Goal: Task Accomplishment & Management: Manage account settings

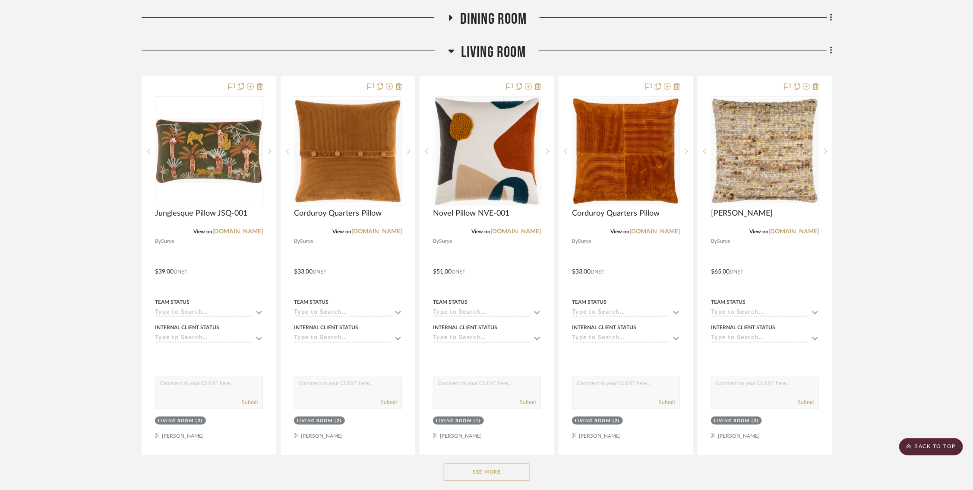
scroll to position [275, 0]
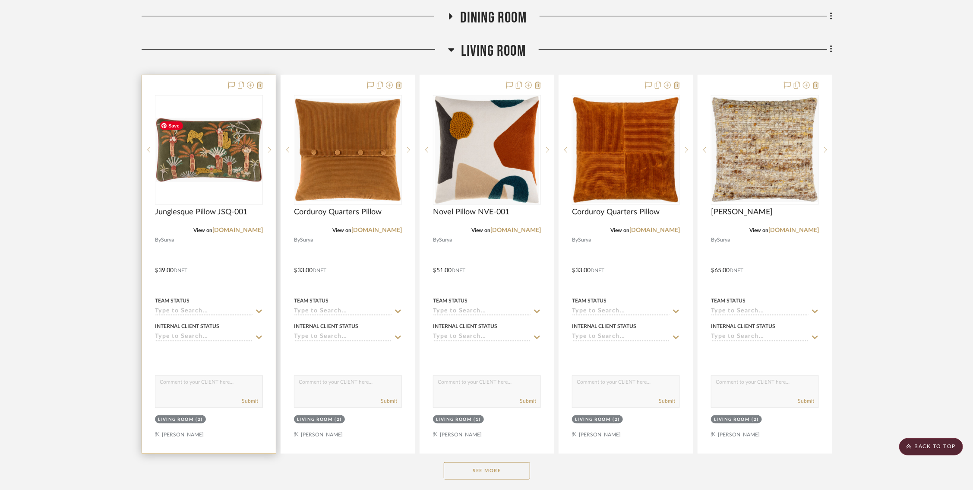
click at [215, 162] on img "0" at bounding box center [209, 150] width 106 height 64
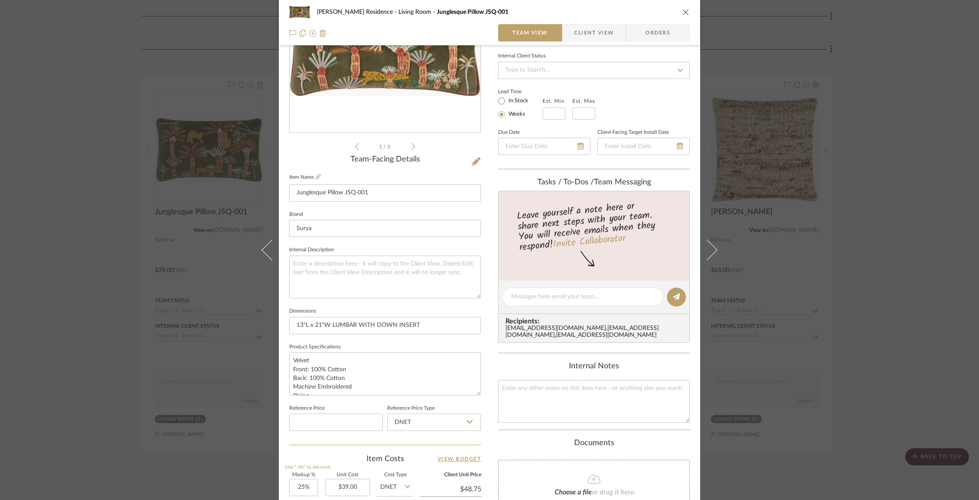
scroll to position [134, 0]
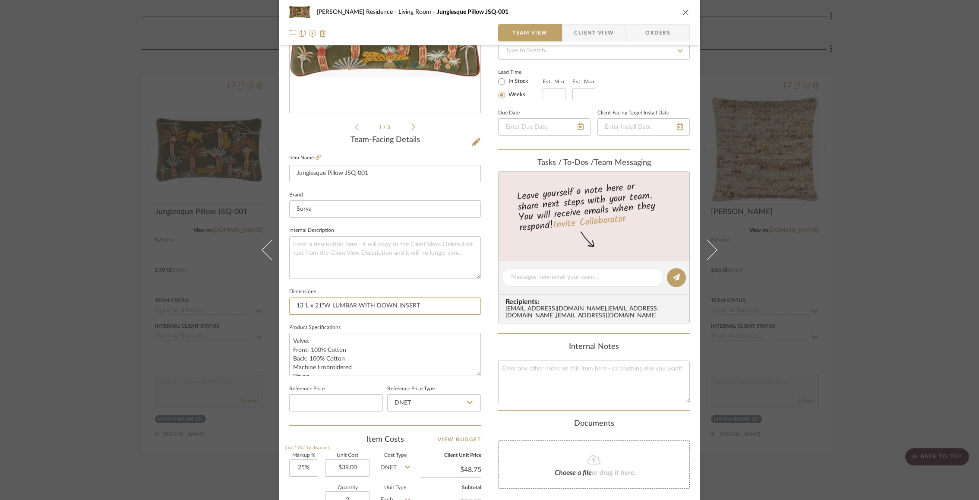
drag, startPoint x: 329, startPoint y: 305, endPoint x: 481, endPoint y: 305, distance: 152.4
click at [481, 305] on div "Rogers Residence Living Room Junglesque Pillow JSQ-001 Team View Client View Or…" at bounding box center [489, 271] width 421 height 797
type input "13"L x 21"W"
click at [316, 156] on icon at bounding box center [318, 157] width 5 height 5
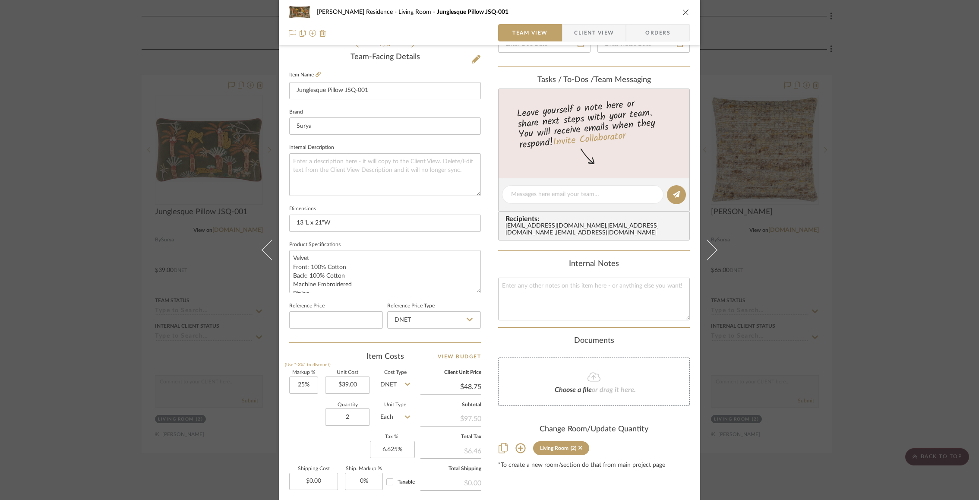
scroll to position [220, 0]
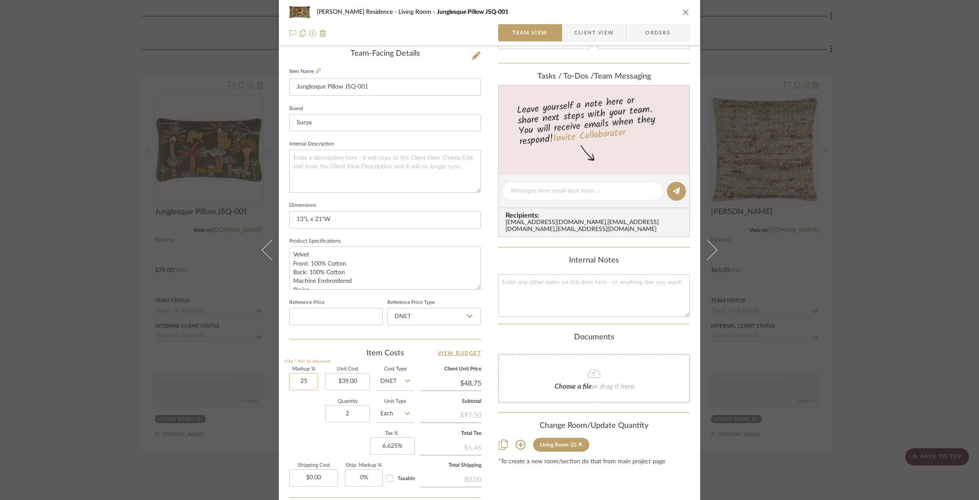
click at [296, 382] on input "25" at bounding box center [303, 381] width 29 height 17
type input "100%"
click at [299, 417] on div "Quantity 2 Unit Type Each" at bounding box center [351, 414] width 124 height 31
type input "$78.00"
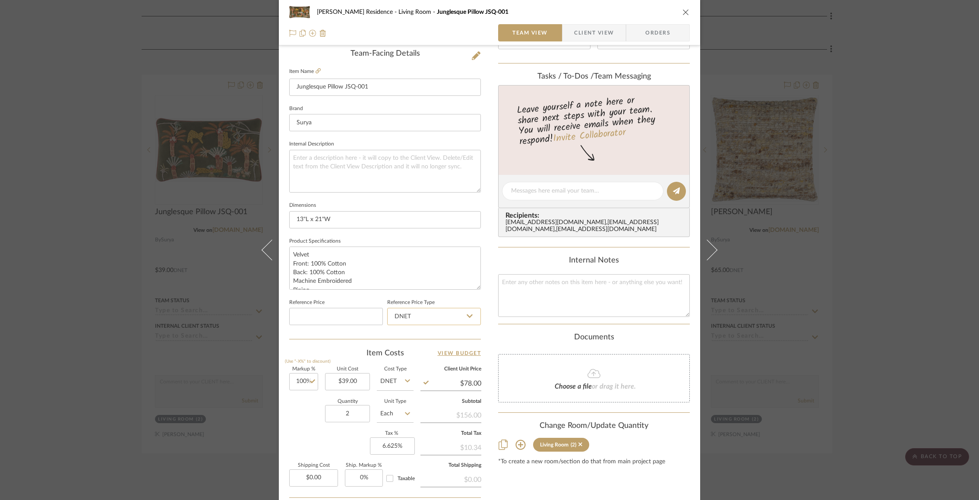
scroll to position [0, 0]
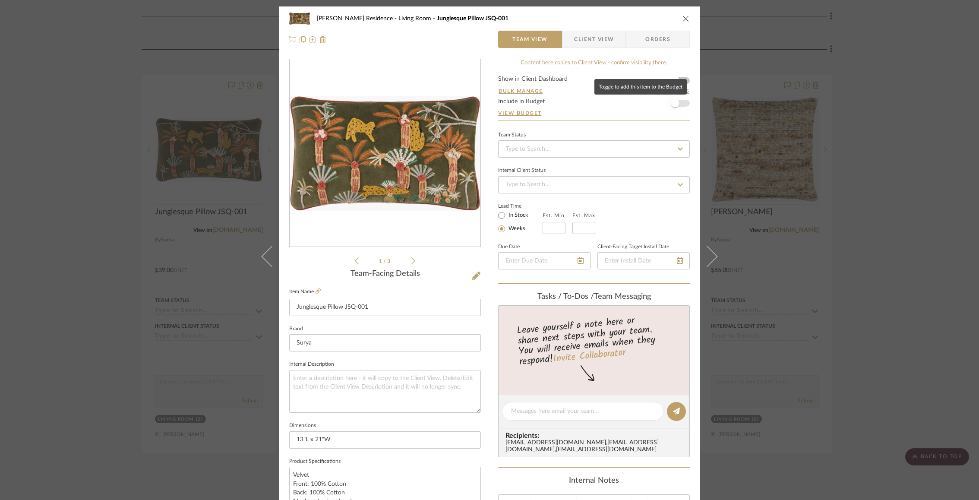
click at [680, 105] on span "button" at bounding box center [675, 103] width 19 height 19
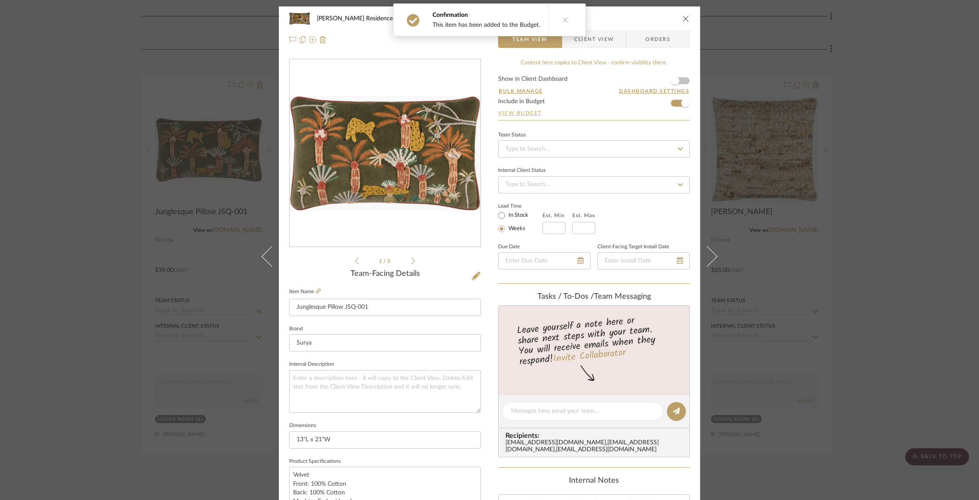
click at [532, 114] on link "View Budget" at bounding box center [594, 113] width 192 height 7
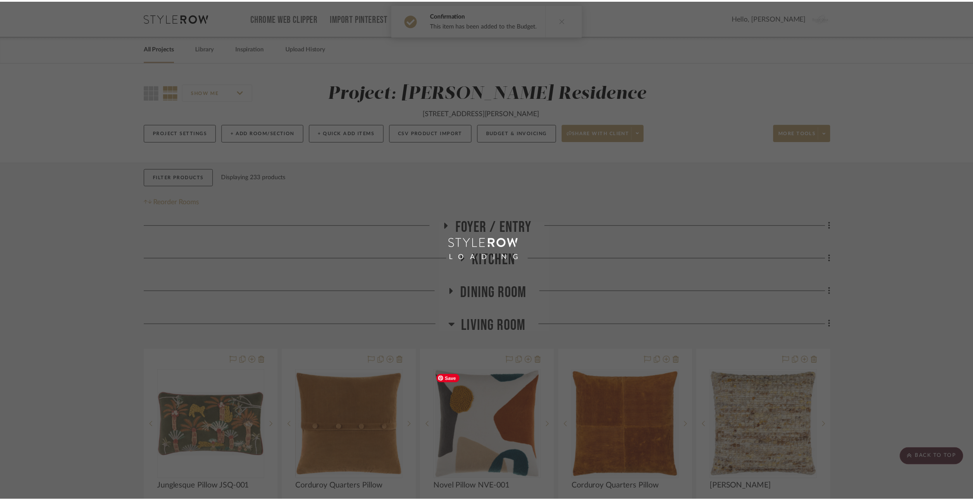
scroll to position [275, 0]
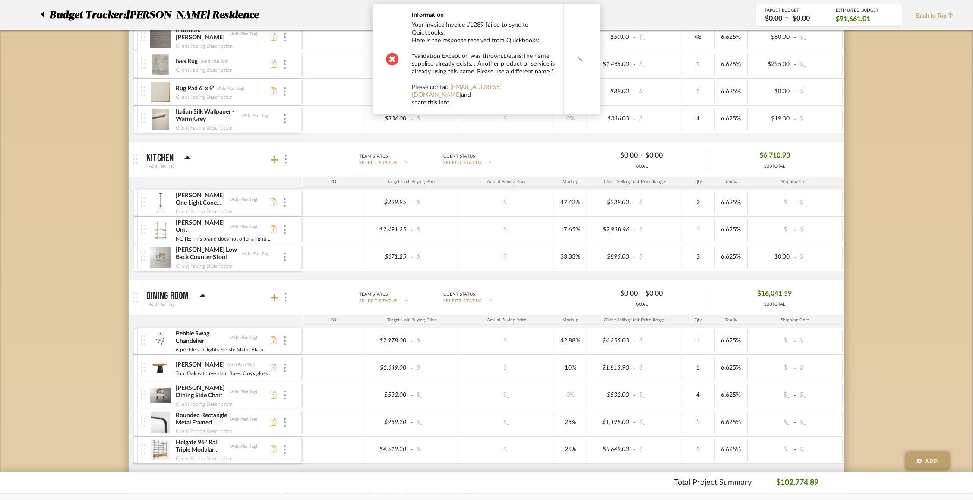
click at [578, 60] on button at bounding box center [579, 59] width 33 height 110
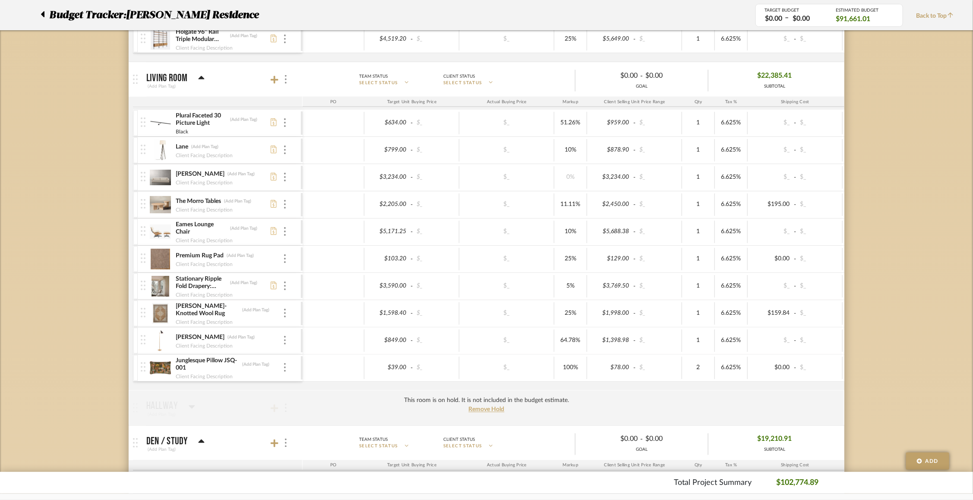
scroll to position [793, 0]
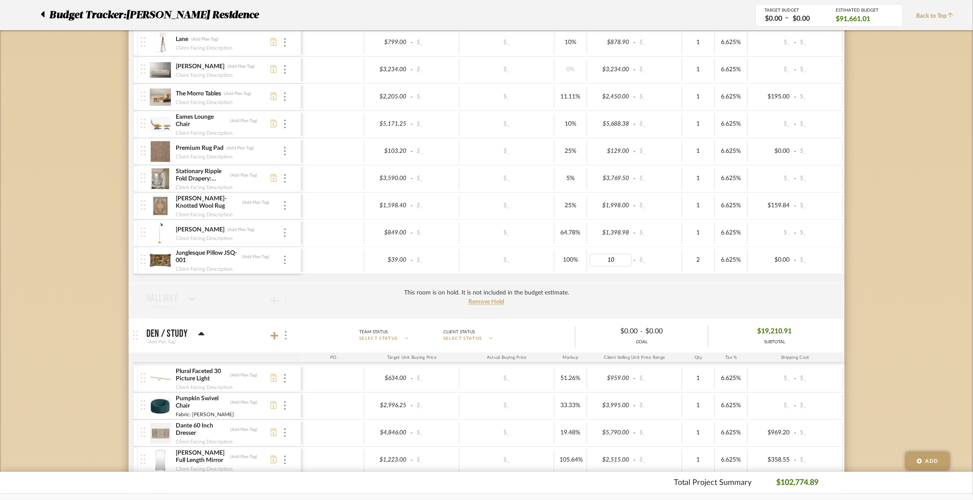
type input "105"
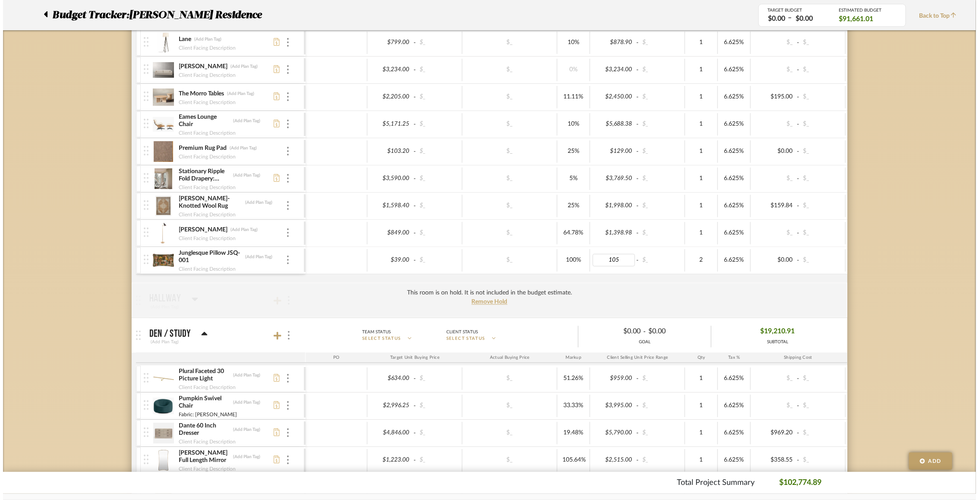
scroll to position [0, 0]
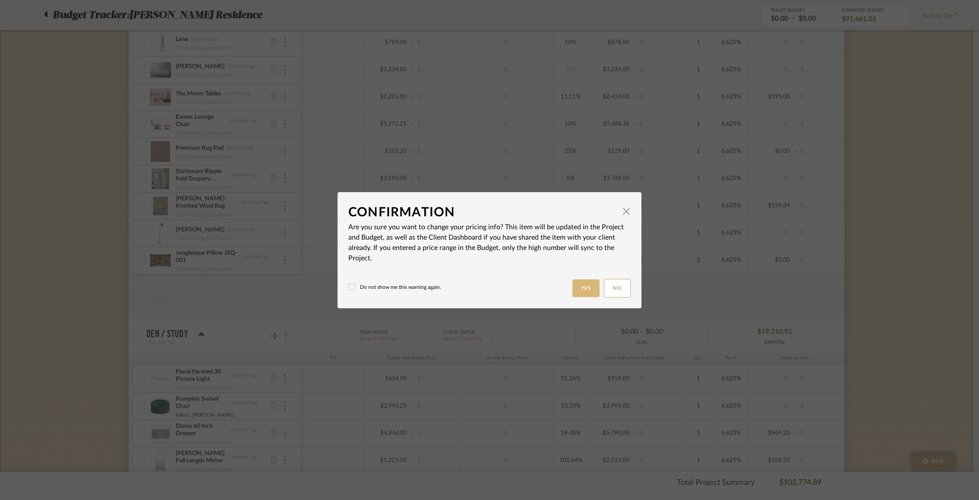
click at [587, 289] on button "Yes" at bounding box center [586, 288] width 28 height 18
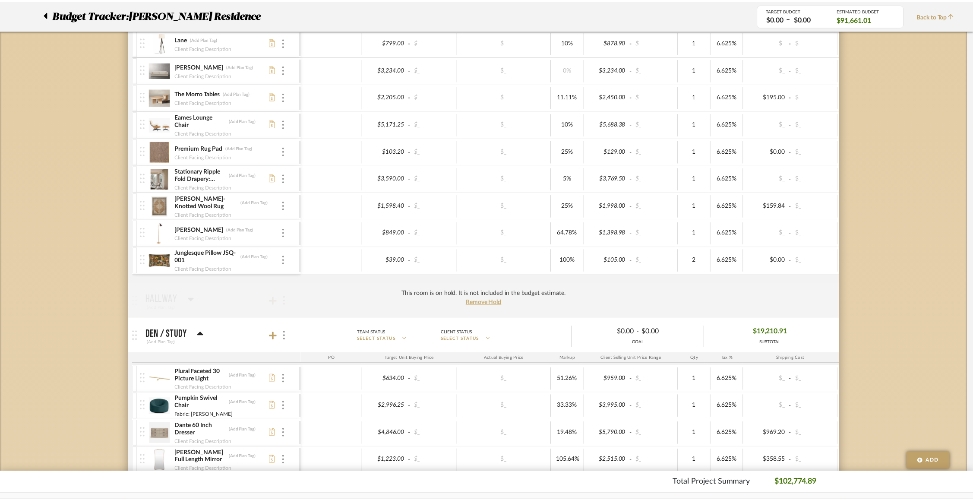
scroll to position [793, 0]
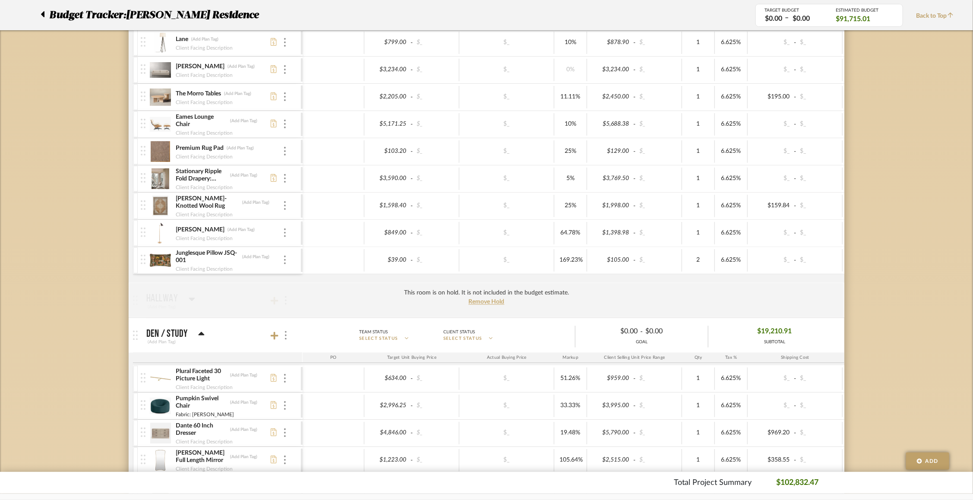
click at [733, 198] on div "Budget Tracker: Rogers Residence Non-Transparent Last Updated: Justin Odle on S…" at bounding box center [486, 297] width 973 height 2056
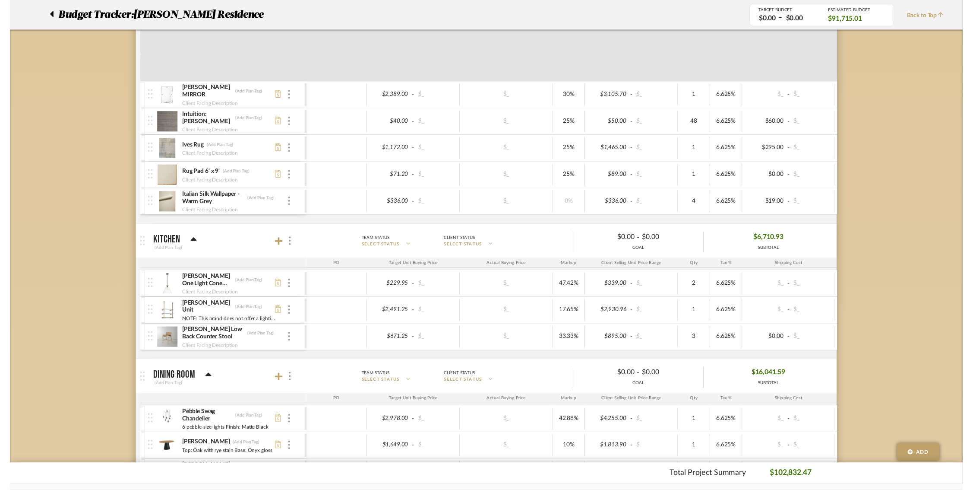
scroll to position [0, 0]
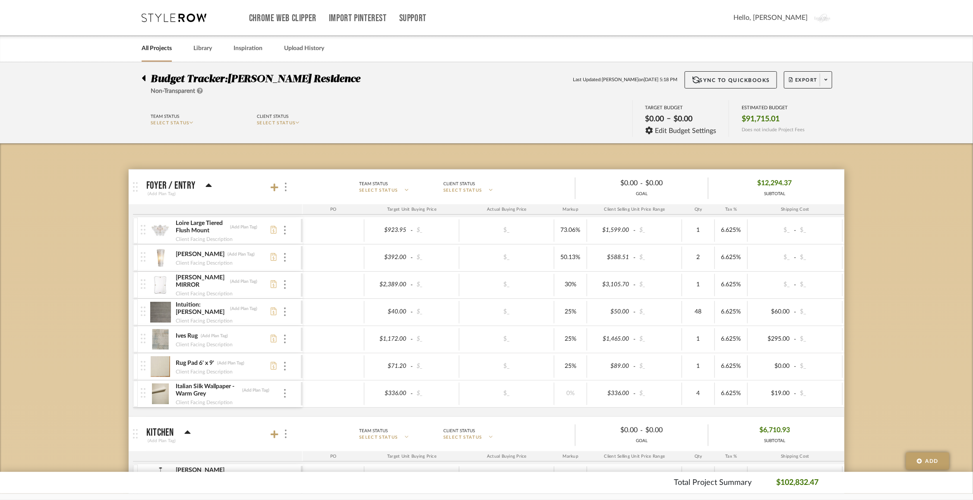
click at [145, 77] on div at bounding box center [146, 76] width 9 height 10
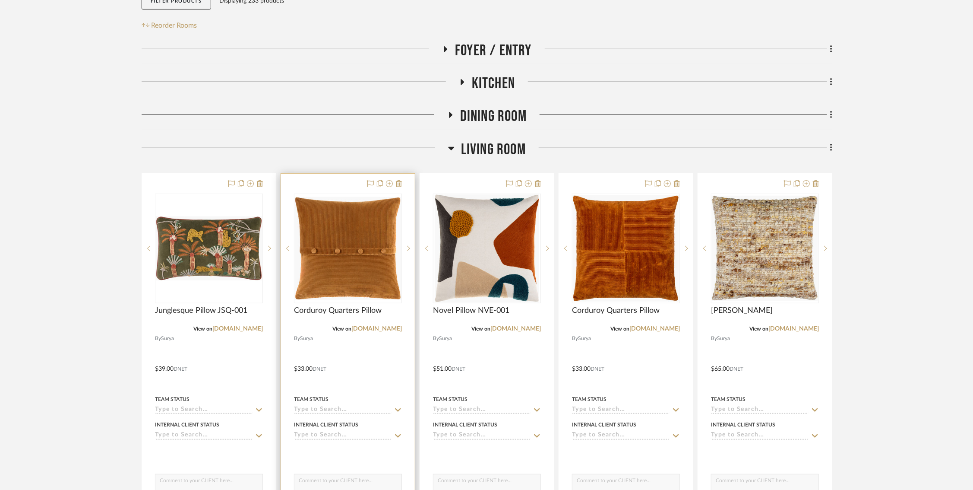
scroll to position [185, 0]
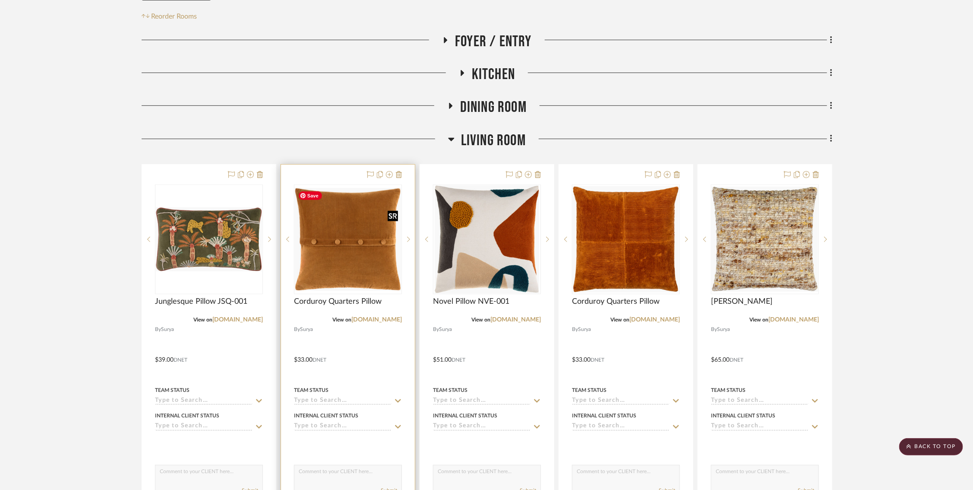
click at [347, 253] on img "0" at bounding box center [348, 239] width 106 height 103
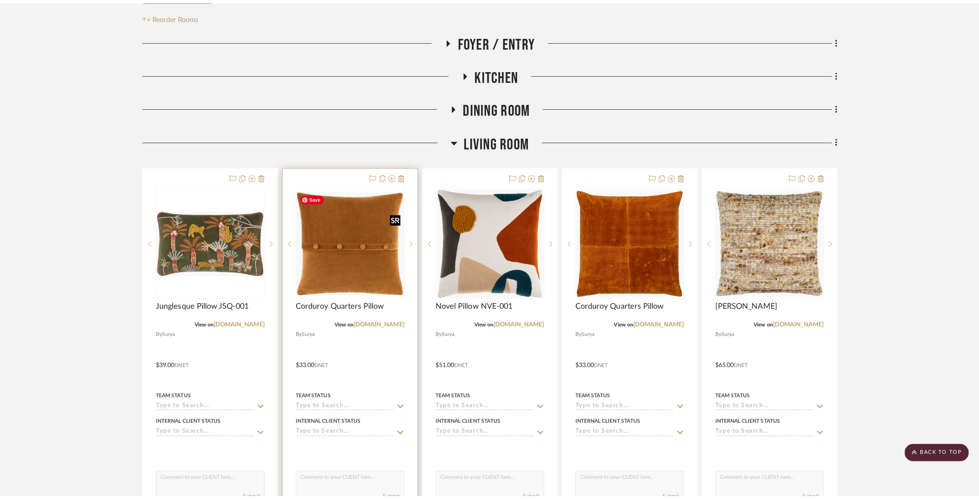
scroll to position [0, 0]
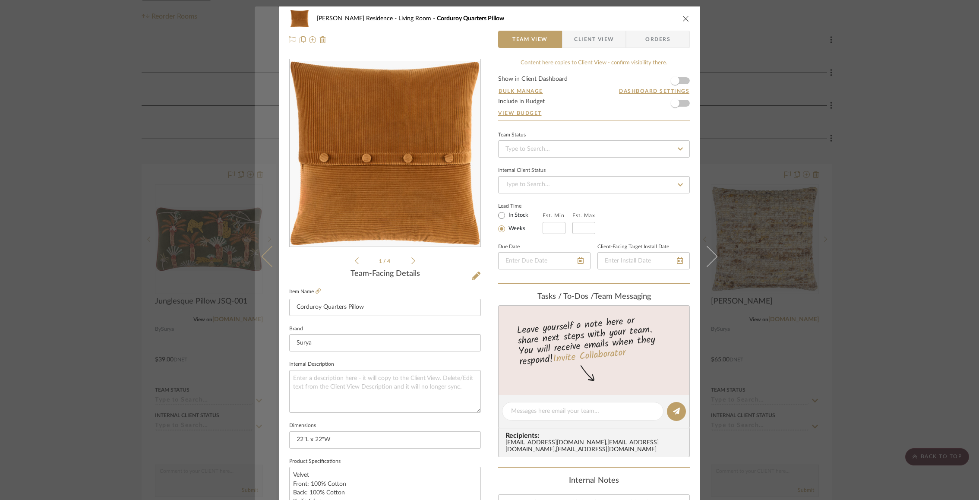
click at [263, 251] on button at bounding box center [267, 256] width 24 height 500
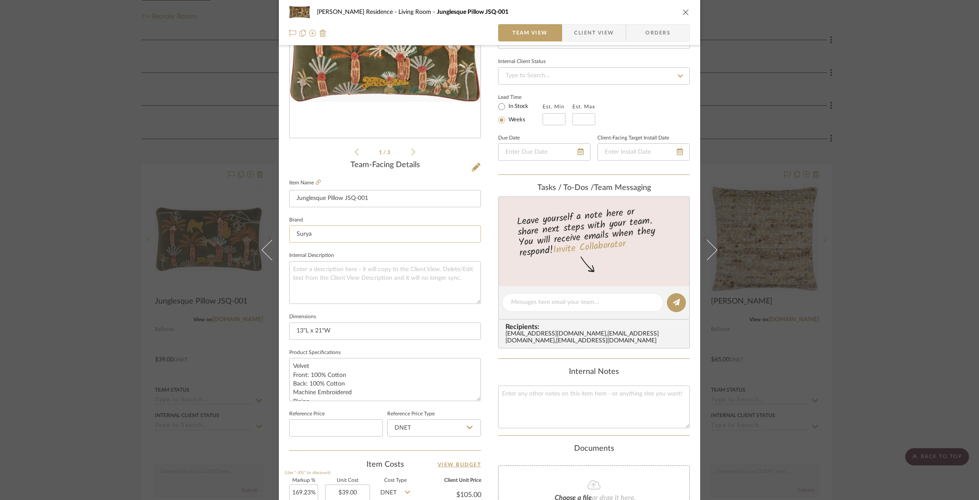
scroll to position [253, 0]
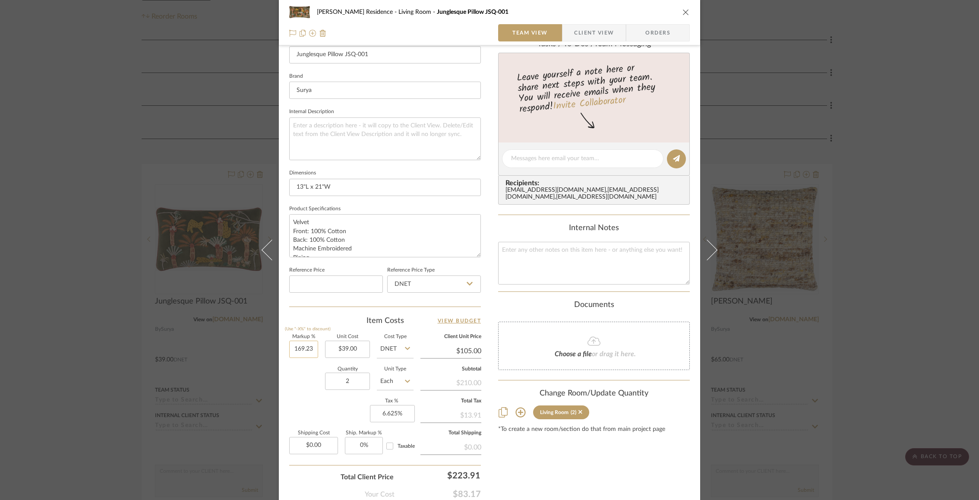
click at [296, 347] on input "169.23" at bounding box center [303, 349] width 29 height 17
type input "169.23%"
click at [298, 376] on div "Quantity 2 Unit Type Each" at bounding box center [351, 382] width 124 height 31
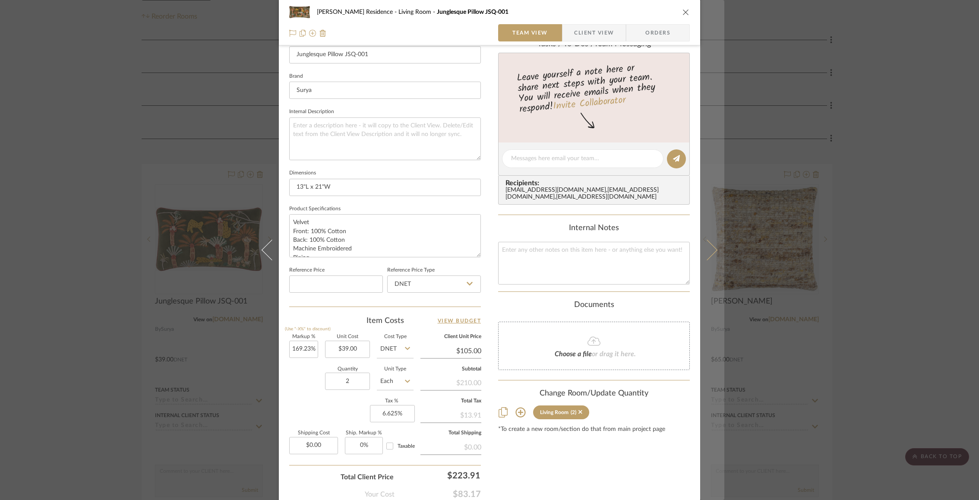
click at [716, 247] on button at bounding box center [712, 250] width 24 height 500
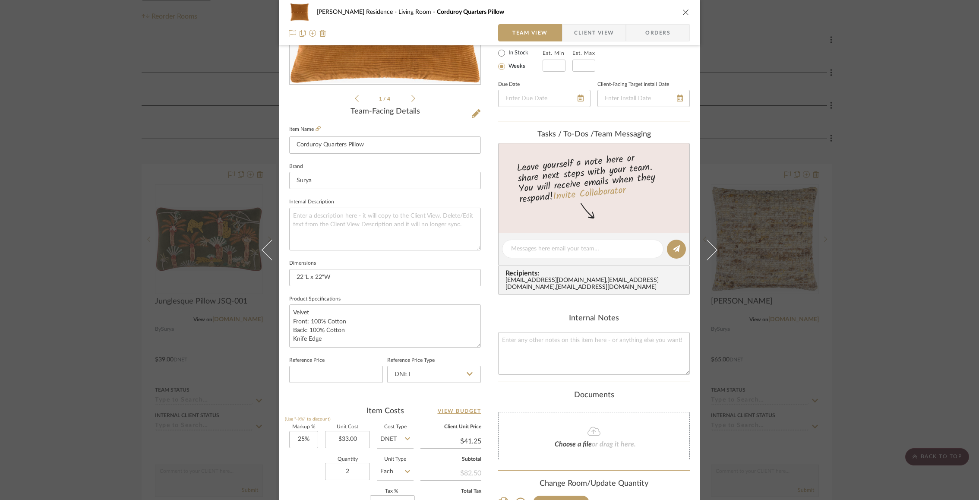
scroll to position [268, 0]
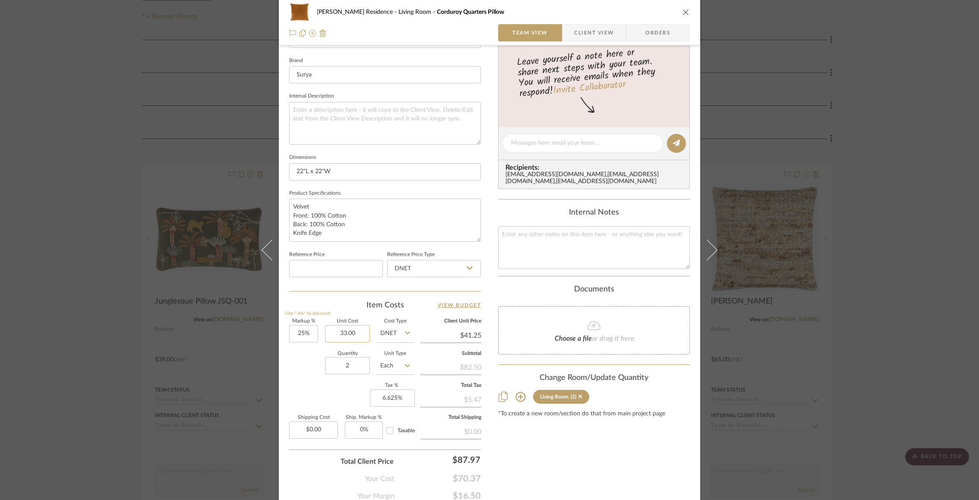
click at [338, 328] on input "33.00" at bounding box center [347, 333] width 45 height 17
paste input "169.23"
type input "33.00"
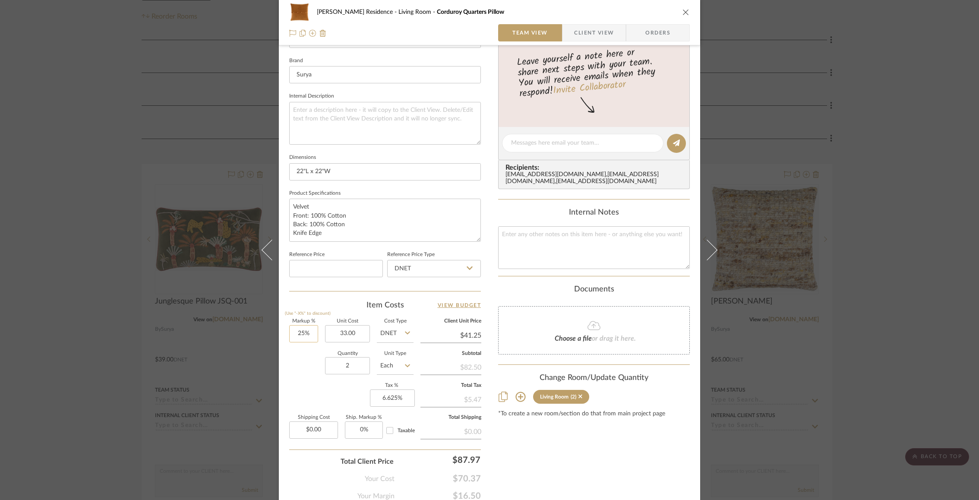
type input "25"
type input "$33.00"
click at [289, 335] on input "25" at bounding box center [303, 333] width 29 height 17
paste input "169.23"
type input "169.23%"
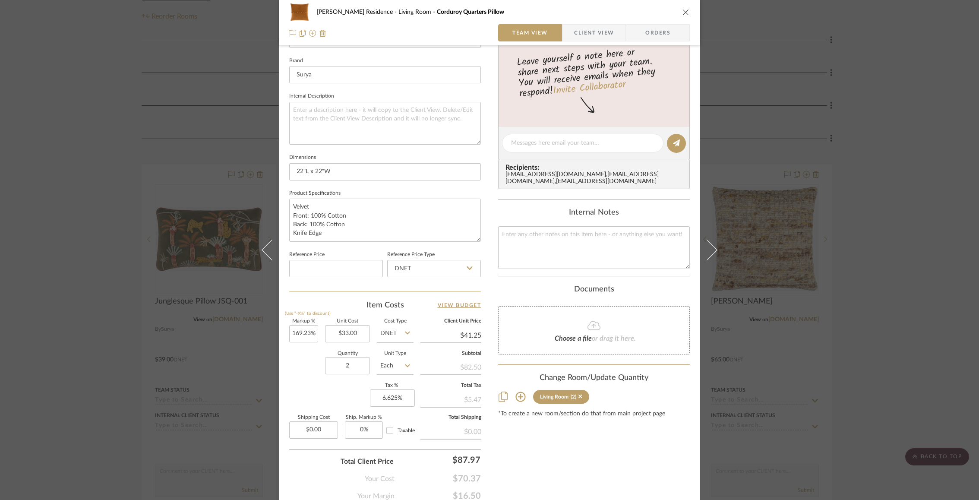
click at [286, 361] on div "Rogers Residence Living Room Corduroy Quarters Pillow Team View Client View Ord…" at bounding box center [489, 136] width 421 height 797
type input "$88.85"
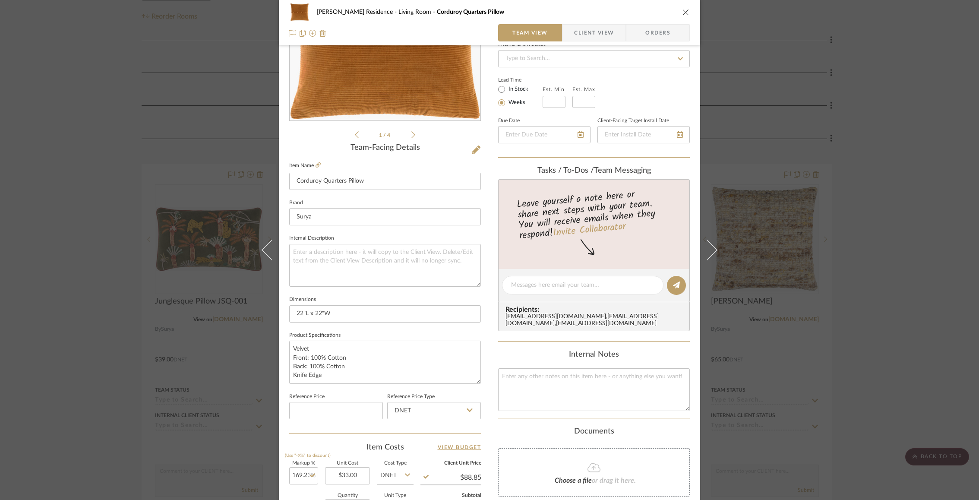
scroll to position [0, 0]
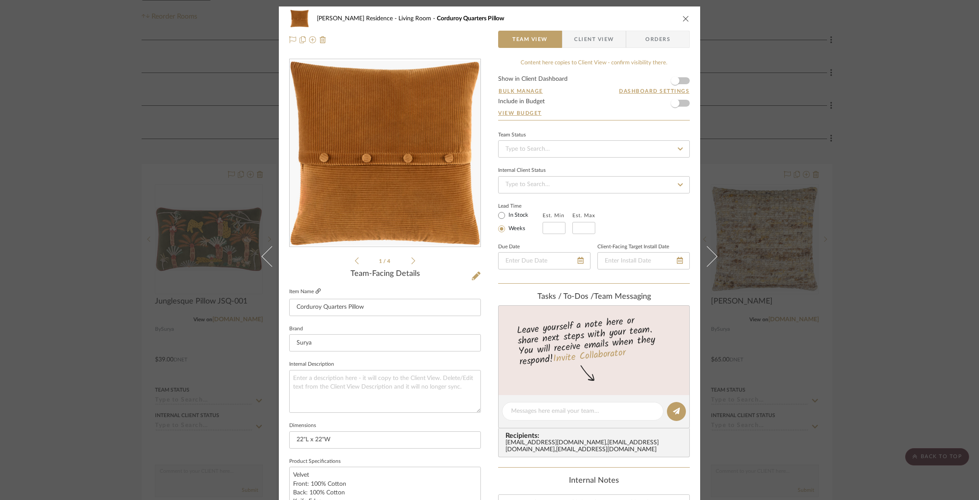
click at [316, 289] on icon at bounding box center [318, 290] width 5 height 5
click at [674, 104] on span "button" at bounding box center [675, 103] width 9 height 9
click at [527, 111] on link "View Budget" at bounding box center [594, 113] width 192 height 7
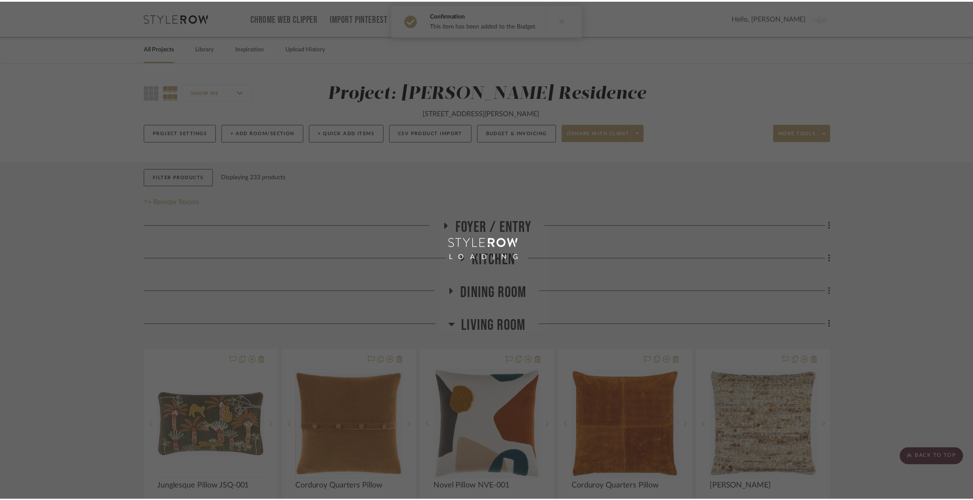
scroll to position [185, 0]
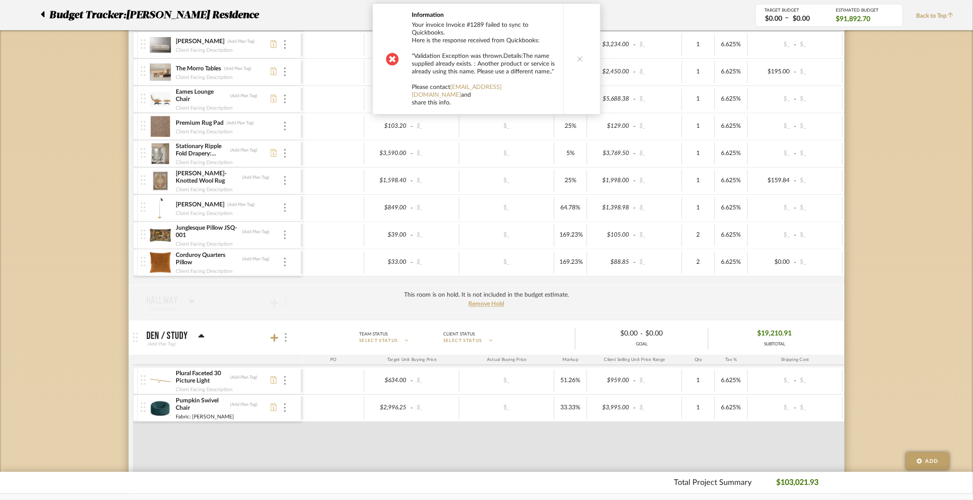
scroll to position [833, 0]
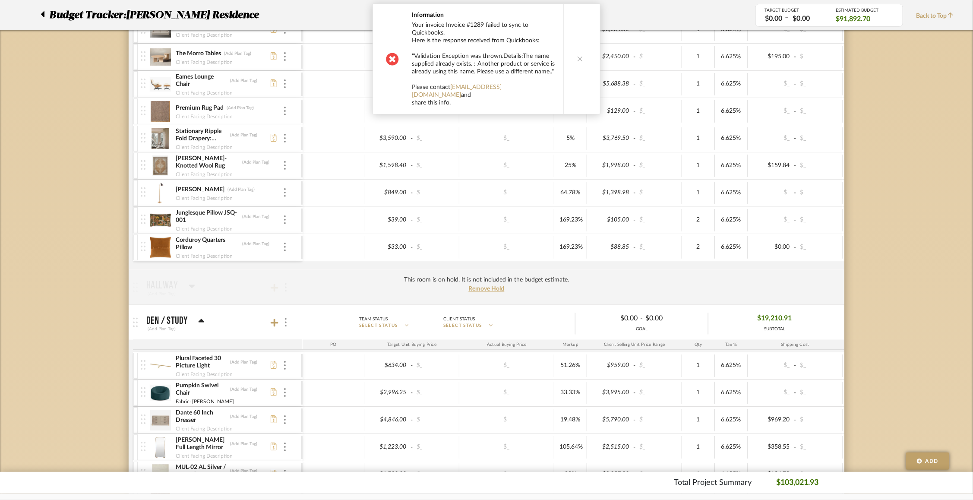
click at [580, 52] on button at bounding box center [579, 59] width 33 height 110
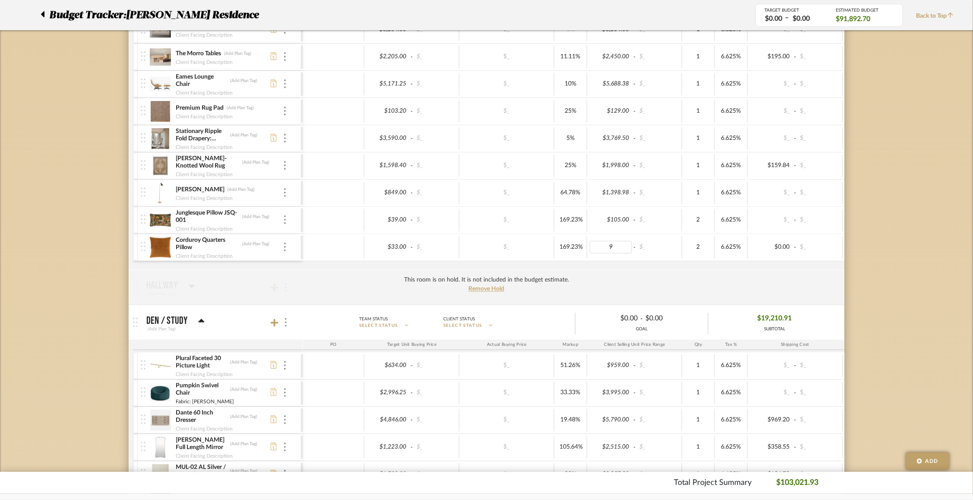
type input "90"
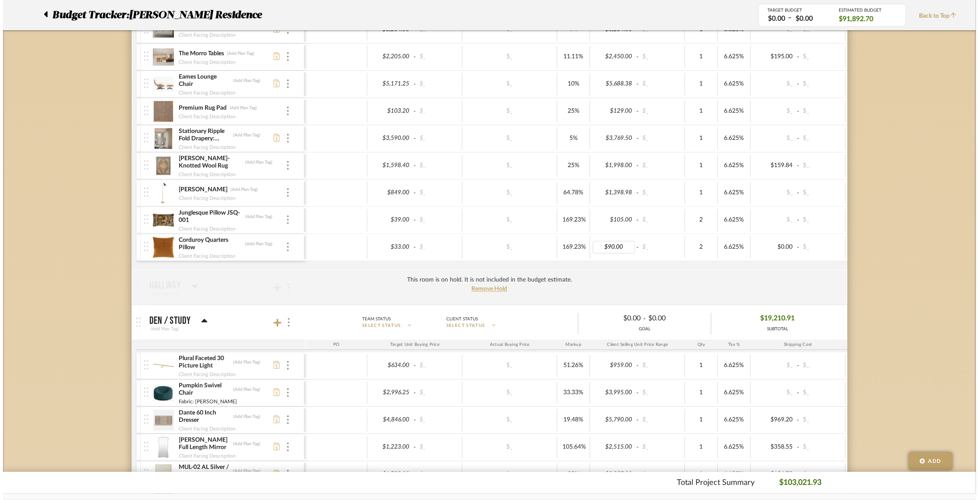
scroll to position [0, 0]
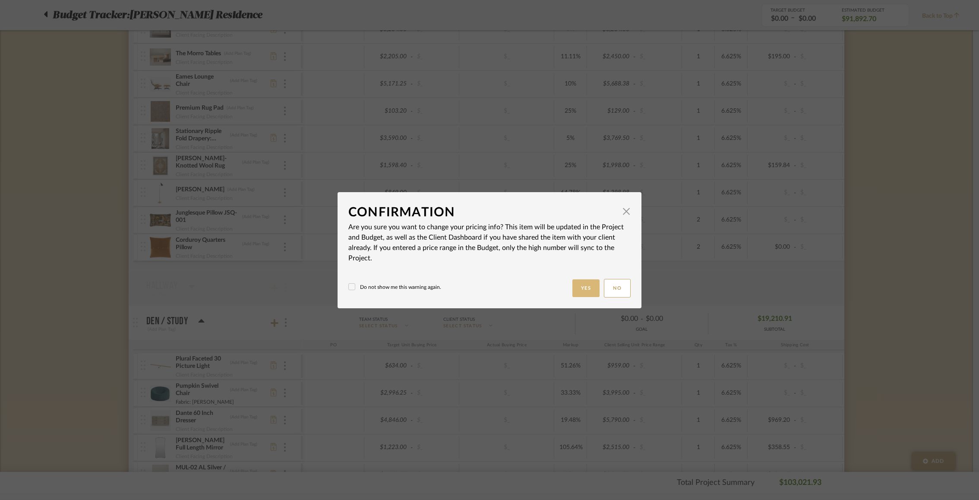
click at [586, 289] on button "Yes" at bounding box center [586, 288] width 28 height 18
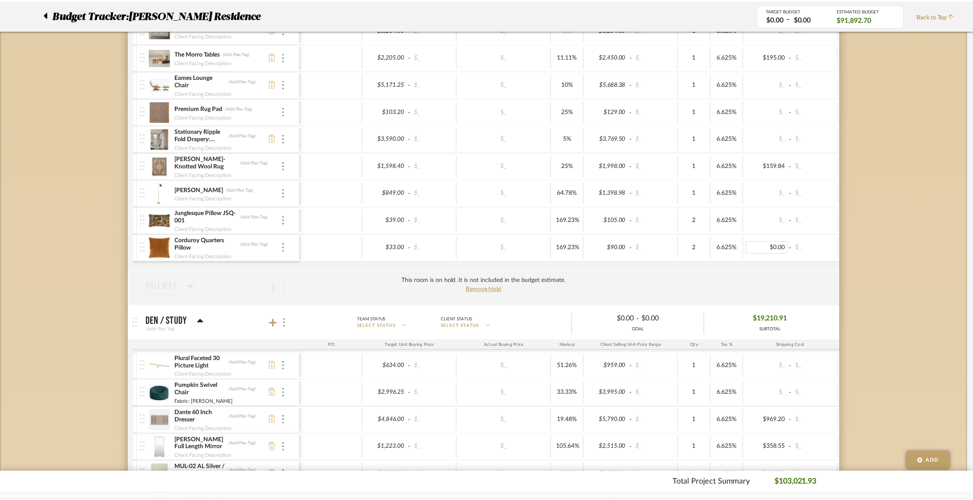
scroll to position [833, 0]
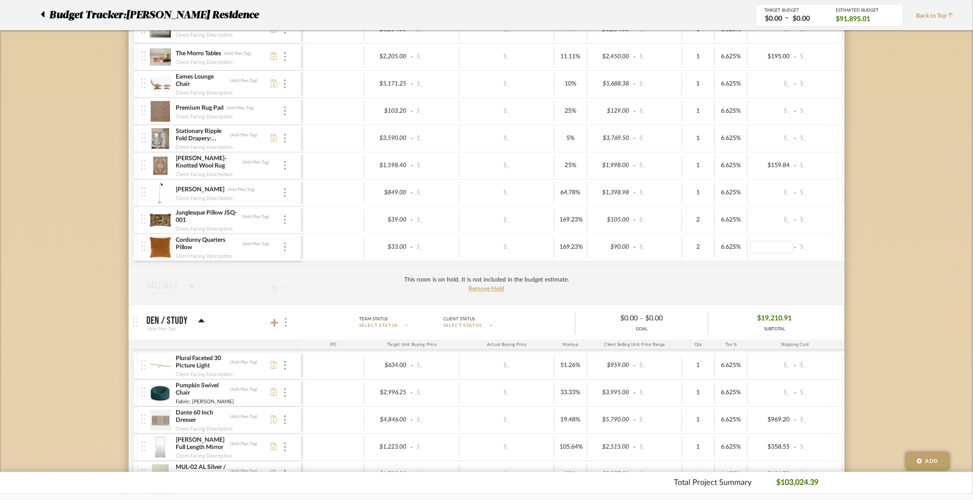
click at [733, 283] on div "Budget Tracker: Rogers Residence Non-Transparent Last Updated: Justin Odle on S…" at bounding box center [486, 271] width 973 height 2084
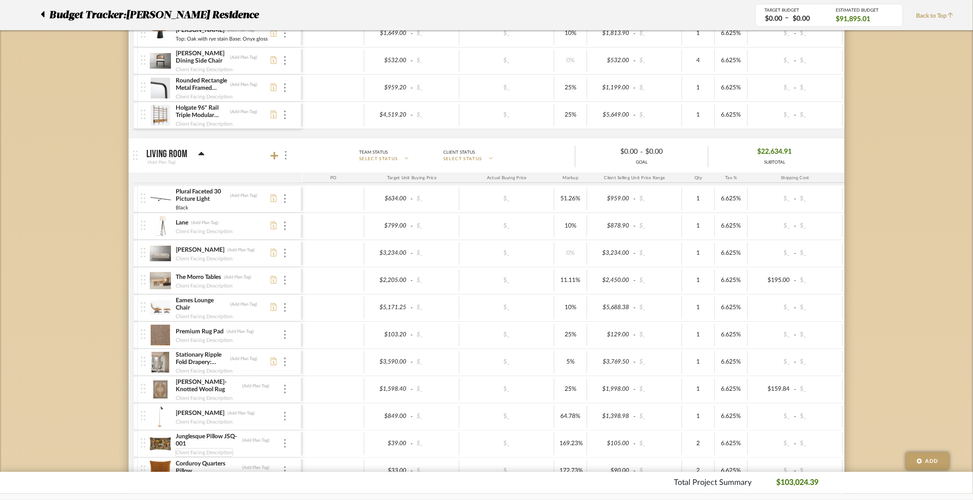
scroll to position [607, 0]
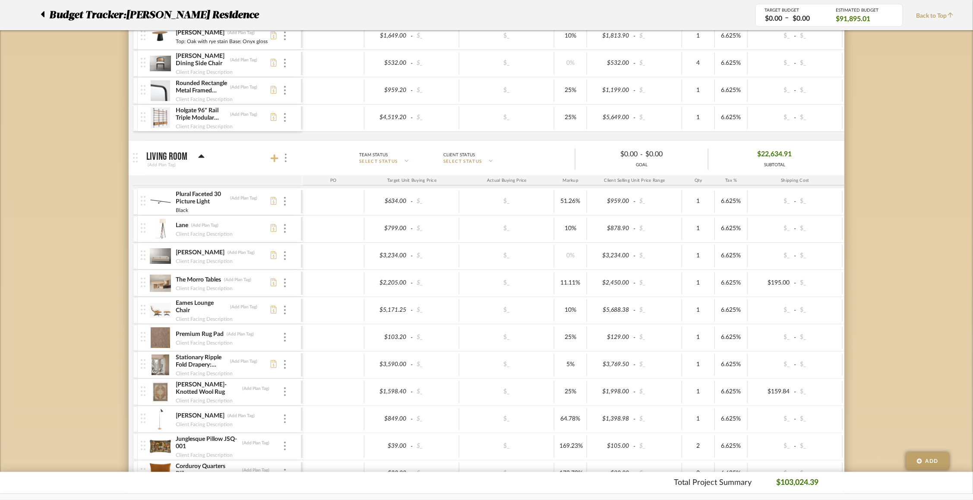
click at [275, 155] on icon at bounding box center [275, 159] width 8 height 8
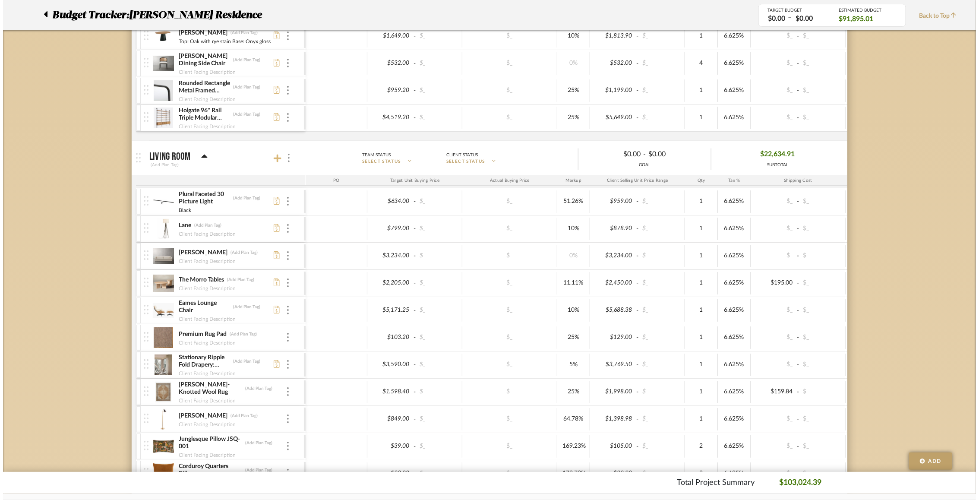
scroll to position [0, 0]
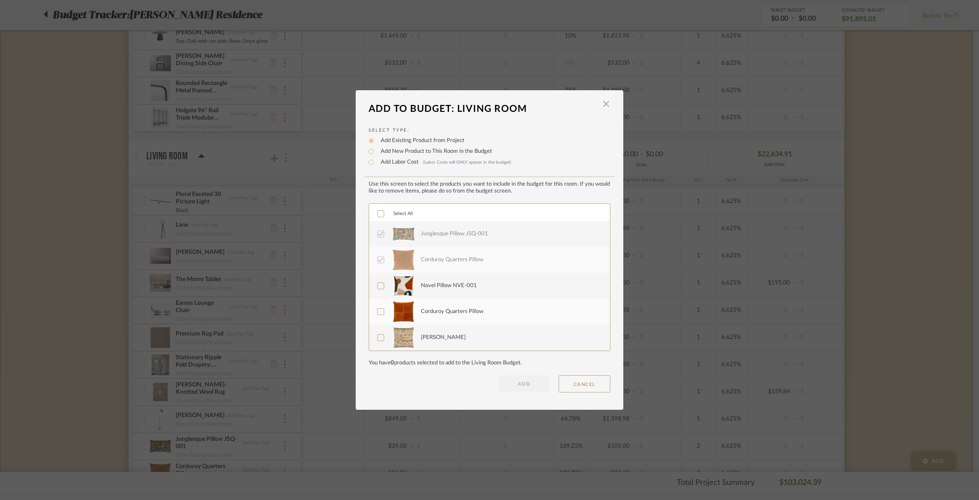
click at [381, 284] on label "Novel Pillow NVE-001" at bounding box center [488, 286] width 223 height 22
click at [381, 309] on label "Corduroy Quarters Pillow" at bounding box center [488, 312] width 223 height 22
click at [380, 336] on icon at bounding box center [381, 338] width 6 height 6
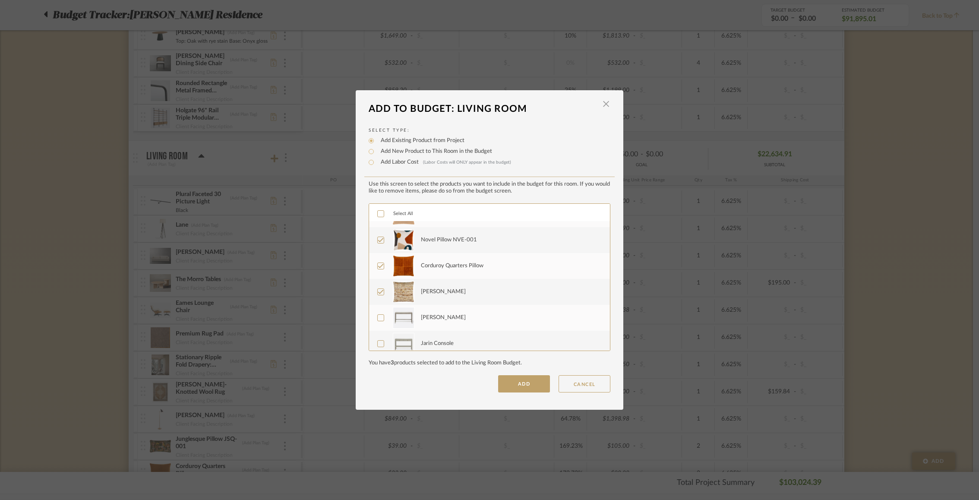
scroll to position [56, 0]
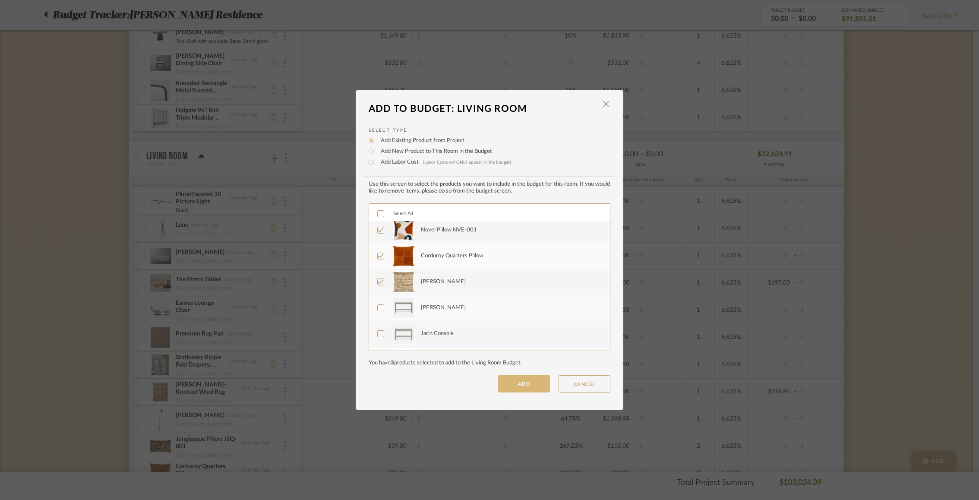
click at [509, 383] on button "ADD" at bounding box center [524, 383] width 52 height 17
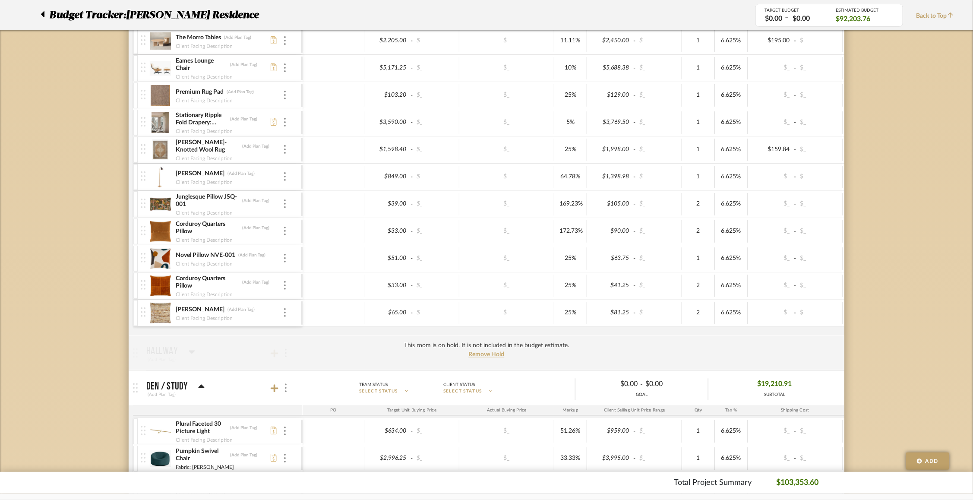
scroll to position [853, 0]
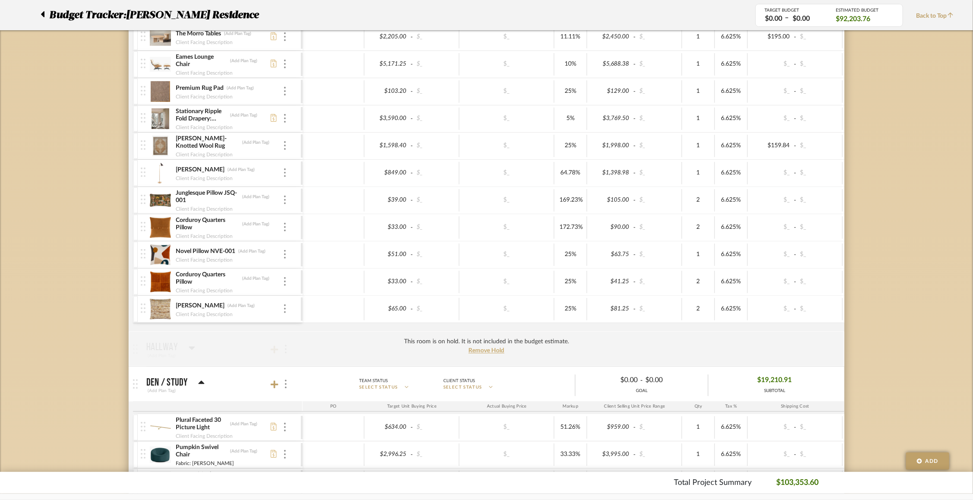
click at [165, 249] on img at bounding box center [160, 254] width 21 height 21
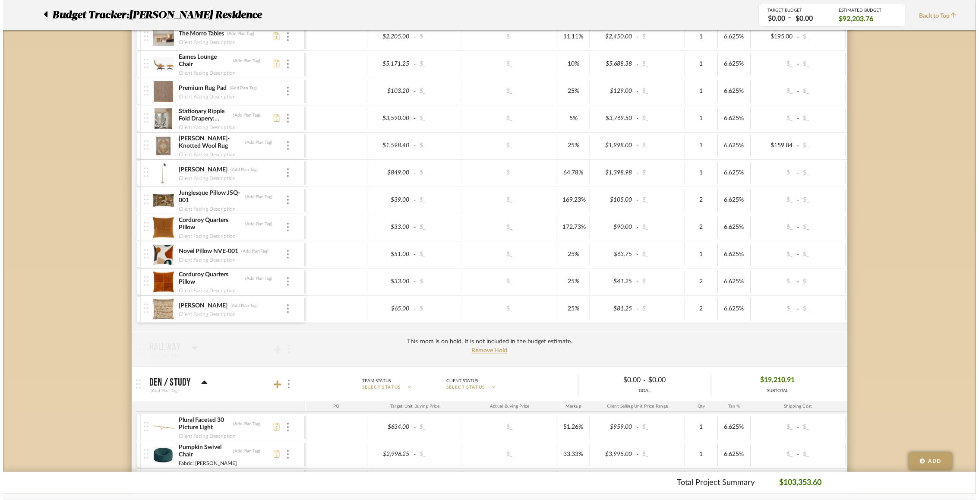
scroll to position [0, 0]
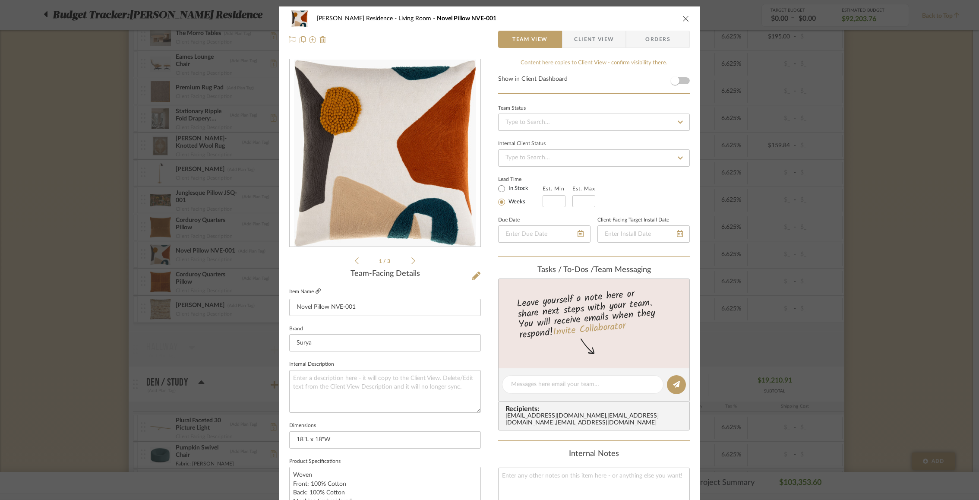
click at [316, 291] on icon at bounding box center [318, 290] width 5 height 5
click at [733, 205] on div "Rogers Residence Living Room Novel Pillow NVE-001 Team View Client View Orders …" at bounding box center [489, 250] width 979 height 500
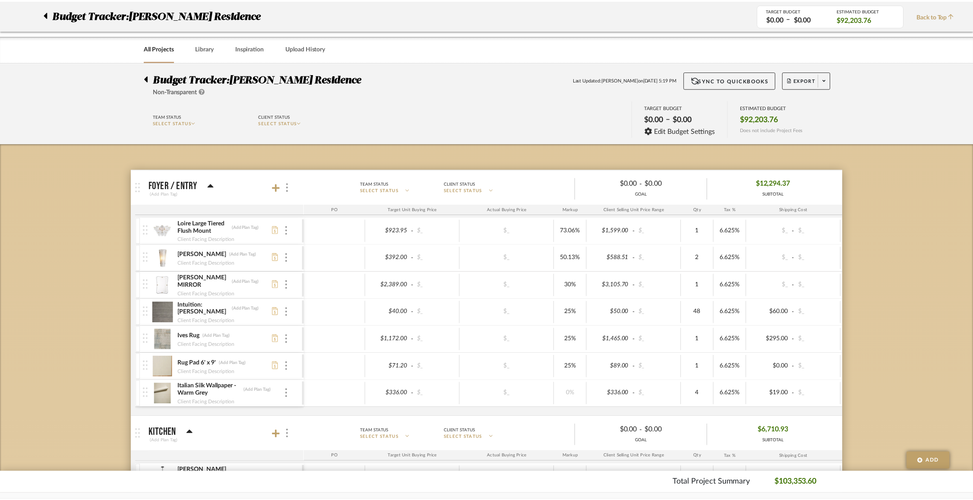
scroll to position [853, 0]
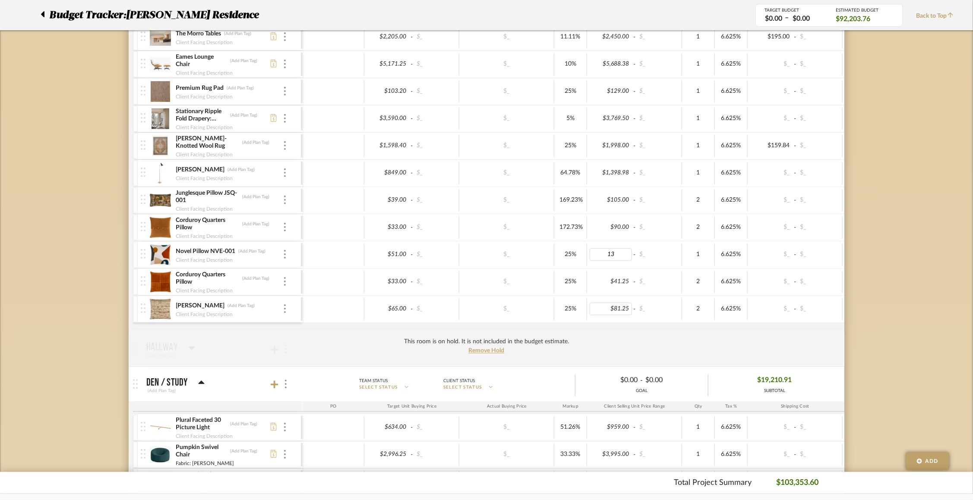
type input "130"
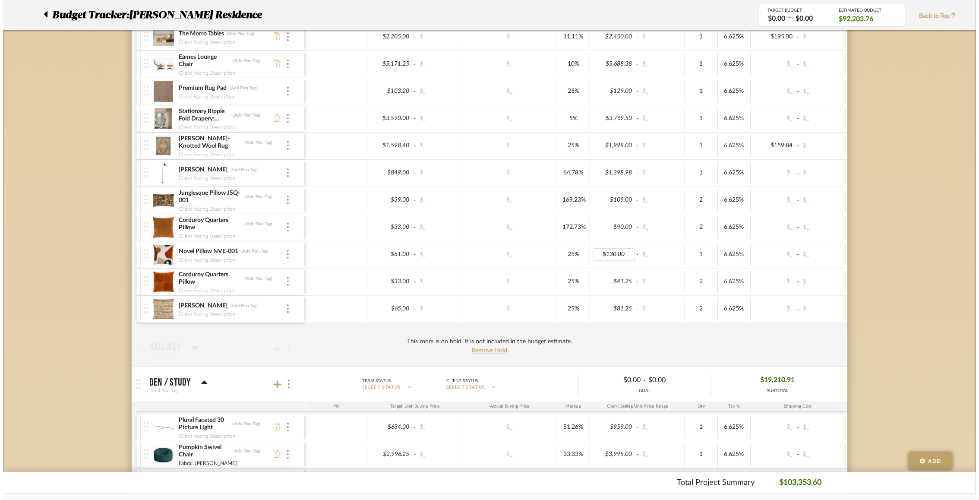
scroll to position [0, 0]
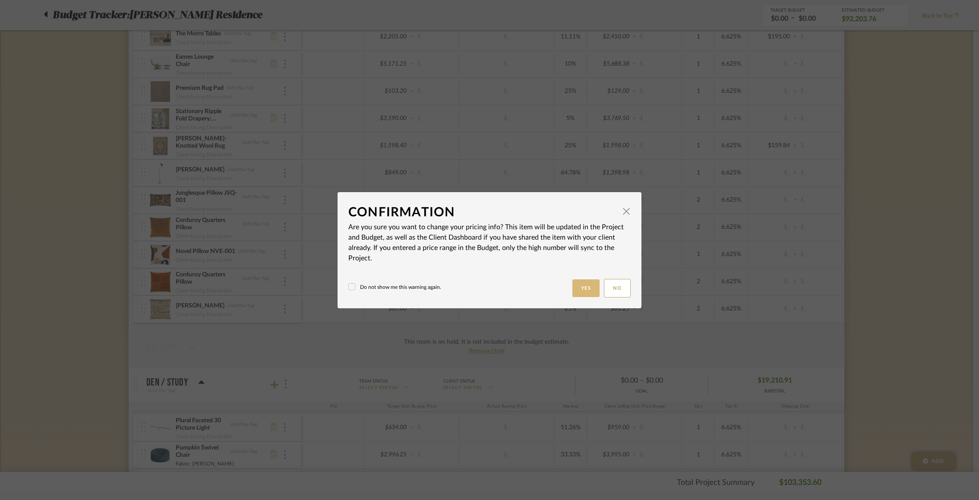
click at [583, 288] on button "Yes" at bounding box center [586, 288] width 28 height 18
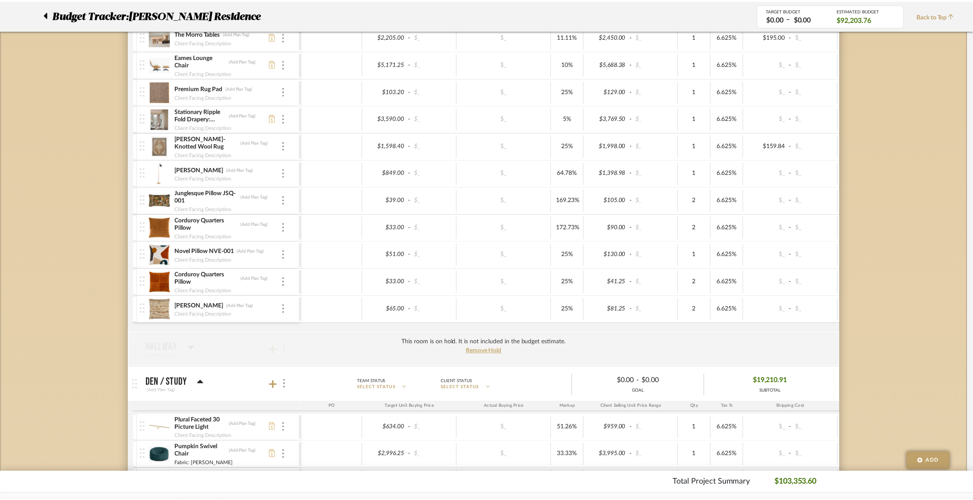
scroll to position [853, 0]
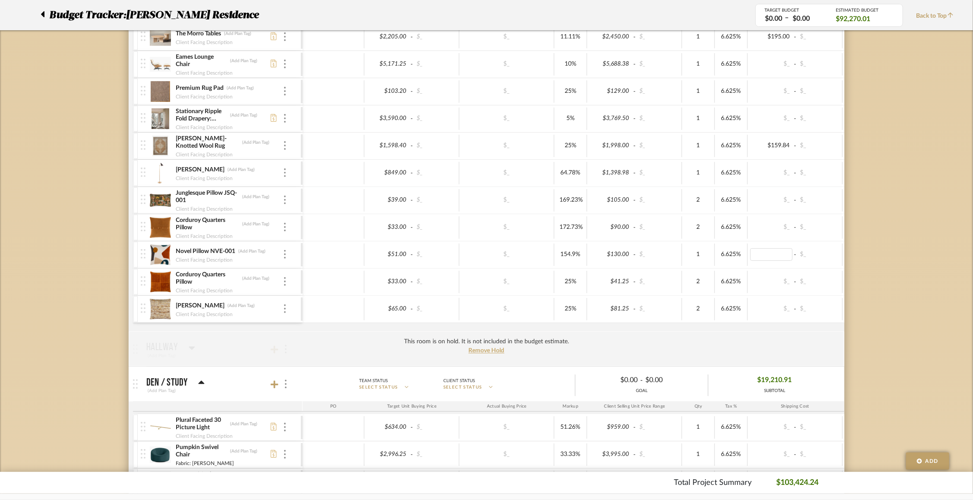
click at [733, 293] on div "Budget Tracker: Rogers Residence Non-Transparent Last Updated: Justin Odle on S…" at bounding box center [486, 291] width 973 height 2165
click at [161, 280] on img at bounding box center [160, 282] width 21 height 21
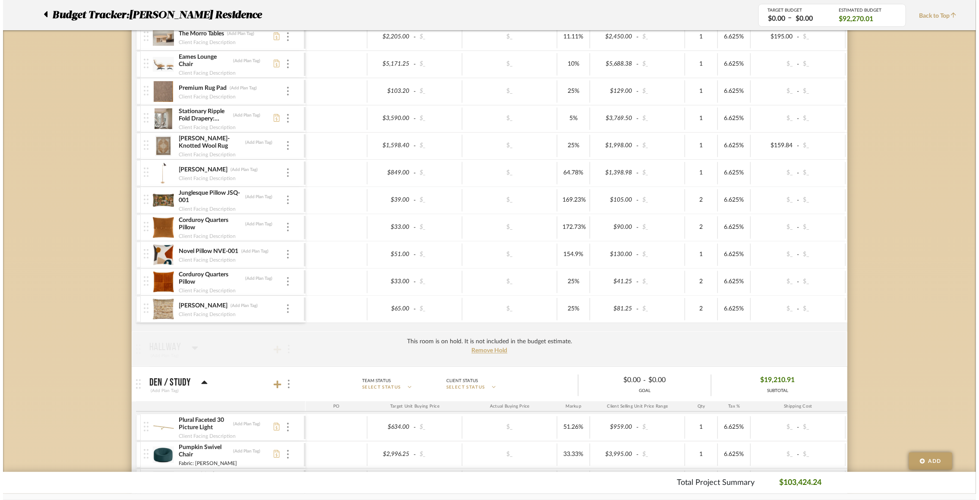
scroll to position [0, 0]
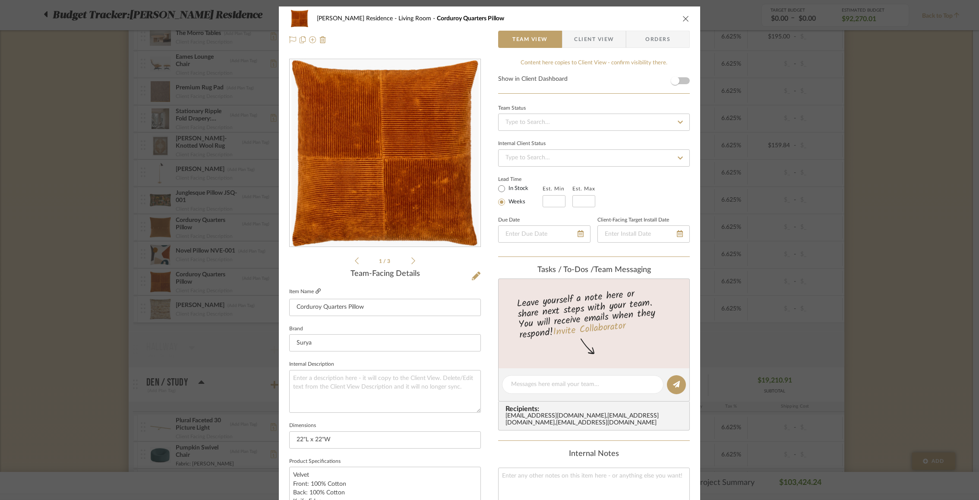
click at [318, 290] on icon at bounding box center [318, 290] width 5 height 5
click at [733, 243] on div "Rogers Residence Living Room Corduroy Quarters Pillow Team View Client View Ord…" at bounding box center [489, 250] width 979 height 500
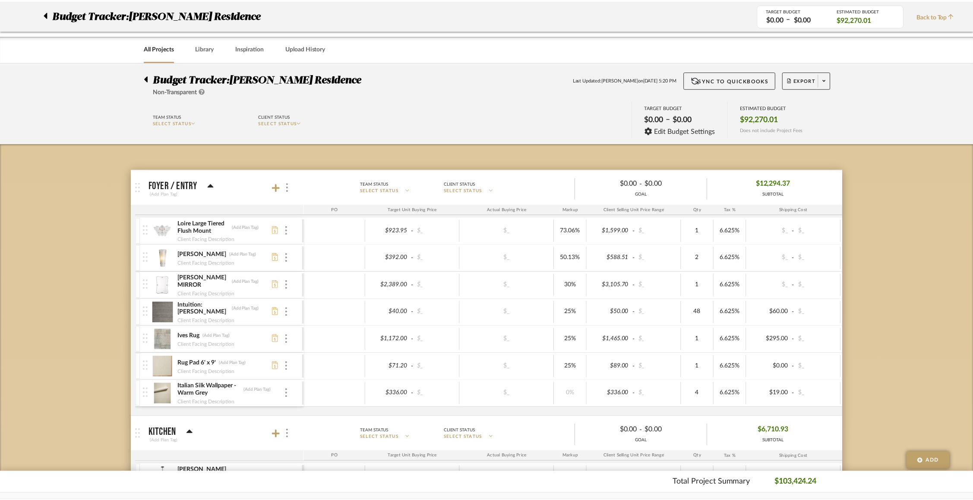
scroll to position [853, 0]
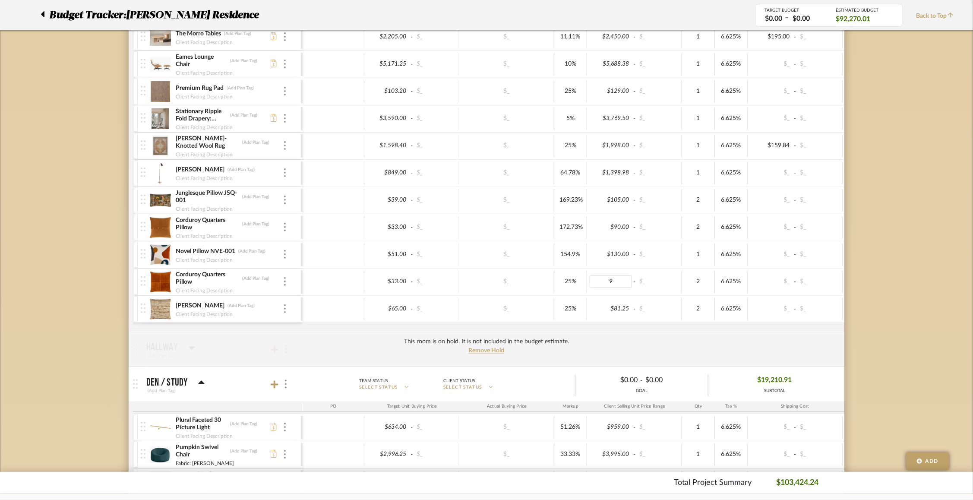
type input "90"
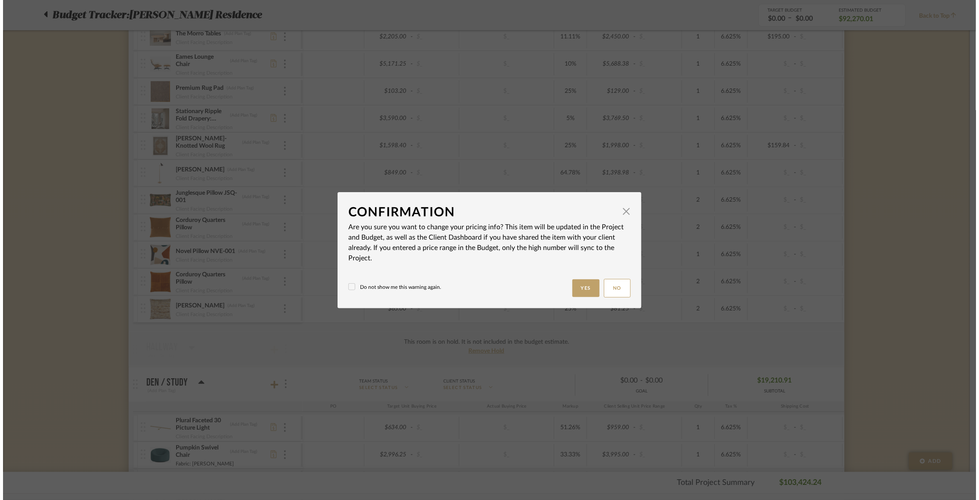
scroll to position [0, 0]
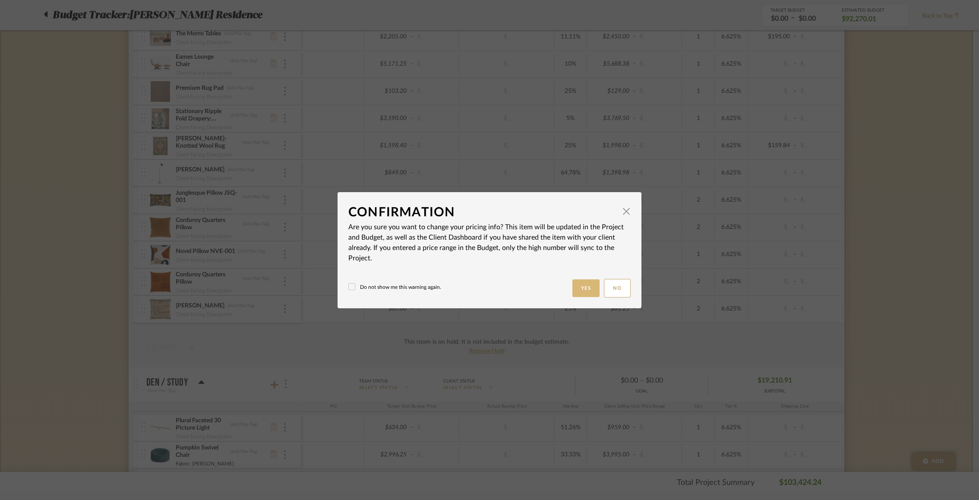
click at [576, 288] on button "Yes" at bounding box center [586, 288] width 28 height 18
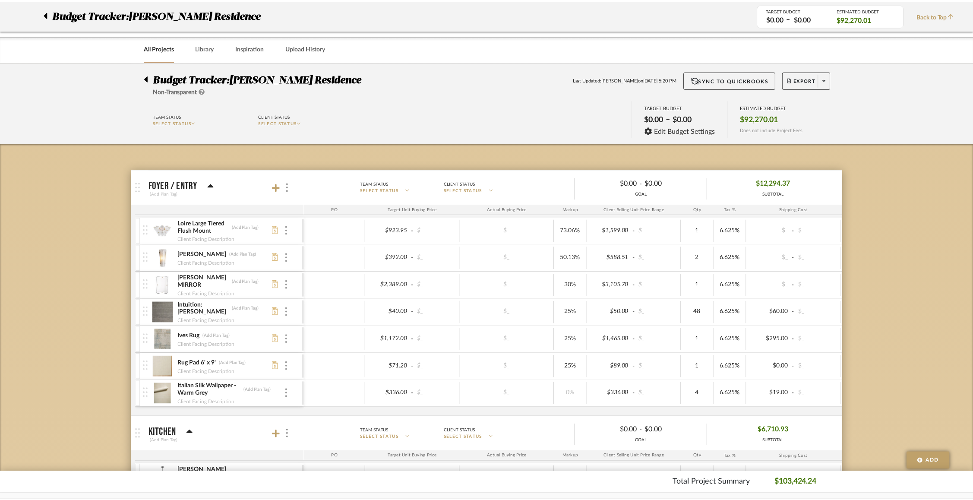
scroll to position [853, 0]
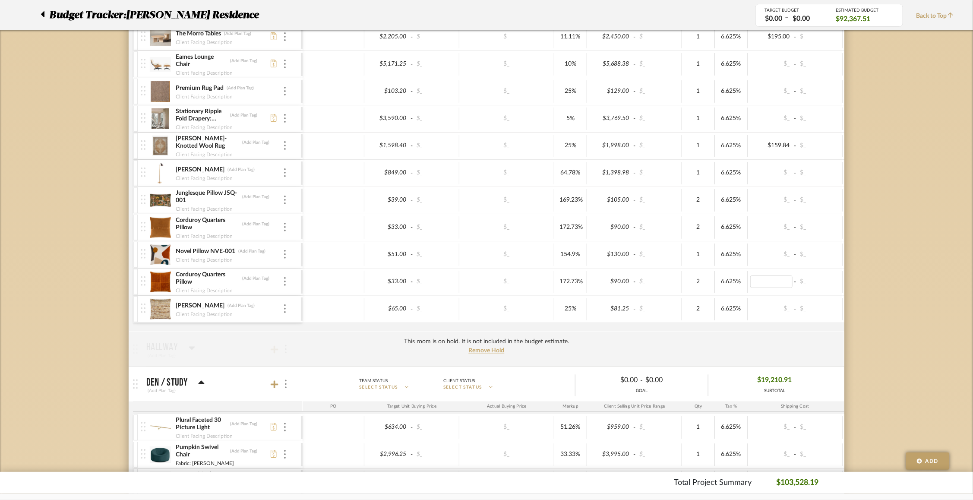
click at [159, 310] on img at bounding box center [160, 309] width 21 height 21
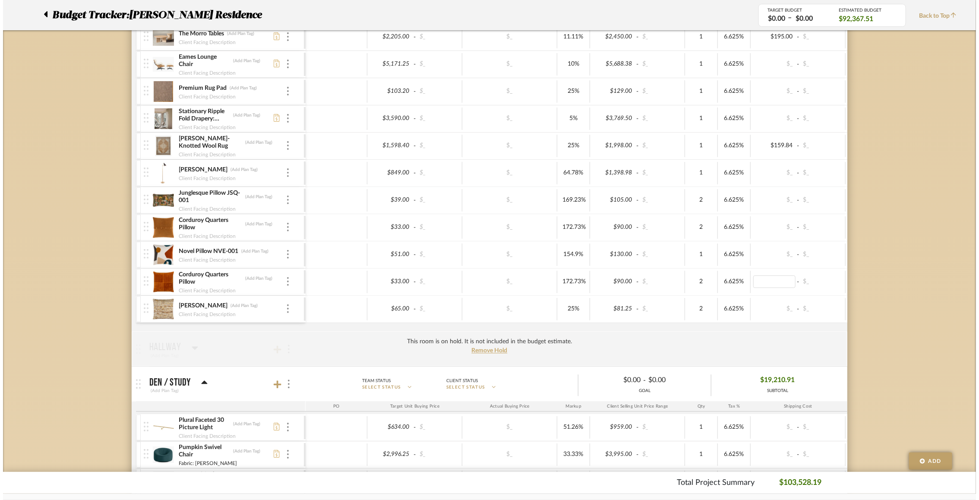
scroll to position [0, 0]
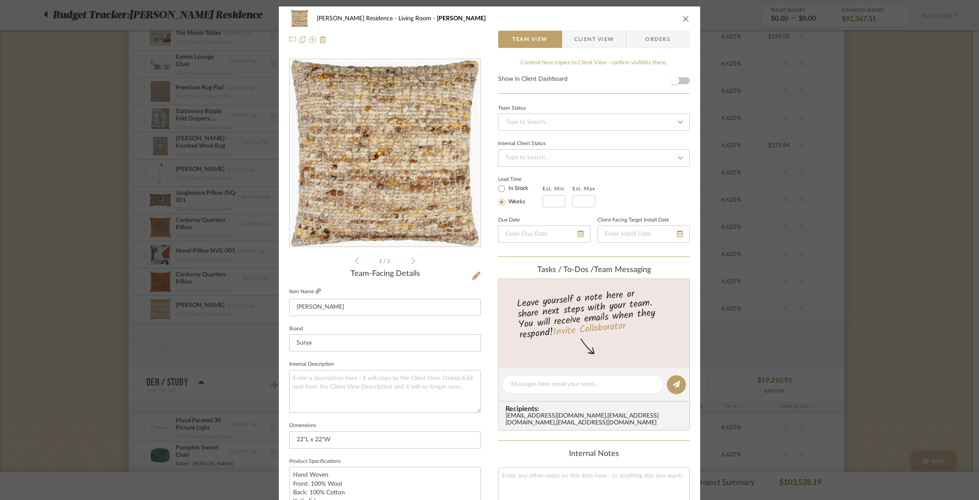
click at [317, 291] on icon at bounding box center [318, 290] width 5 height 5
click at [683, 15] on icon "close" at bounding box center [686, 18] width 7 height 7
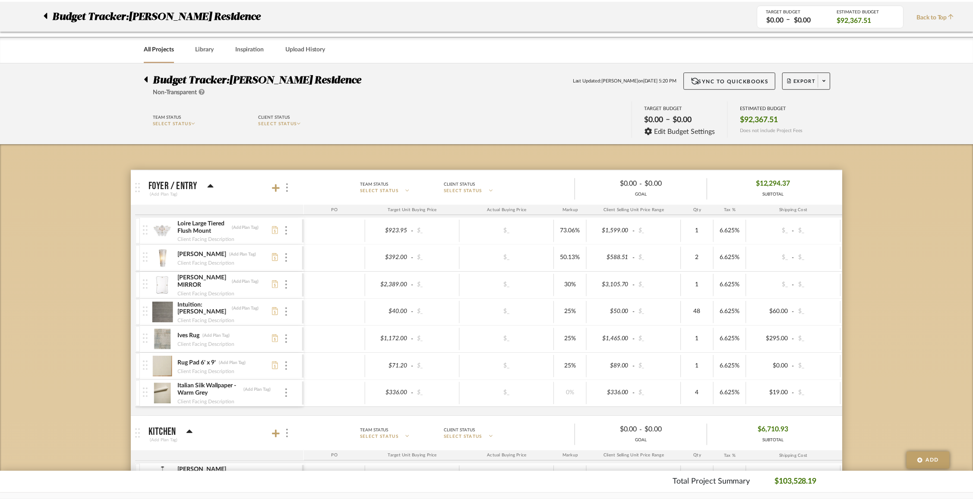
scroll to position [853, 0]
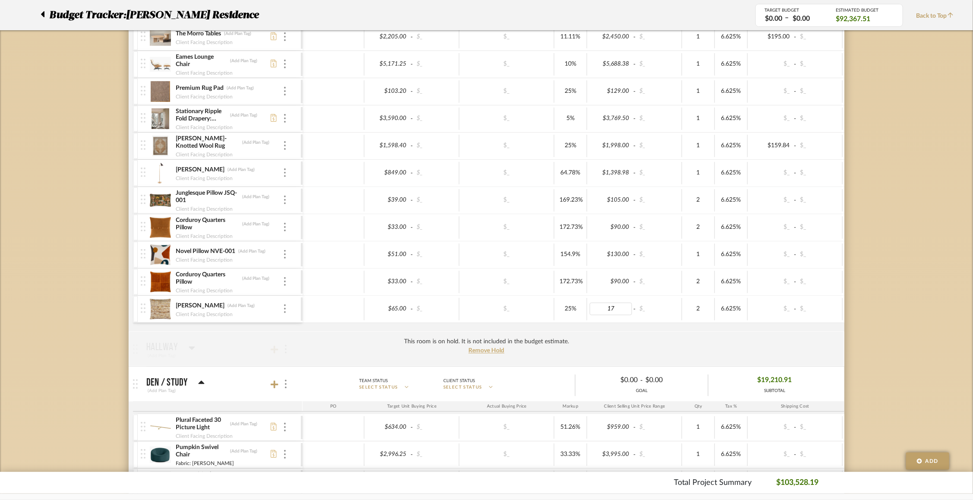
type input "170"
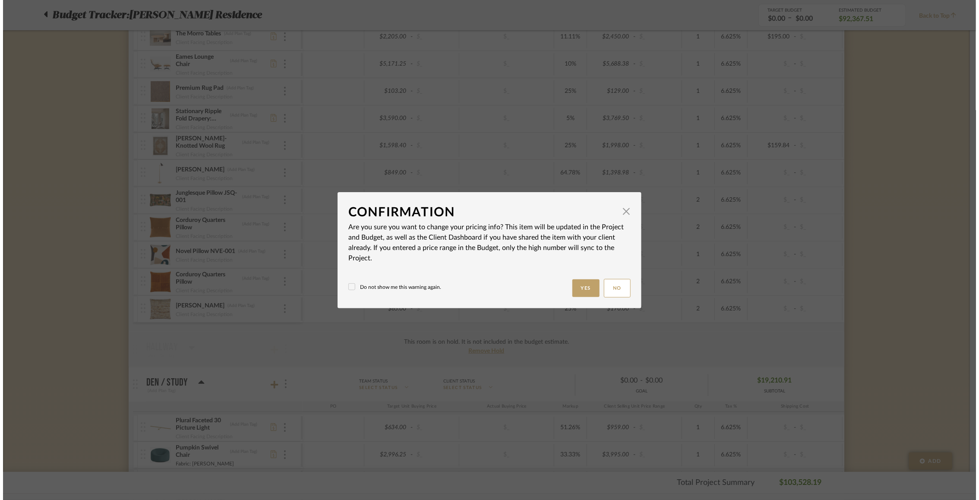
scroll to position [0, 0]
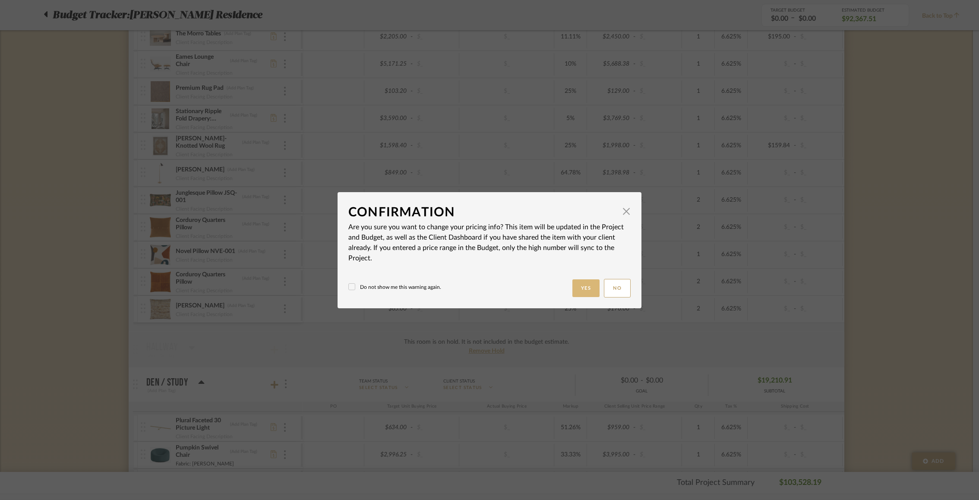
click at [586, 287] on button "Yes" at bounding box center [586, 288] width 28 height 18
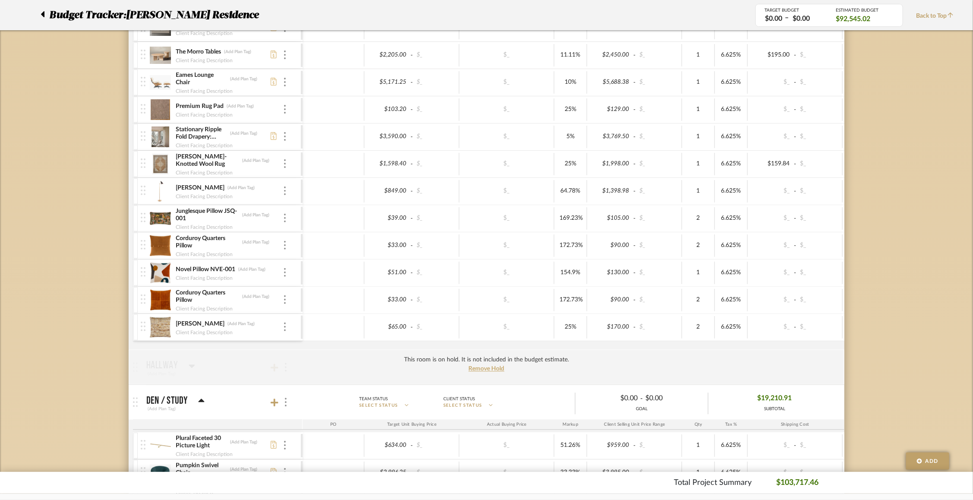
scroll to position [824, 0]
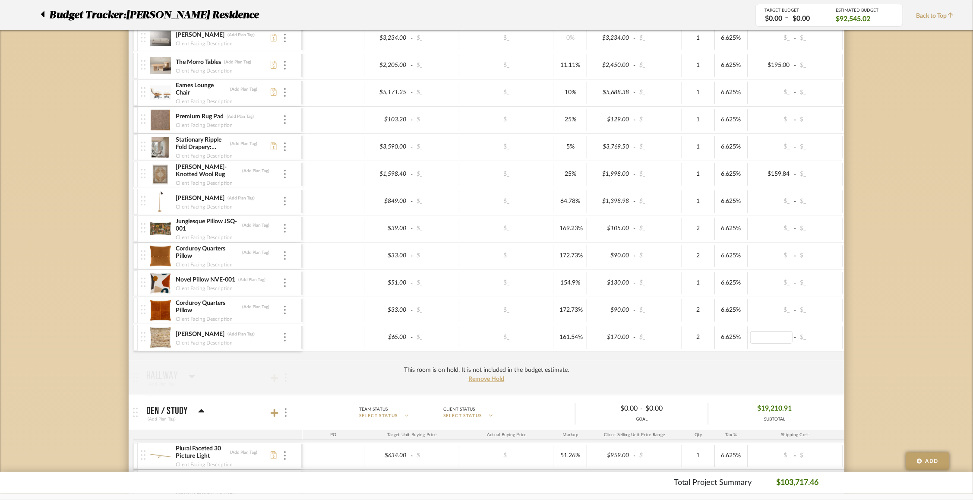
click at [733, 303] on div "Budget Tracker: Rogers Residence Non-Transparent Last Updated: Justin Odle on S…" at bounding box center [486, 320] width 973 height 2165
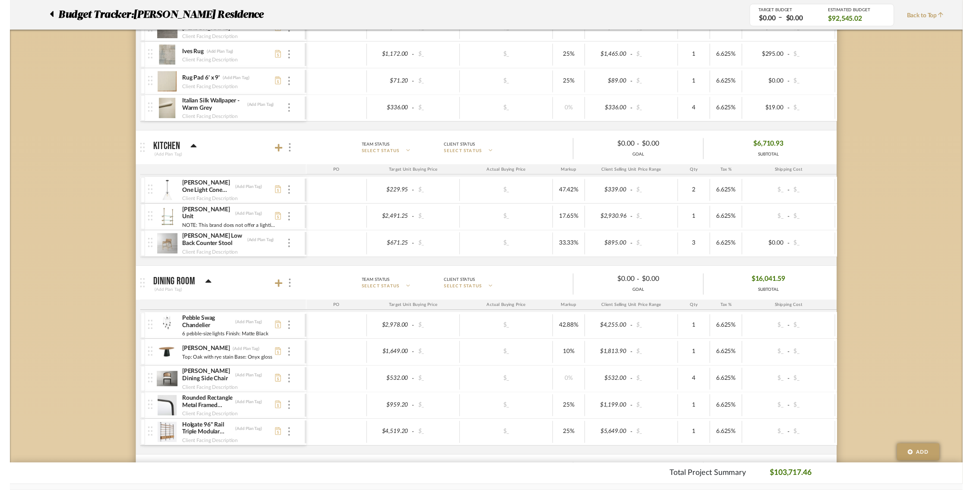
scroll to position [0, 0]
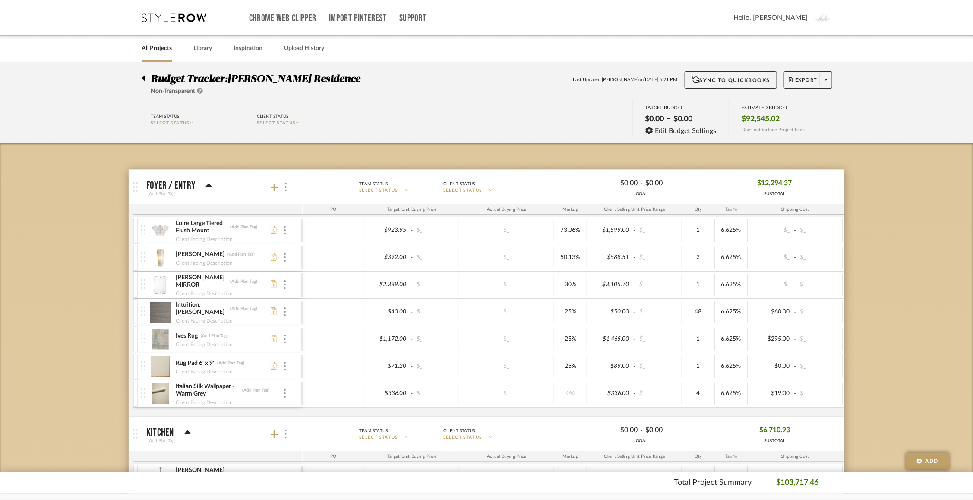
click at [143, 77] on icon at bounding box center [143, 78] width 3 height 6
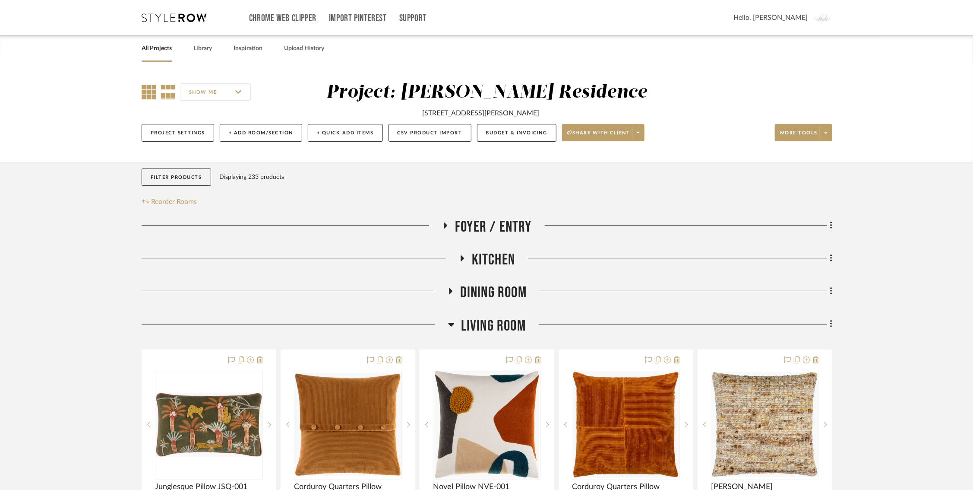
click at [150, 94] on icon at bounding box center [149, 92] width 15 height 15
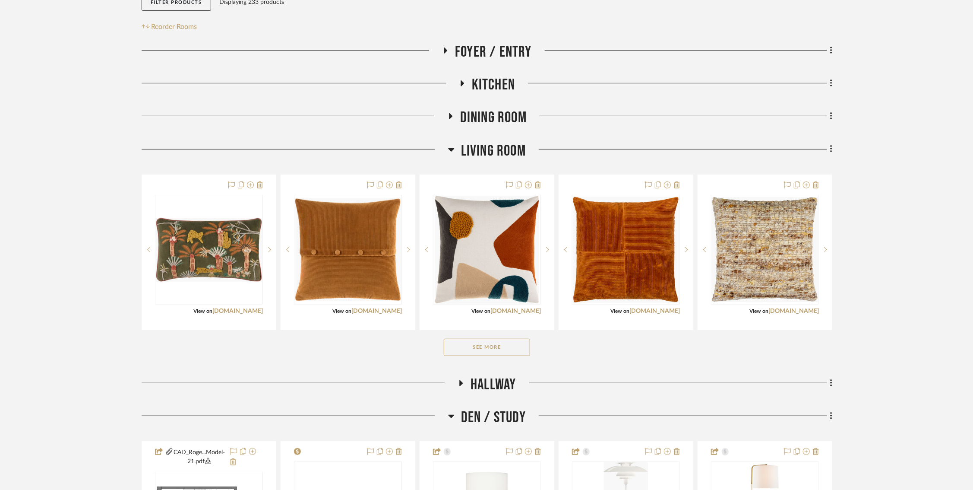
scroll to position [195, 0]
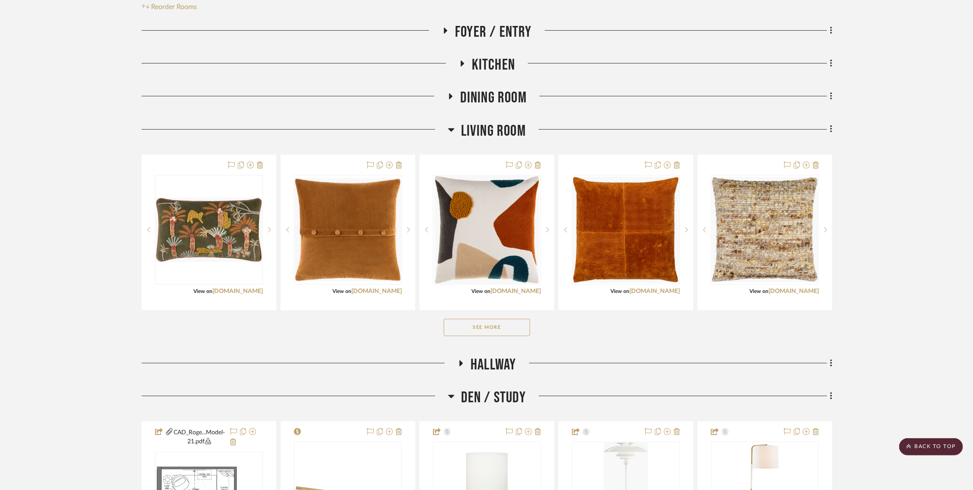
click at [480, 323] on button "See More" at bounding box center [487, 327] width 86 height 17
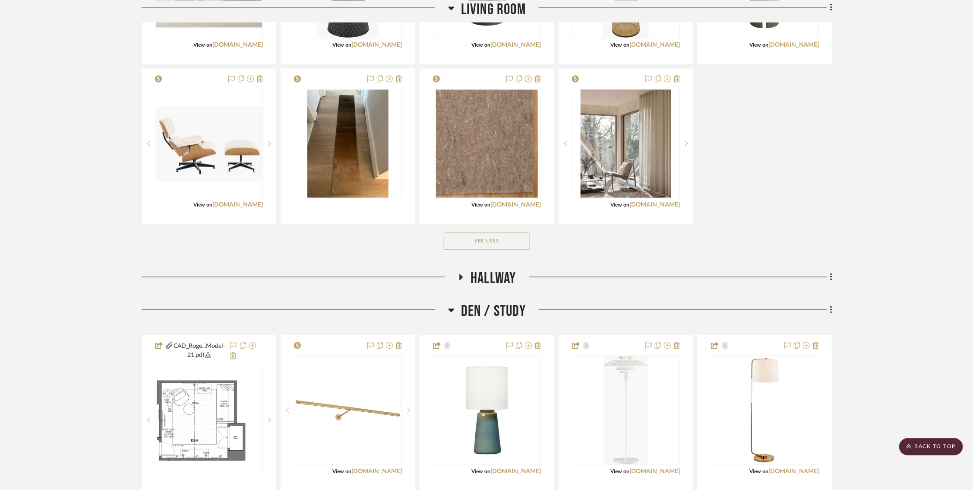
scroll to position [938, 0]
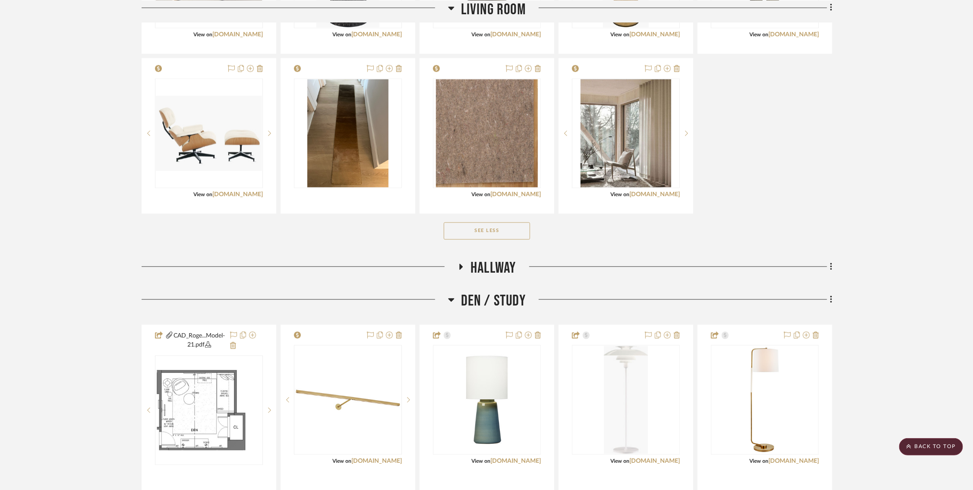
click at [461, 266] on icon at bounding box center [461, 267] width 3 height 6
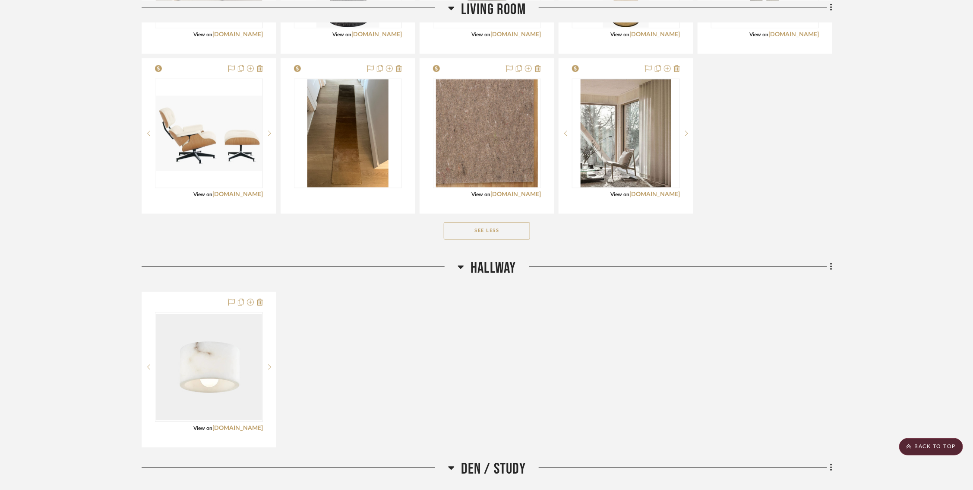
click at [461, 266] on icon at bounding box center [461, 267] width 6 height 3
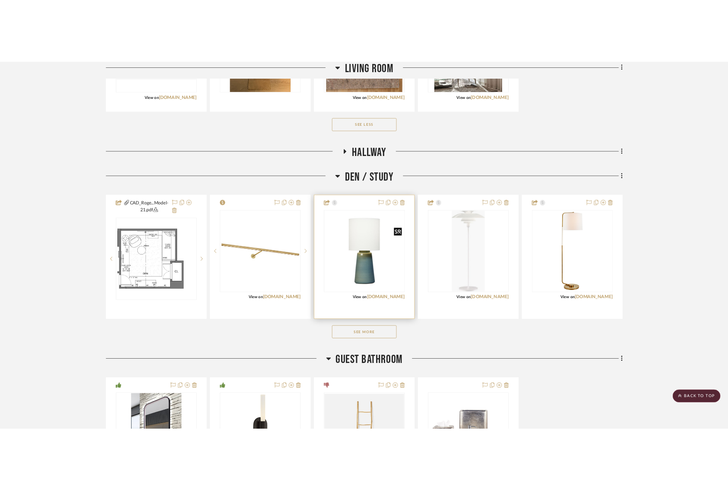
scroll to position [1085, 0]
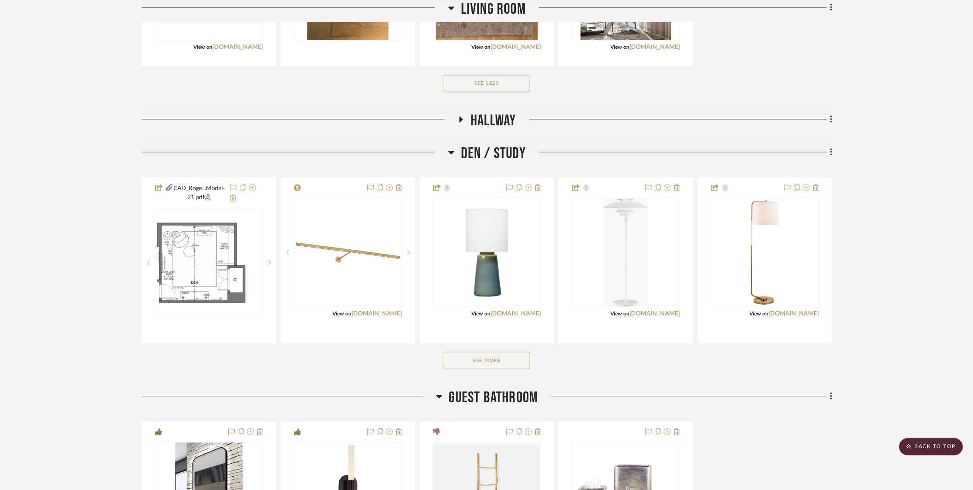
click at [529, 370] on div "See More" at bounding box center [487, 360] width 691 height 35
click at [524, 361] on button "See More" at bounding box center [487, 359] width 86 height 17
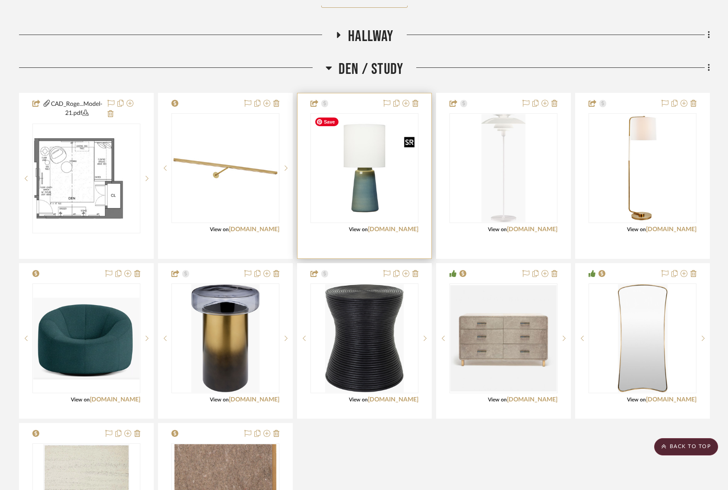
scroll to position [1176, 0]
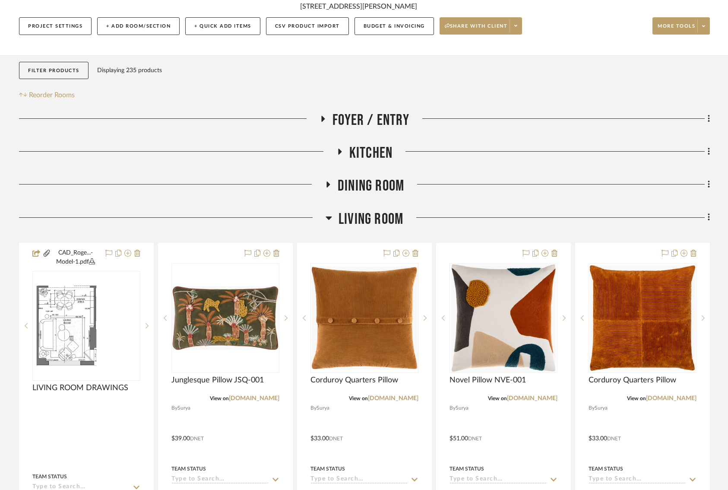
scroll to position [112, 0]
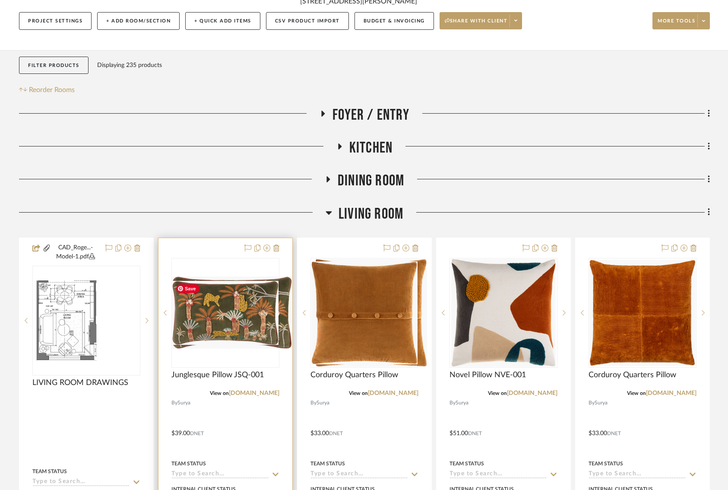
click at [220, 339] on div at bounding box center [225, 313] width 108 height 110
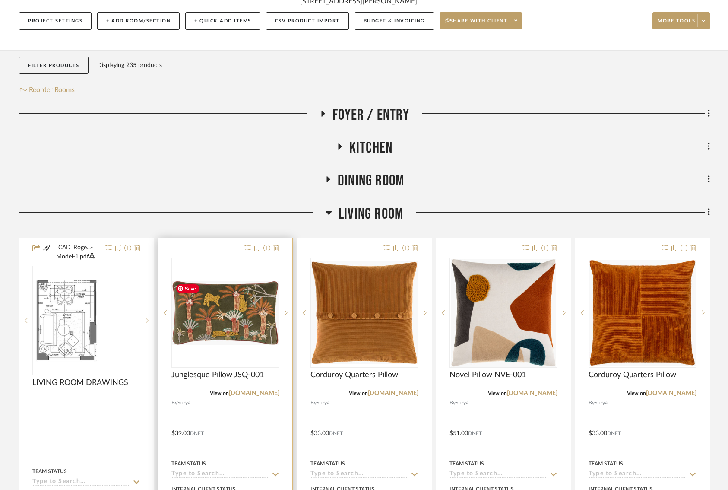
click at [242, 325] on img "0" at bounding box center [225, 313] width 106 height 64
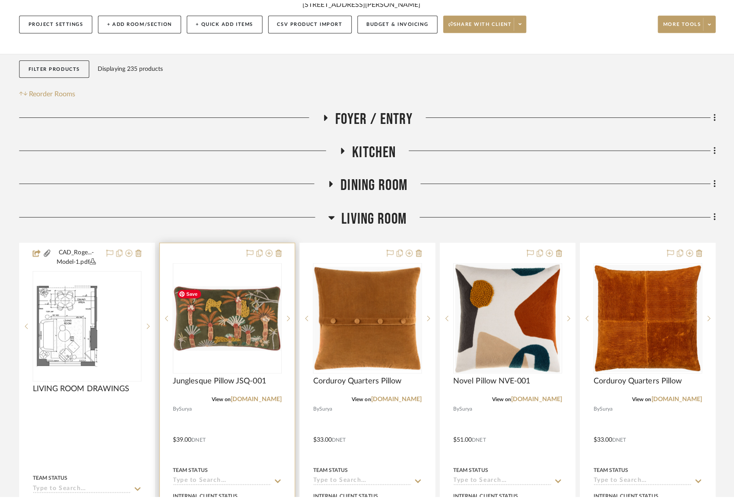
scroll to position [0, 0]
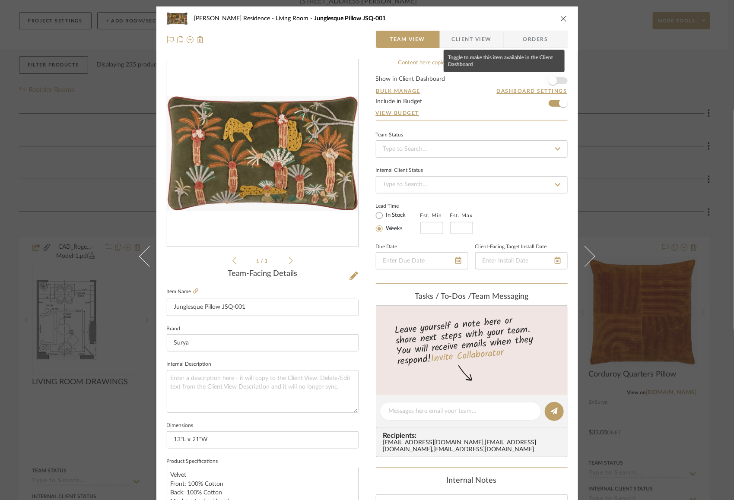
click at [549, 79] on span "button" at bounding box center [552, 80] width 9 height 9
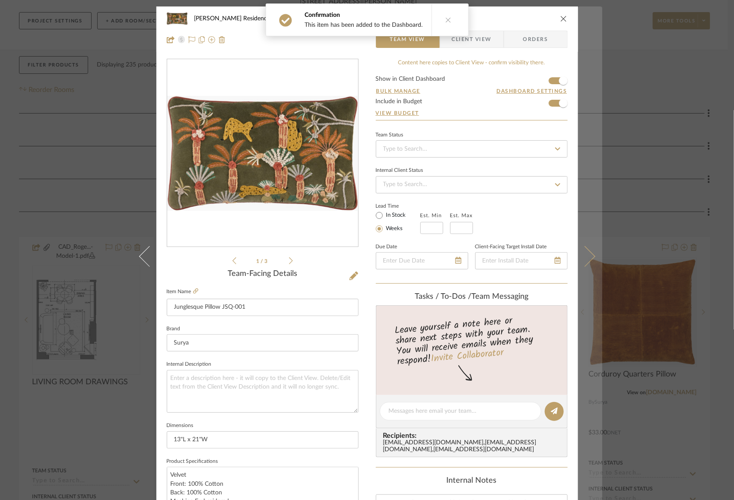
click at [592, 255] on button at bounding box center [590, 256] width 24 height 500
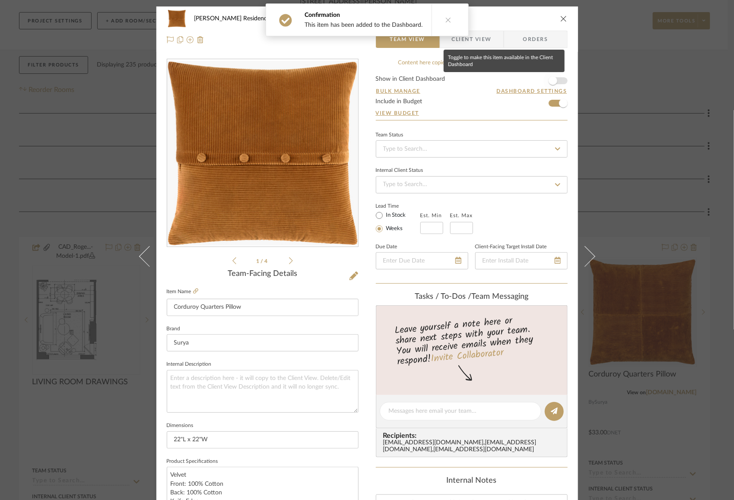
click at [550, 81] on span "button" at bounding box center [552, 80] width 9 height 9
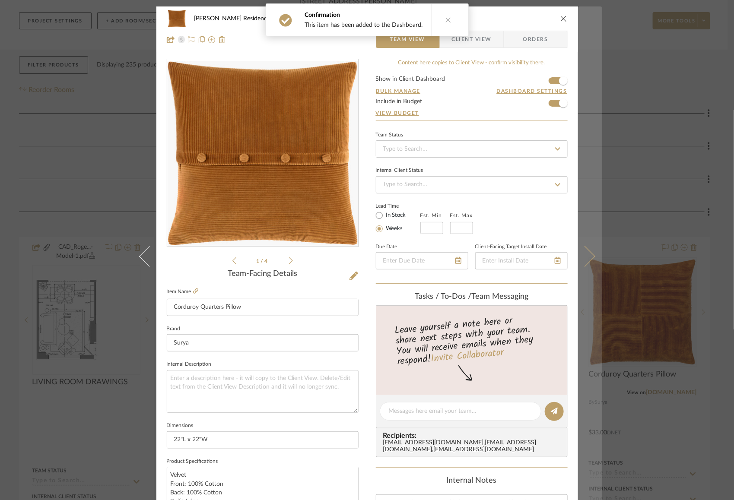
click at [583, 242] on button at bounding box center [590, 256] width 24 height 500
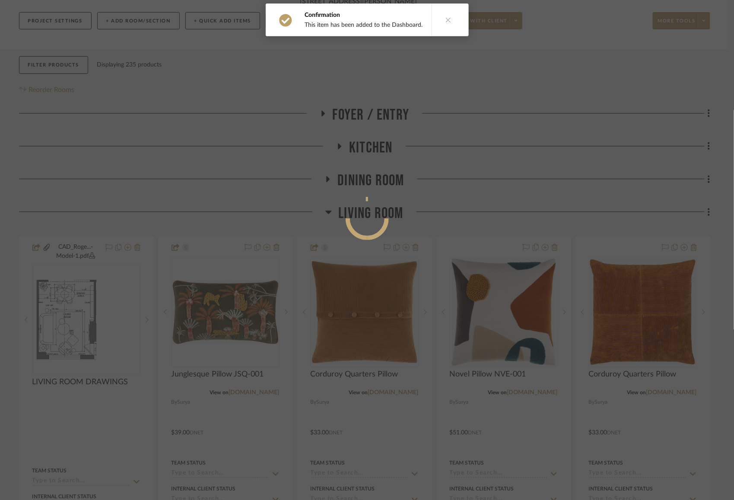
click at [583, 242] on div at bounding box center [367, 250] width 734 height 500
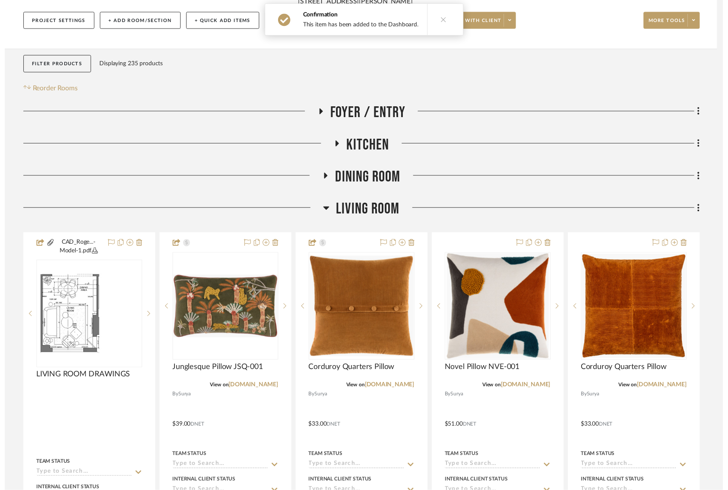
scroll to position [112, 0]
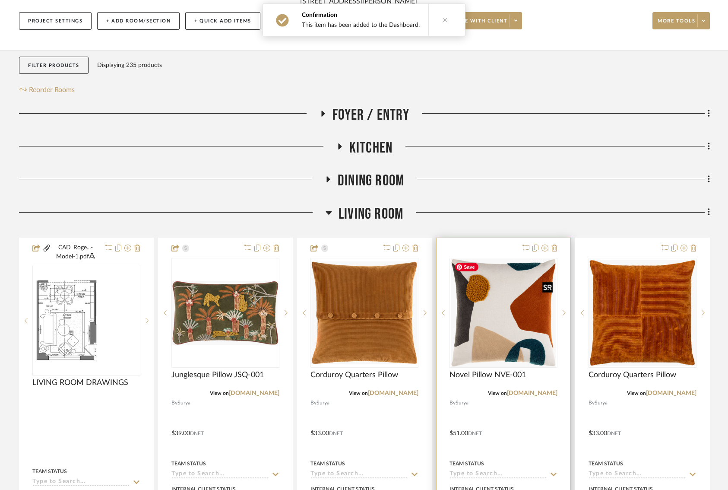
click at [517, 295] on img "0" at bounding box center [503, 313] width 105 height 108
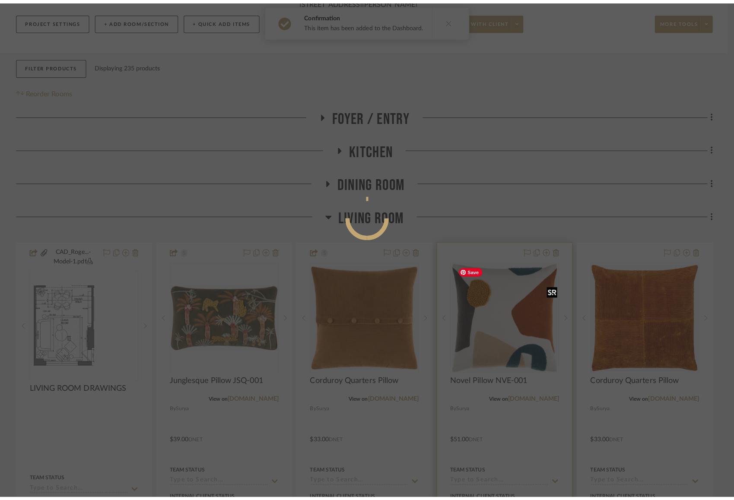
scroll to position [0, 0]
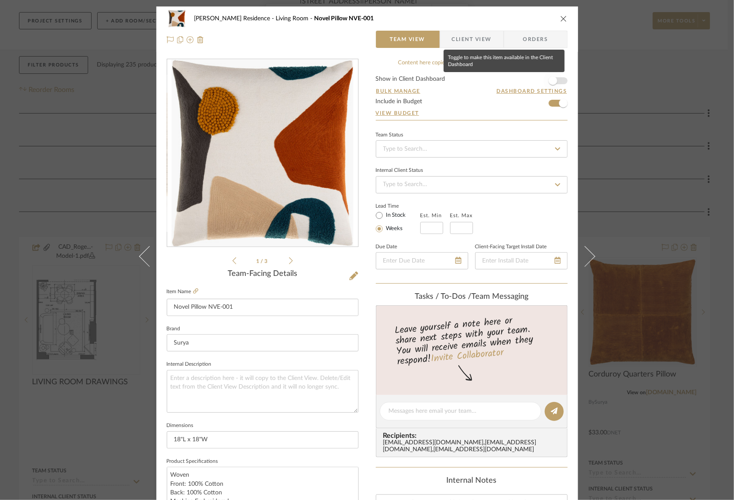
click at [549, 72] on span "button" at bounding box center [552, 80] width 19 height 19
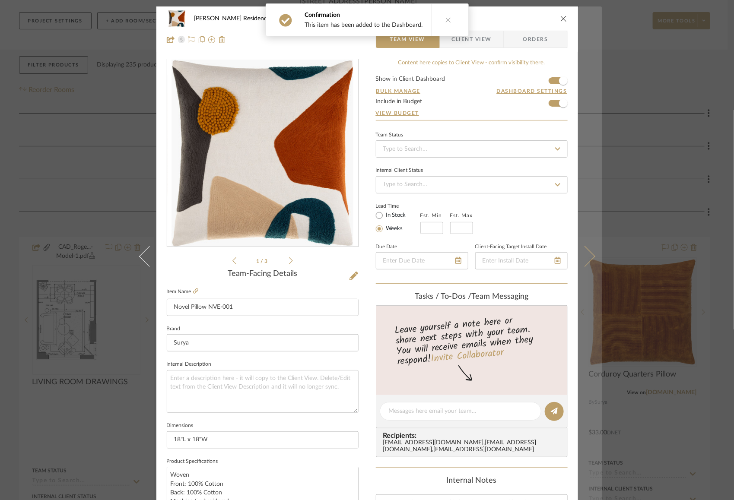
click at [591, 258] on button at bounding box center [590, 256] width 24 height 500
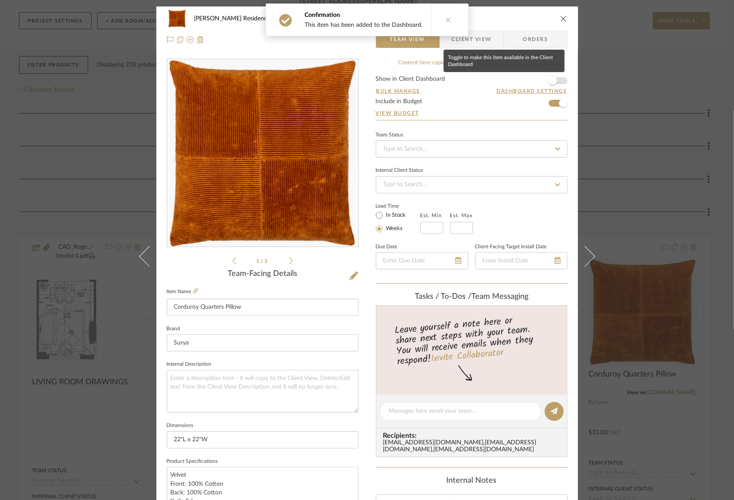
click at [550, 78] on span "button" at bounding box center [552, 80] width 9 height 9
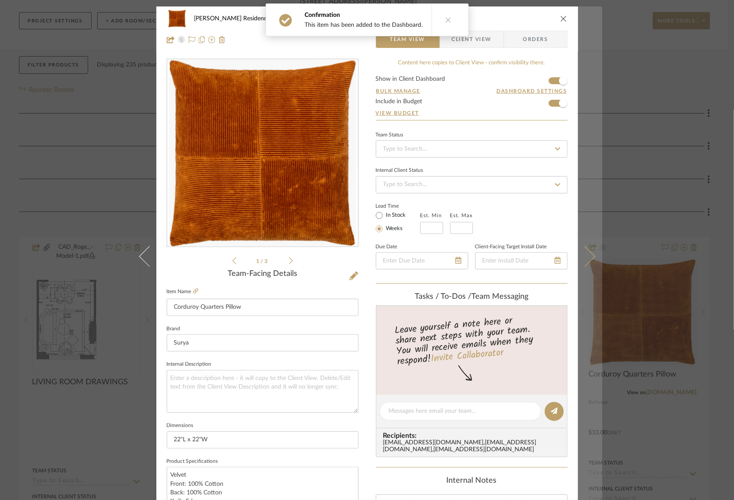
click at [590, 254] on icon at bounding box center [584, 256] width 21 height 21
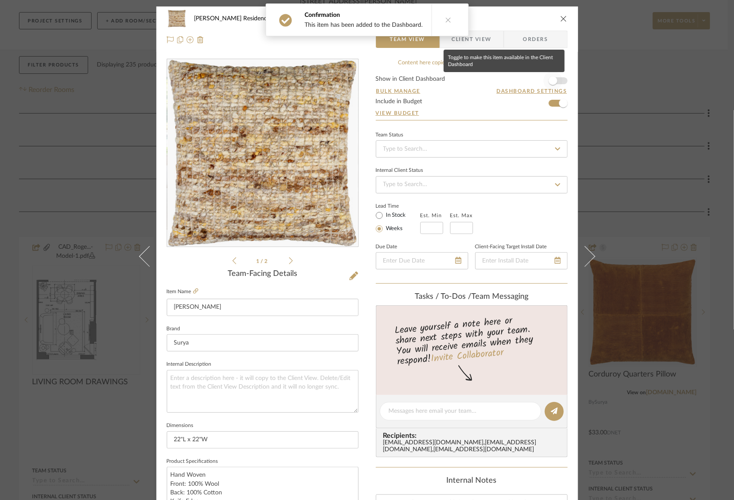
click at [550, 79] on span "button" at bounding box center [552, 80] width 9 height 9
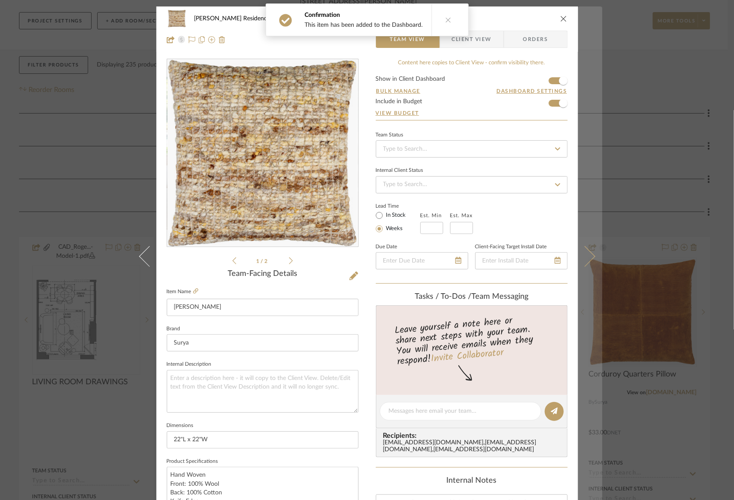
click at [588, 254] on icon at bounding box center [584, 256] width 21 height 21
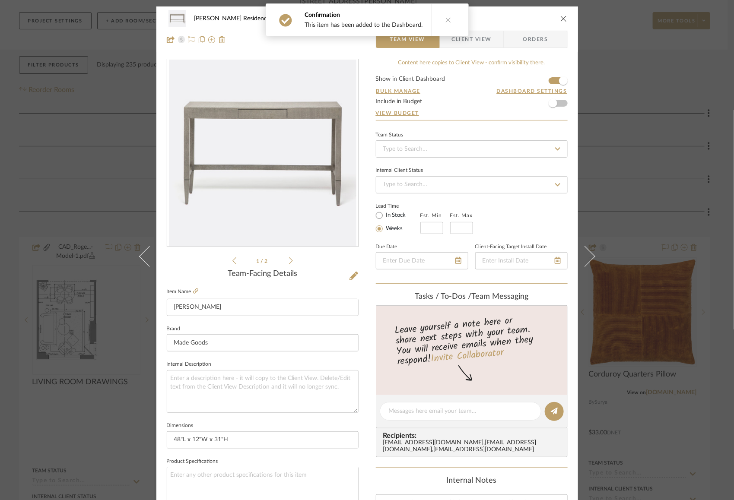
click at [646, 203] on div "Rogers Residence Living Room Conrad Console Team View Client View Orders 1 / 2 …" at bounding box center [367, 250] width 734 height 500
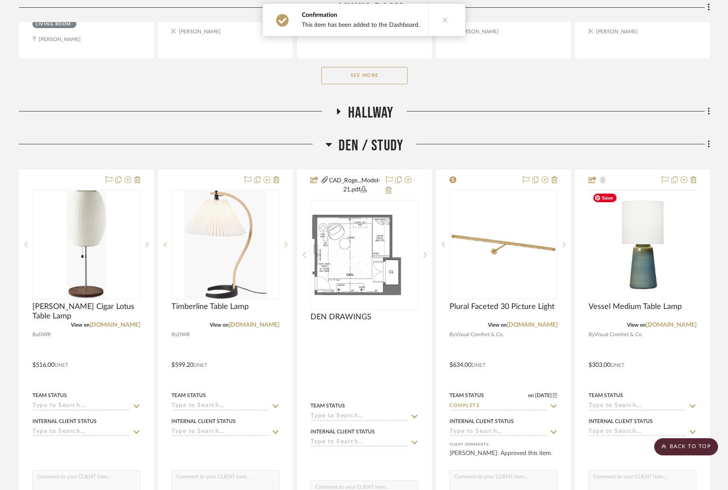
scroll to position [678, 0]
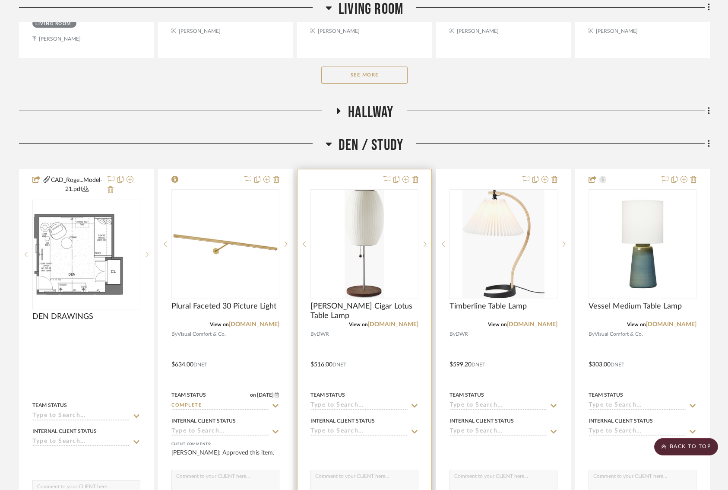
click at [348, 253] on img "0" at bounding box center [364, 244] width 39 height 108
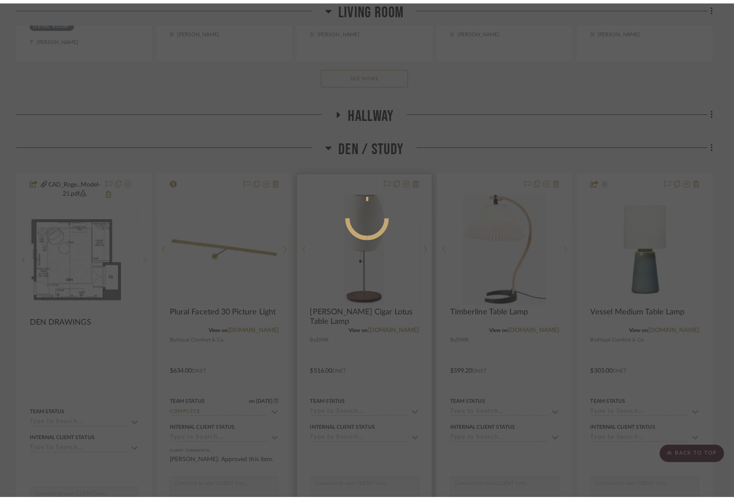
scroll to position [0, 0]
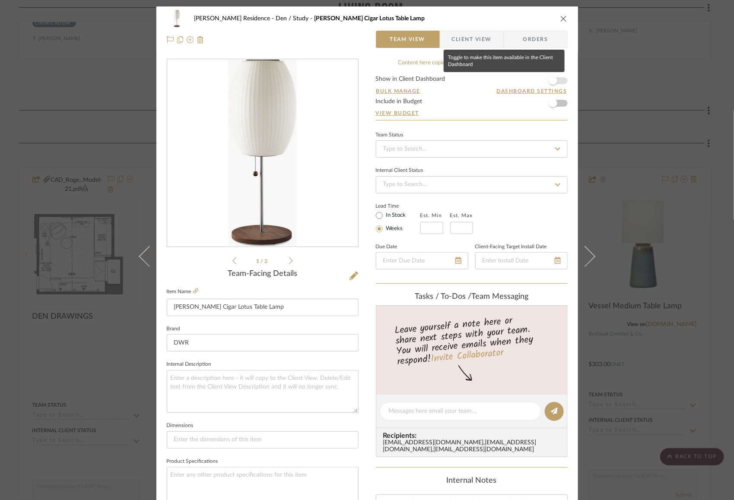
click at [552, 77] on span "button" at bounding box center [552, 80] width 9 height 9
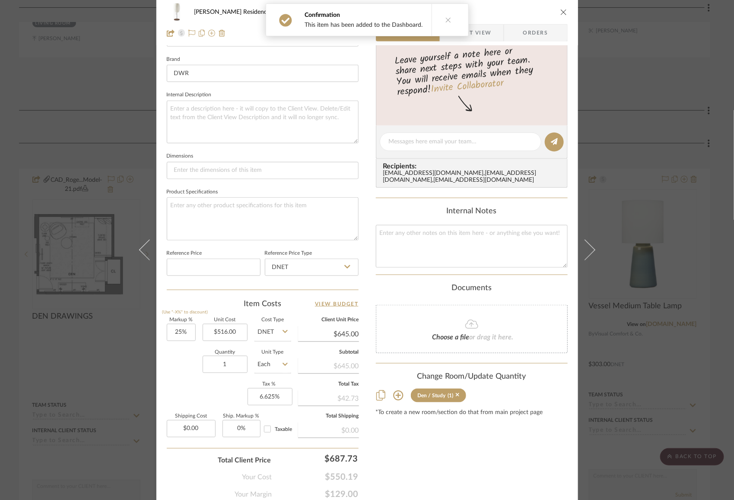
scroll to position [301, 0]
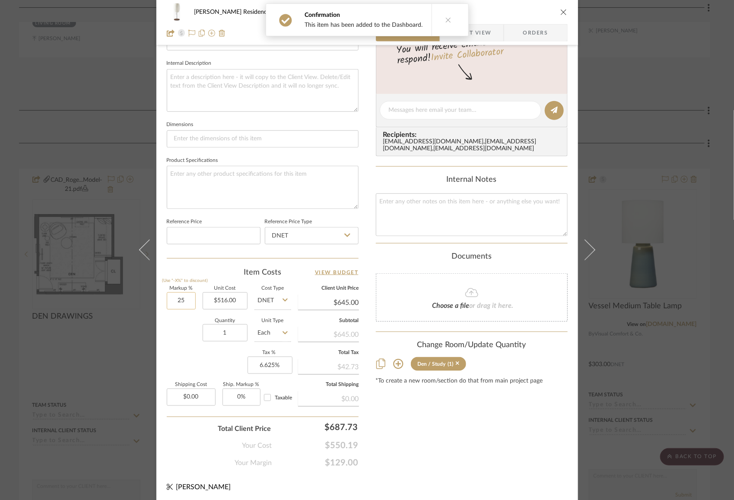
click at [167, 300] on input "25" at bounding box center [181, 300] width 29 height 17
type input "10%"
click at [174, 322] on div "Quantity 1 Unit Type Each" at bounding box center [229, 334] width 124 height 31
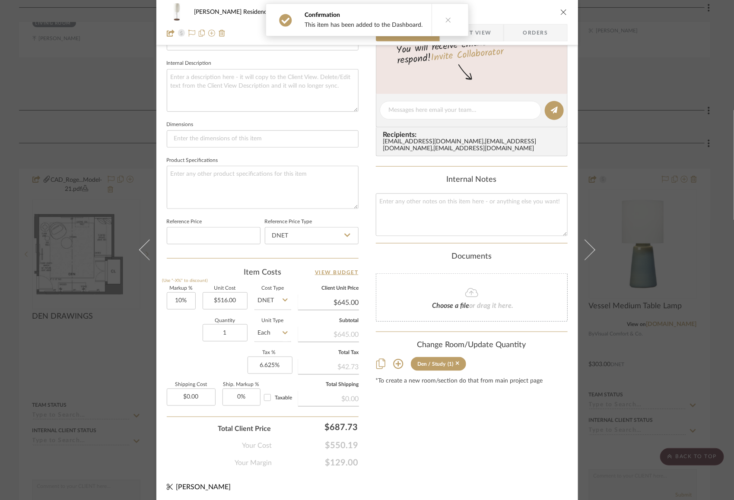
type input "$567.60"
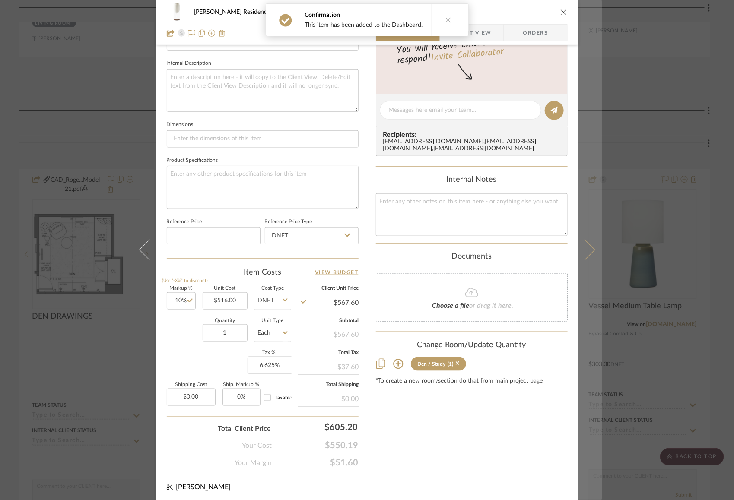
click at [586, 251] on icon at bounding box center [584, 250] width 21 height 21
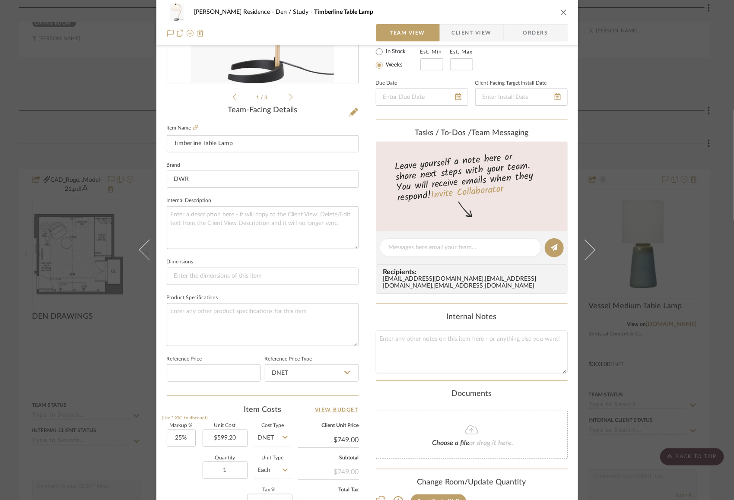
scroll to position [247, 0]
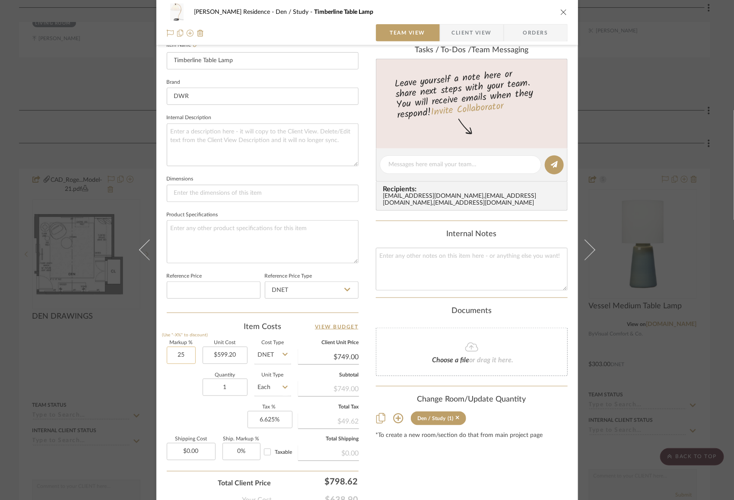
click at [173, 354] on input "25" at bounding box center [181, 355] width 29 height 17
type input "10%"
click at [173, 382] on div "Quantity 1 Unit Type Each" at bounding box center [229, 388] width 124 height 31
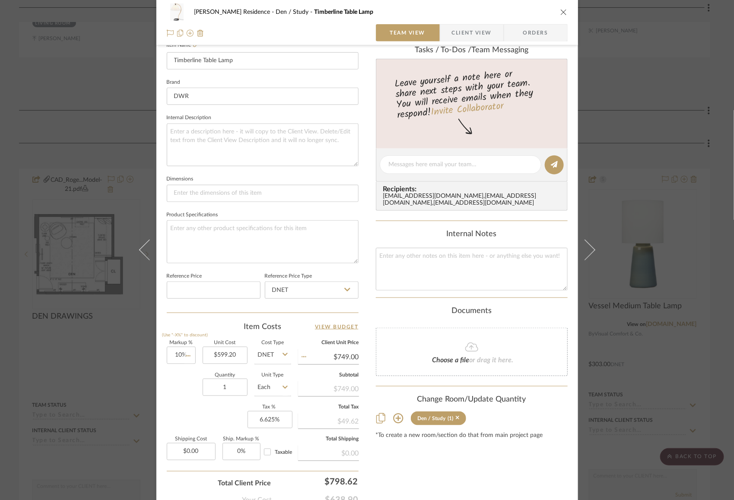
type input "$659.12"
click at [641, 189] on div "Rogers Residence Den / Study Timberline Table Lamp Team View Client View Orders…" at bounding box center [367, 250] width 734 height 500
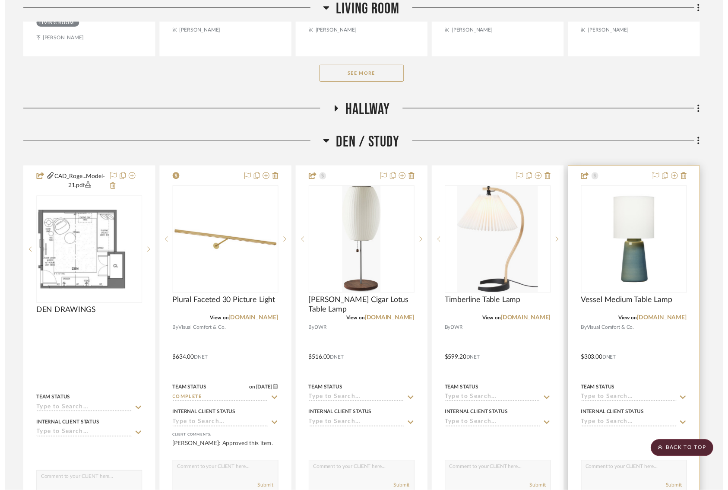
scroll to position [678, 0]
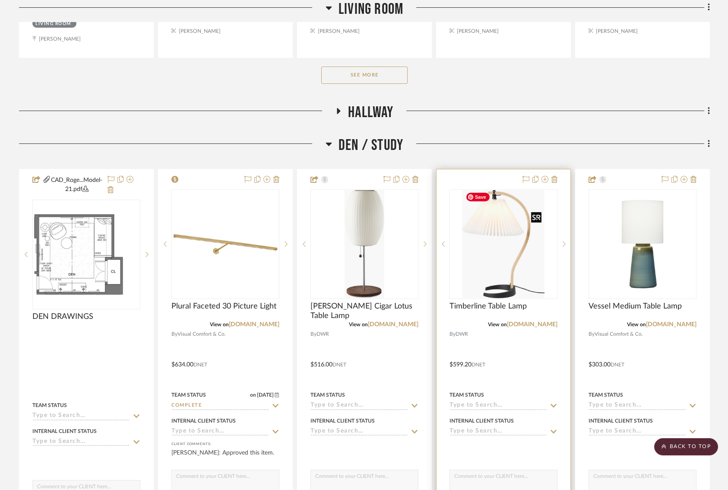
click at [472, 245] on img "0" at bounding box center [503, 244] width 82 height 108
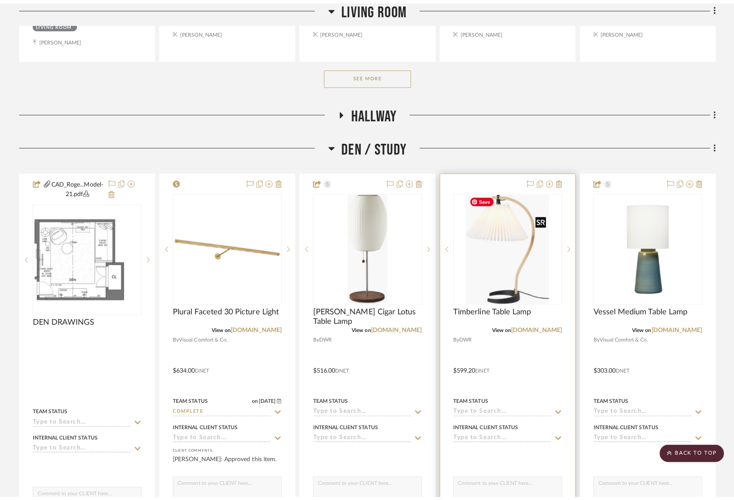
scroll to position [0, 0]
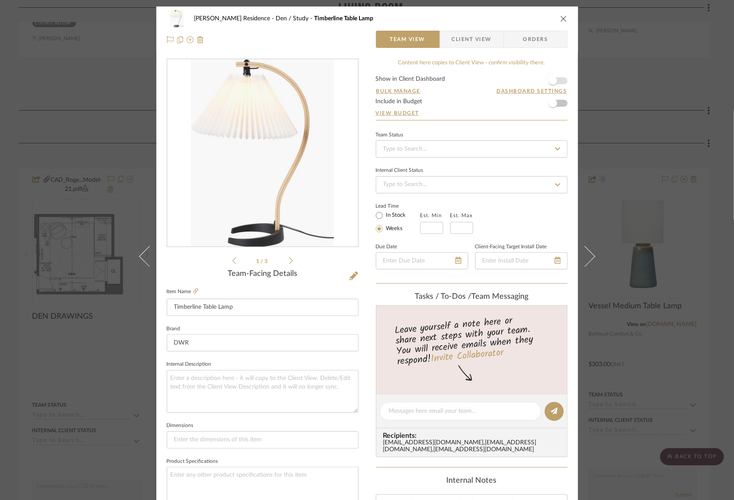
click at [557, 78] on span "button" at bounding box center [552, 80] width 19 height 19
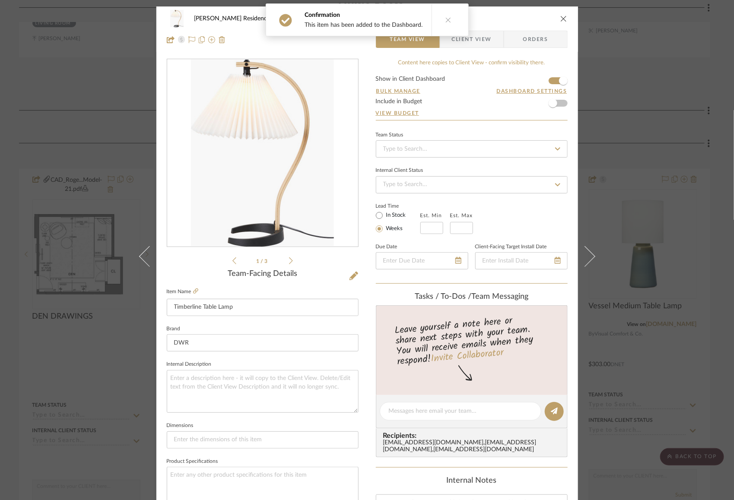
click at [560, 18] on icon "close" at bounding box center [563, 18] width 7 height 7
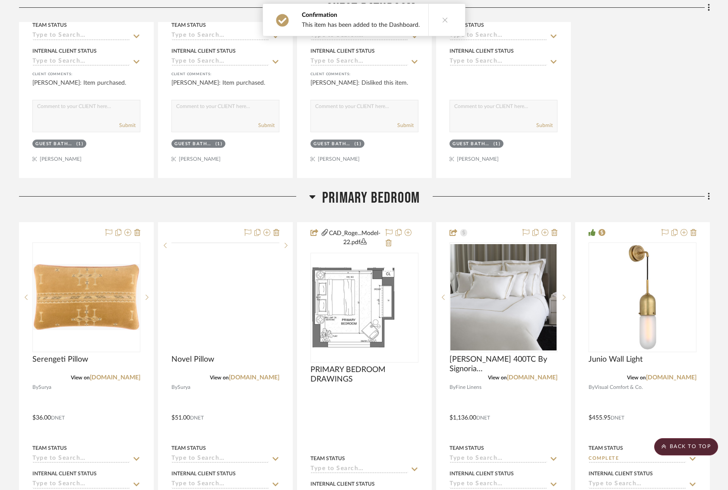
scroll to position [1541, 0]
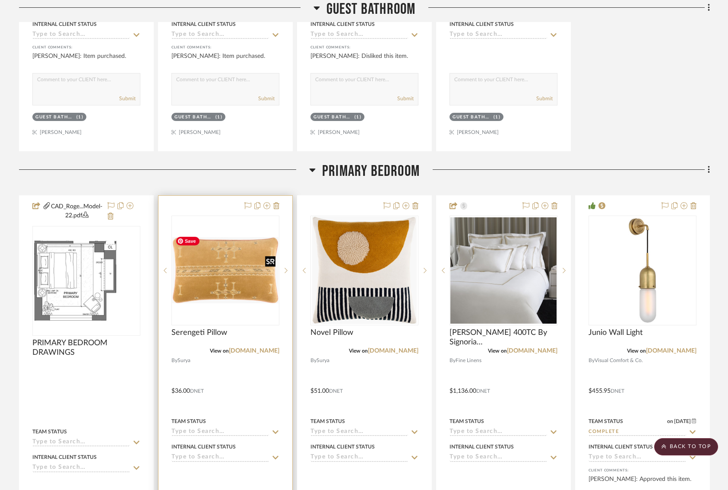
click at [227, 273] on img "0" at bounding box center [225, 270] width 106 height 66
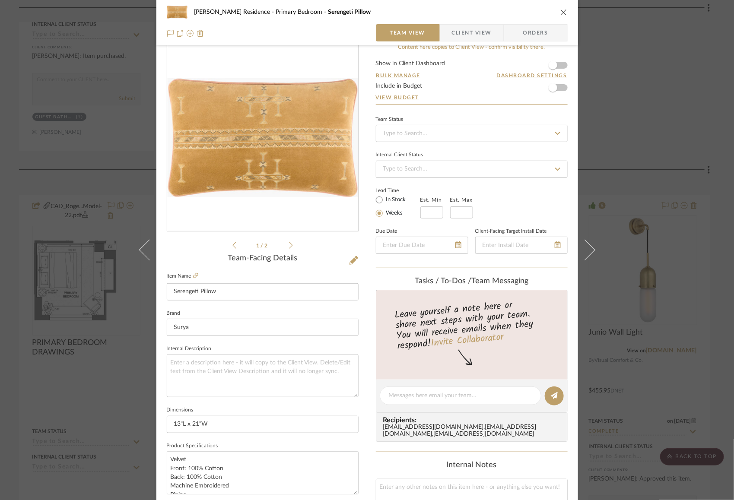
scroll to position [0, 0]
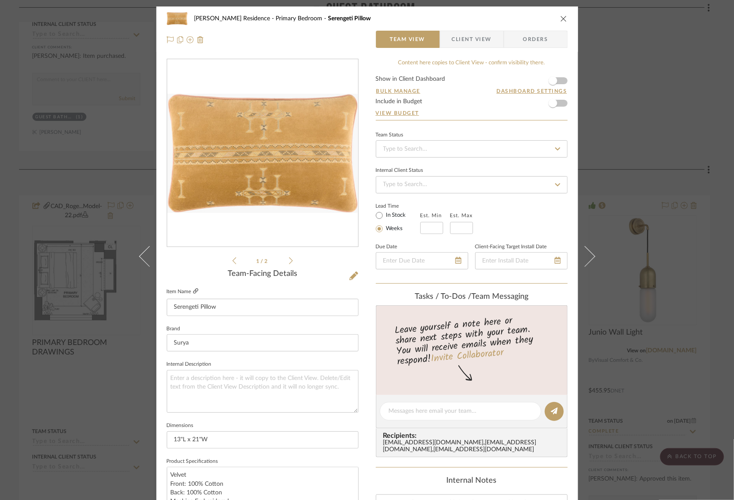
click at [193, 291] on icon at bounding box center [195, 290] width 5 height 5
click at [549, 102] on span "button" at bounding box center [552, 103] width 9 height 9
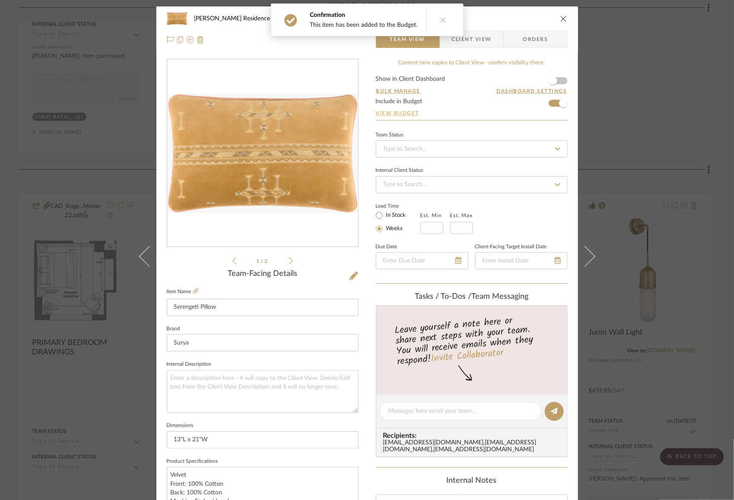
click at [400, 112] on link "View Budget" at bounding box center [472, 113] width 192 height 7
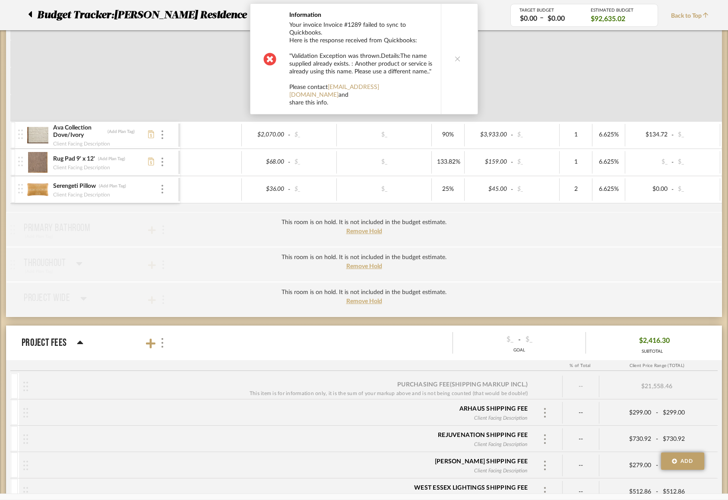
scroll to position [1504, 0]
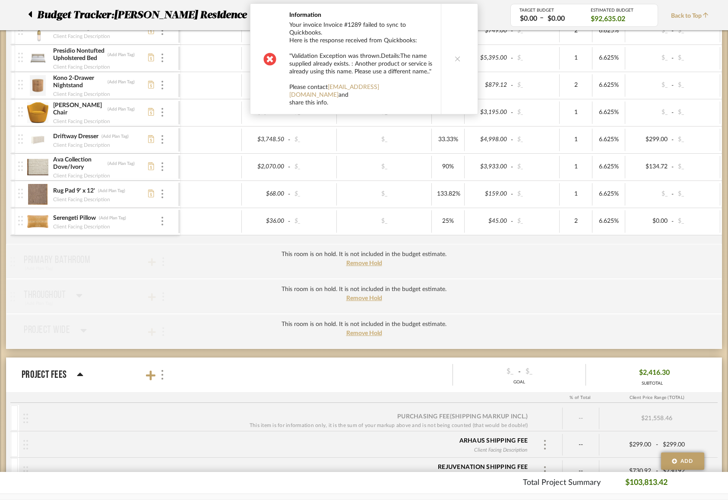
click at [459, 51] on button at bounding box center [457, 59] width 33 height 110
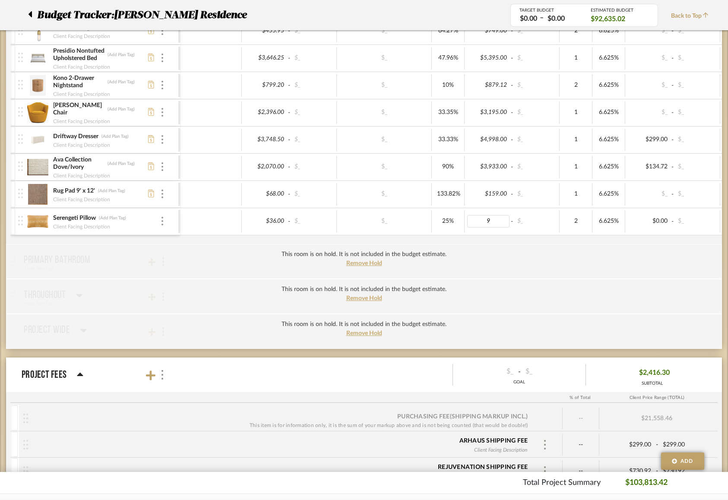
type input "95"
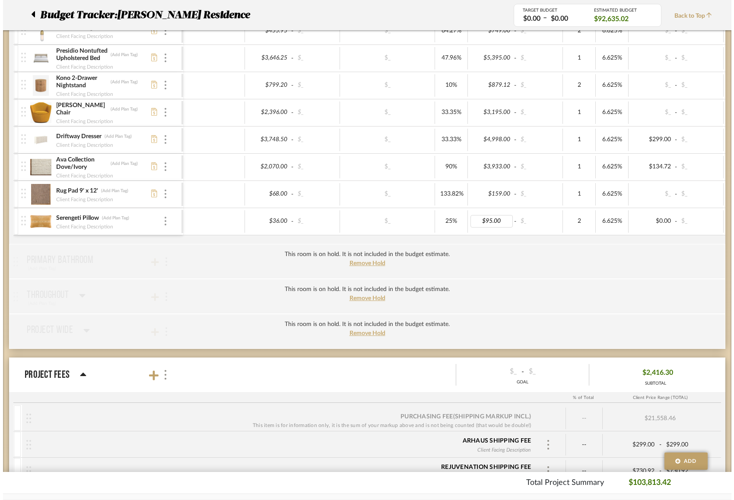
scroll to position [0, 0]
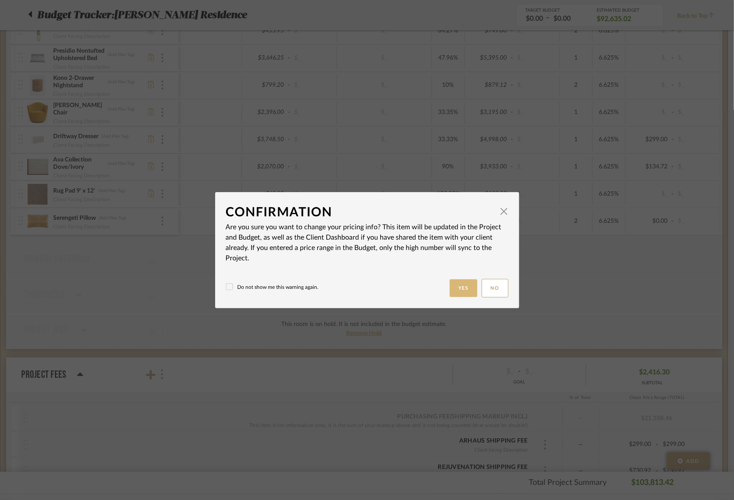
click at [468, 288] on button "Yes" at bounding box center [463, 288] width 28 height 18
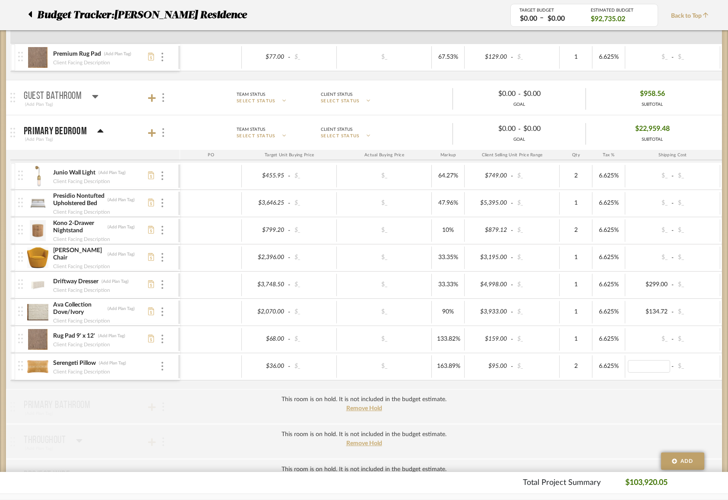
scroll to position [1332, 0]
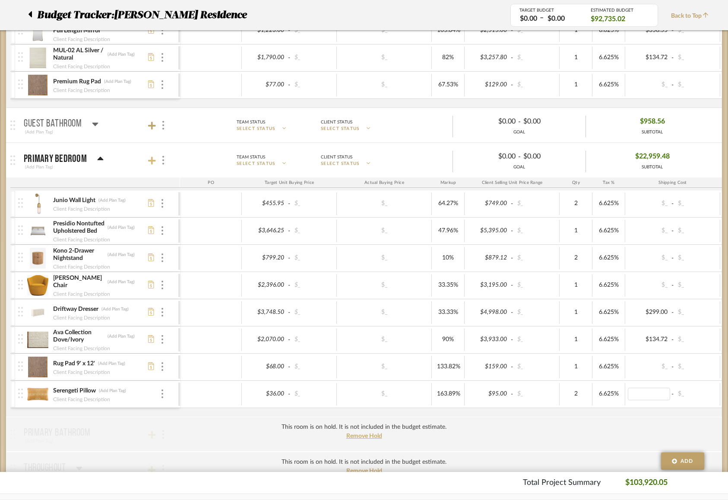
click at [152, 159] on icon at bounding box center [152, 160] width 8 height 9
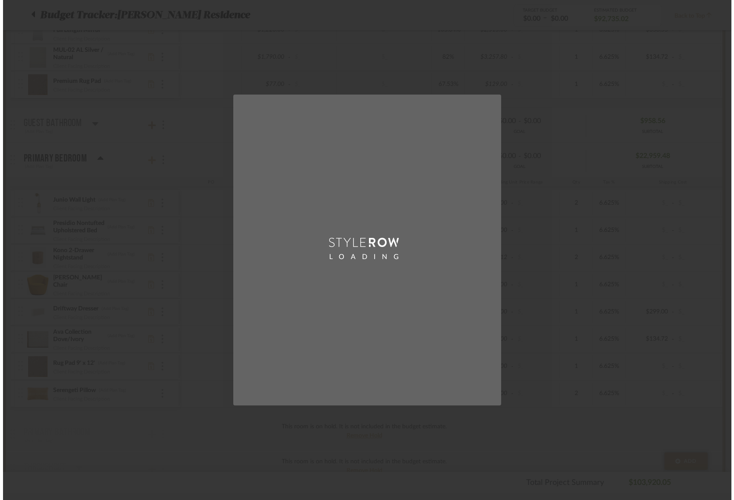
scroll to position [0, 0]
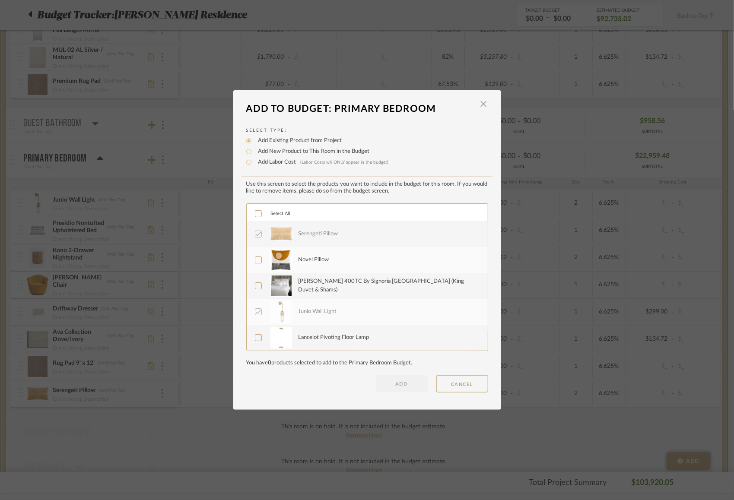
click at [256, 256] on div at bounding box center [258, 259] width 7 height 7
click at [255, 284] on icon at bounding box center [258, 286] width 6 height 6
click at [397, 383] on button "ADD" at bounding box center [402, 383] width 52 height 17
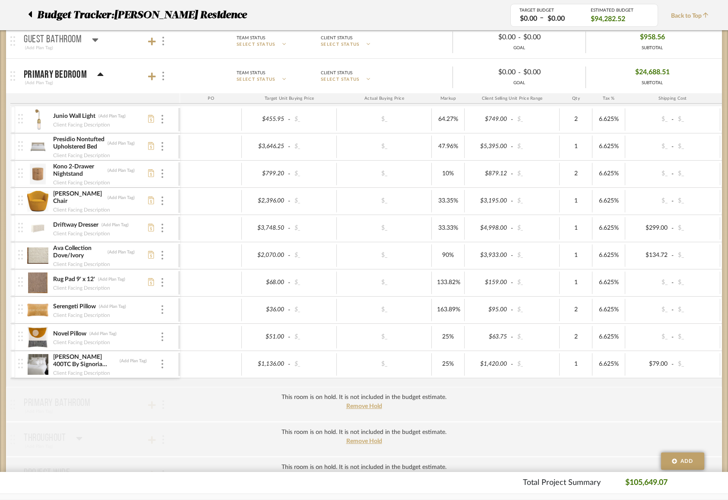
scroll to position [1436, 0]
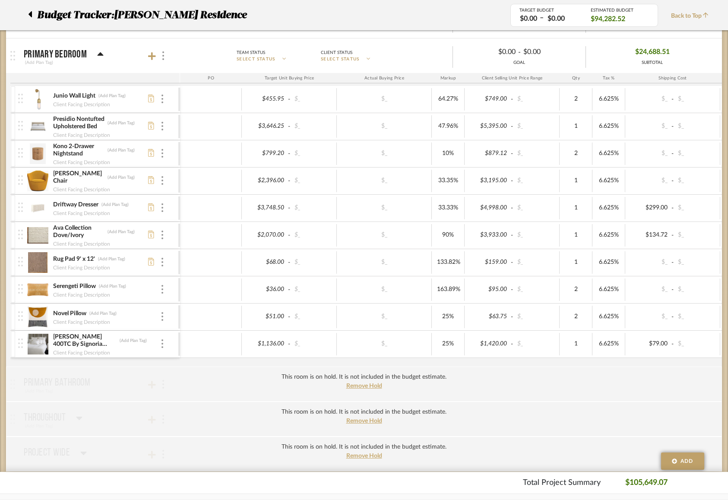
click at [39, 315] on img at bounding box center [37, 317] width 21 height 21
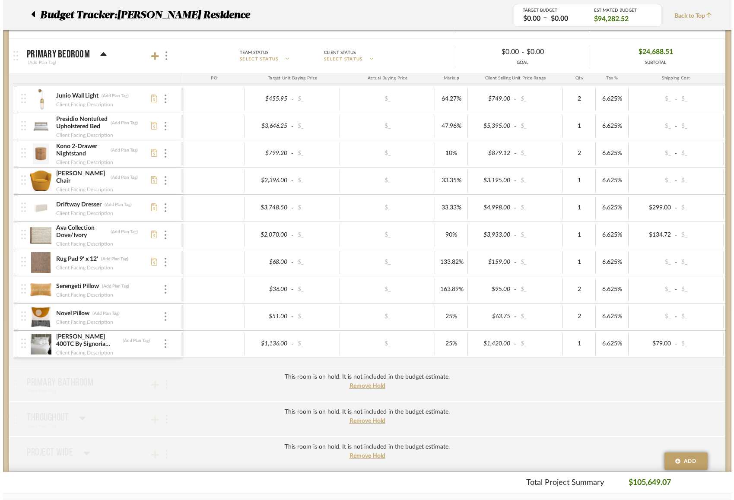
scroll to position [0, 0]
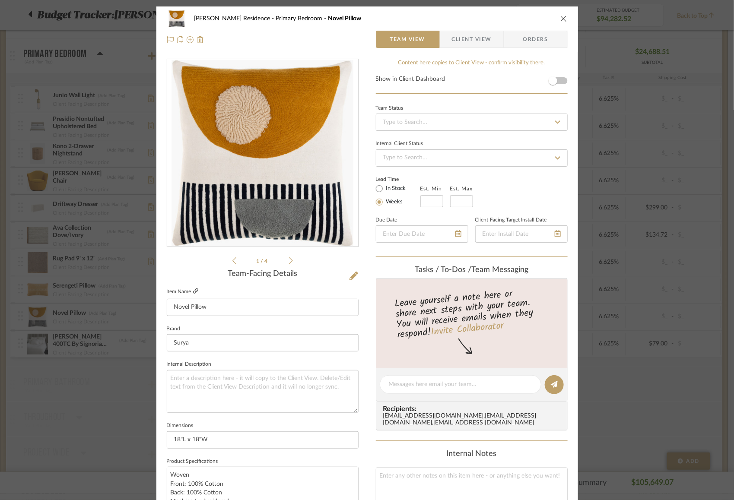
click at [194, 289] on icon at bounding box center [195, 290] width 5 height 5
click at [631, 269] on div "Rogers Residence Primary Bedroom Novel Pillow Team View Client View Orders 1 / …" at bounding box center [367, 250] width 734 height 500
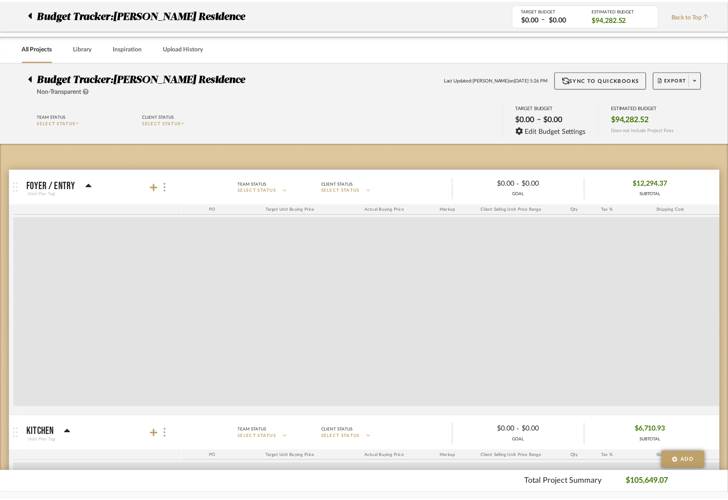
scroll to position [1436, 0]
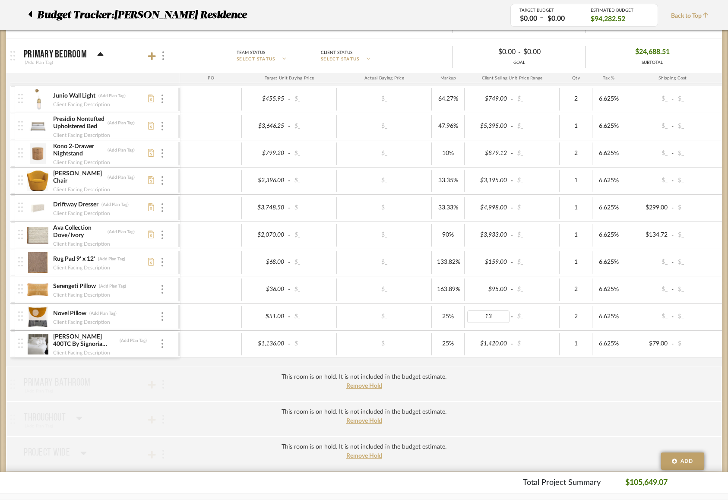
type input "130"
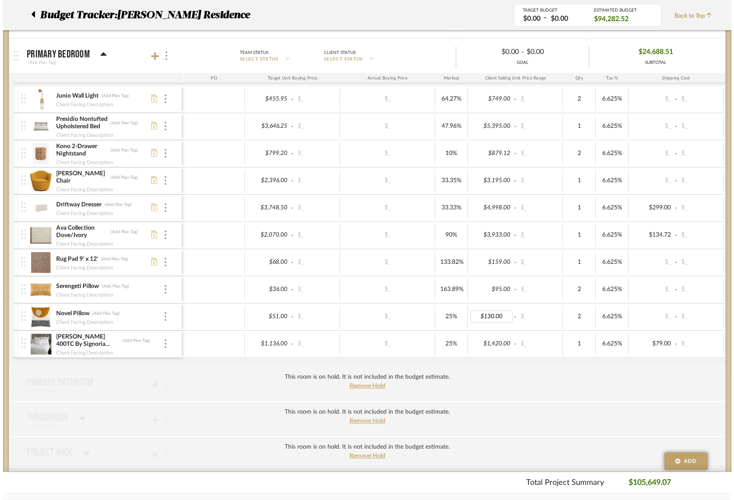
scroll to position [0, 0]
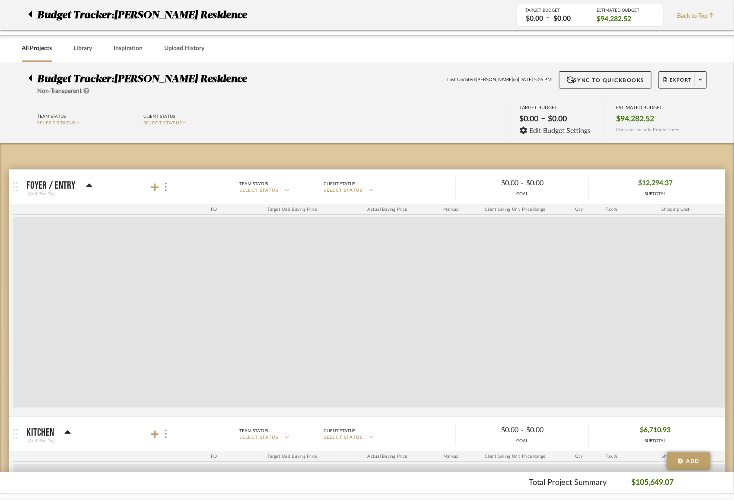
click at [591, 360] on body "Chrome Web Clipper Import Pinterest Support All Projects Library Inspiration Up…" at bounding box center [367, 250] width 734 height 500
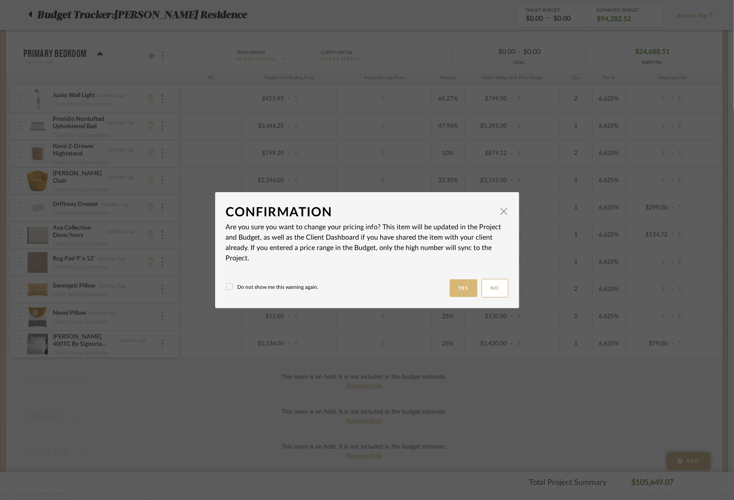
click at [462, 289] on button "Yes" at bounding box center [463, 288] width 28 height 18
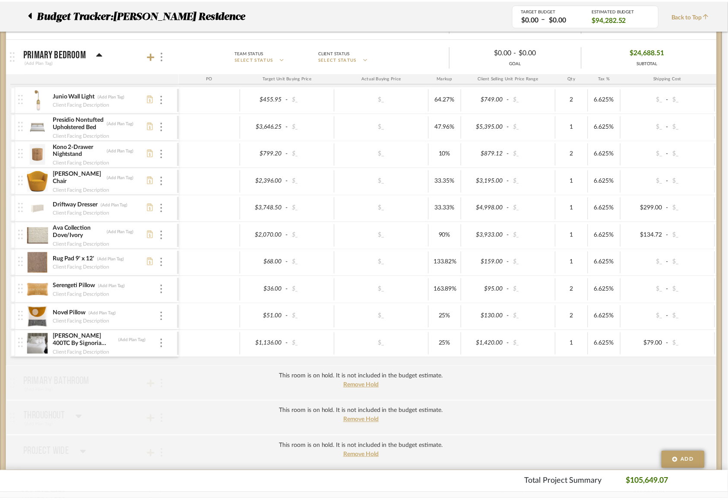
scroll to position [1436, 0]
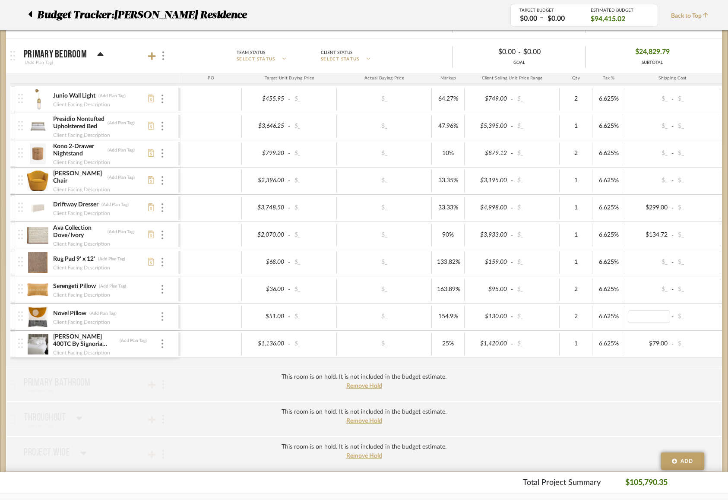
click at [625, 360] on div "Junio Wall Light (Add Plan Tag) Client Facing Description $455.95 - $_ $_ 64.27…" at bounding box center [456, 226] width 893 height 281
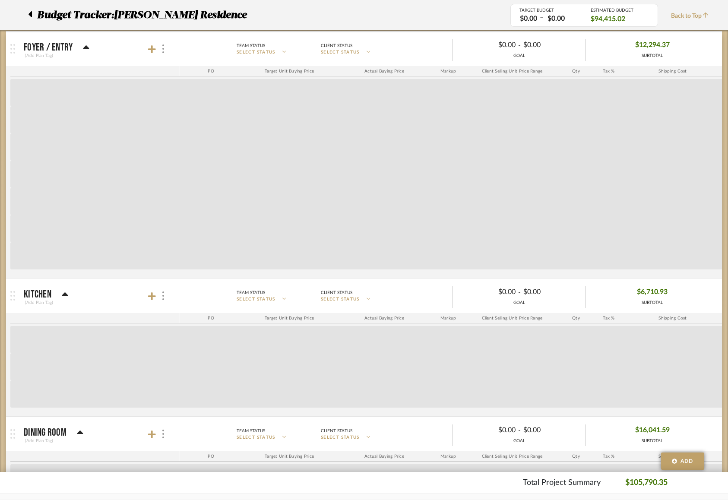
scroll to position [0, 0]
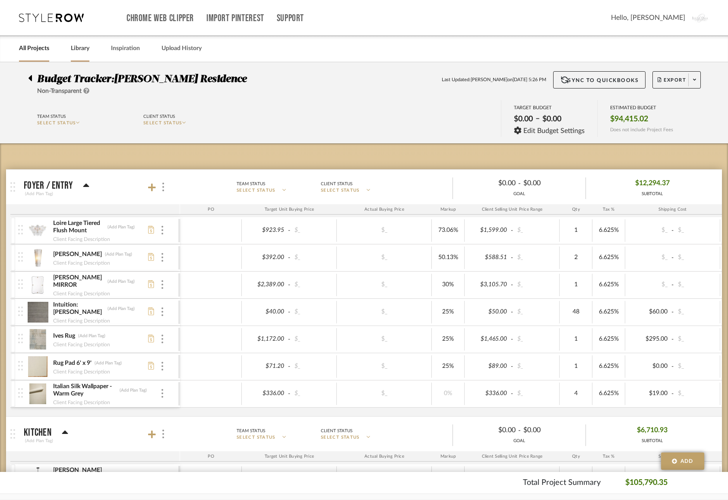
click at [76, 49] on link "Library" at bounding box center [80, 49] width 19 height 12
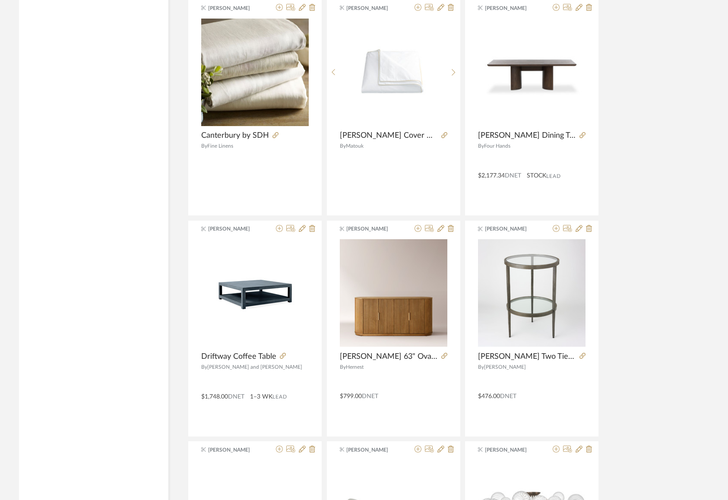
scroll to position [1491, 0]
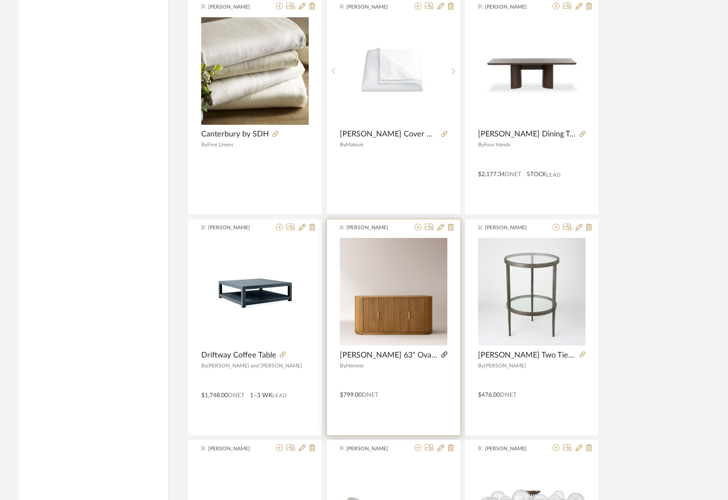
click at [441, 352] on icon at bounding box center [444, 354] width 6 height 6
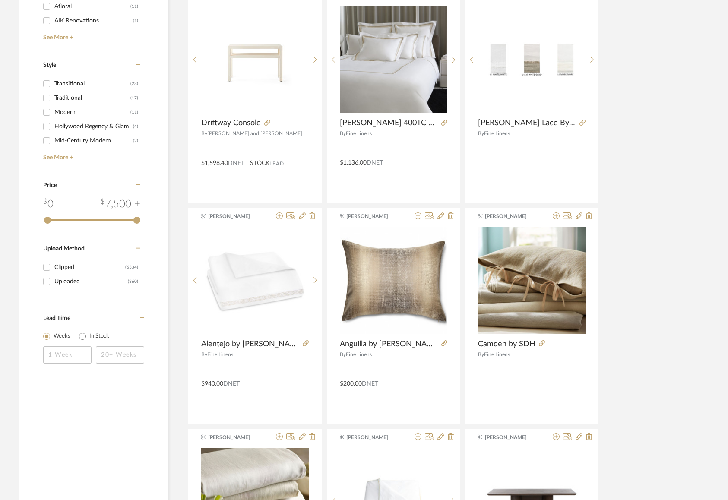
scroll to position [1106, 0]
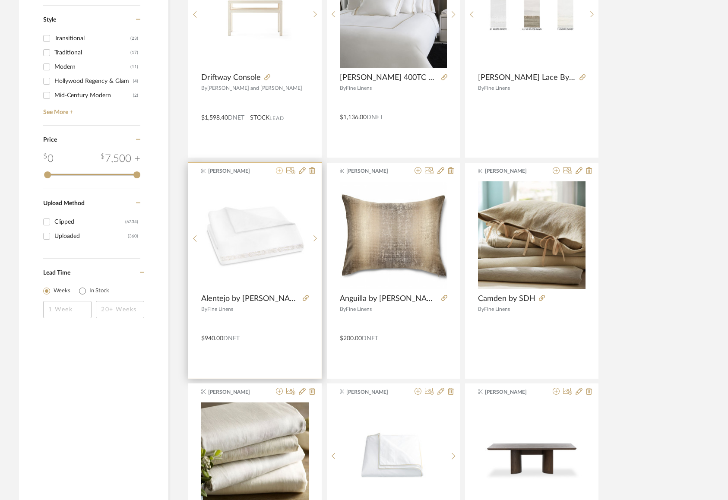
click at [279, 168] on icon at bounding box center [279, 170] width 7 height 7
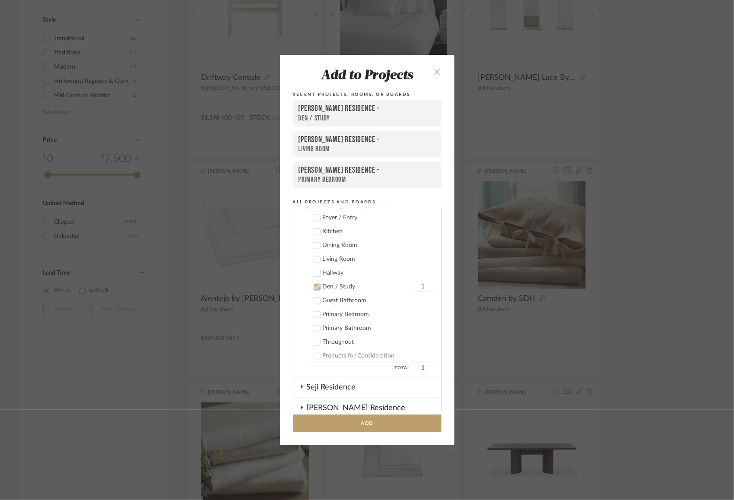
scroll to position [405, 0]
click at [316, 285] on icon at bounding box center [317, 287] width 6 height 4
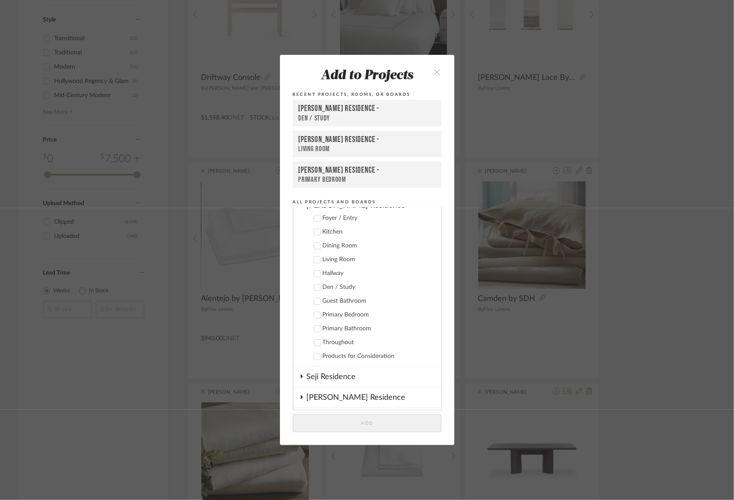
click at [314, 312] on icon at bounding box center [317, 315] width 6 height 6
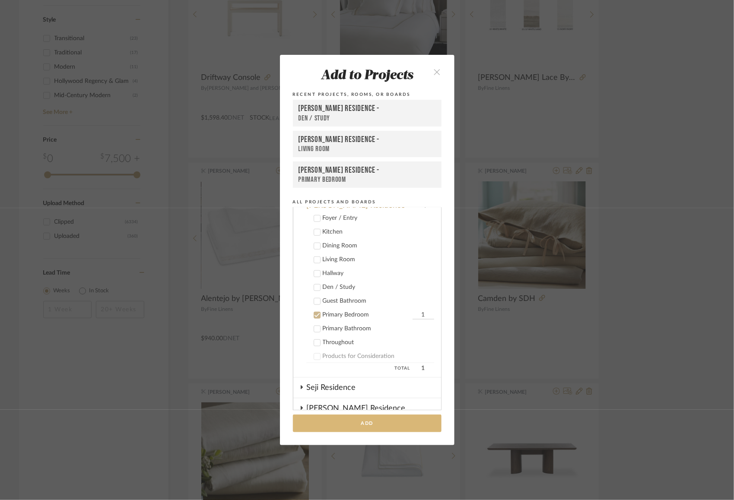
click at [326, 428] on button "Add" at bounding box center [367, 423] width 149 height 18
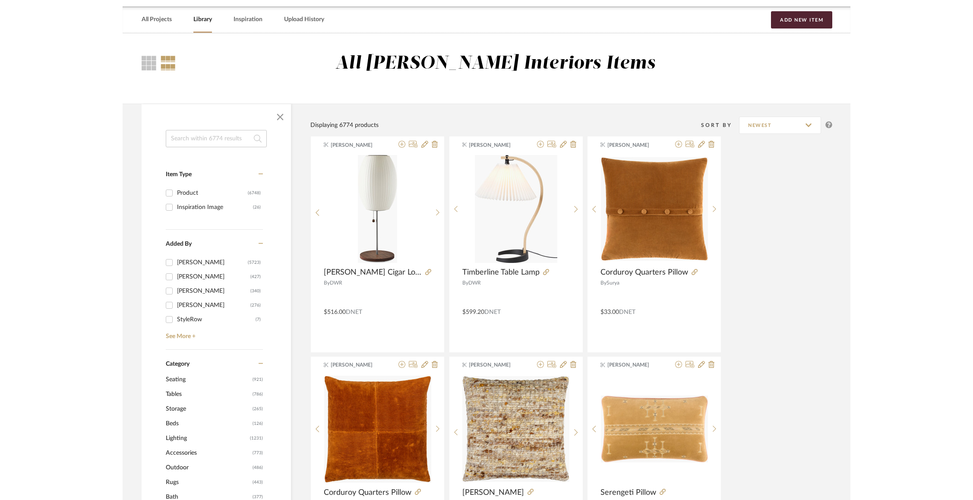
scroll to position [0, 0]
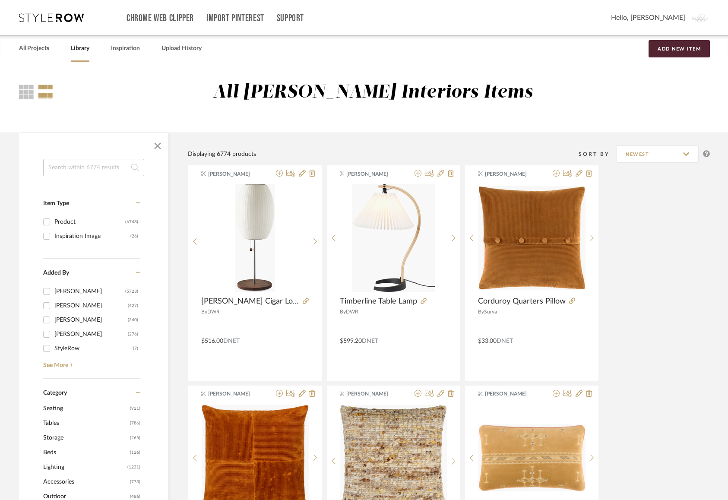
click at [41, 5] on div "Chrome Web Clipper Import Pinterest Support All Projects Library Inspiration Up…" at bounding box center [364, 17] width 691 height 35
click at [40, 15] on icon at bounding box center [51, 17] width 65 height 9
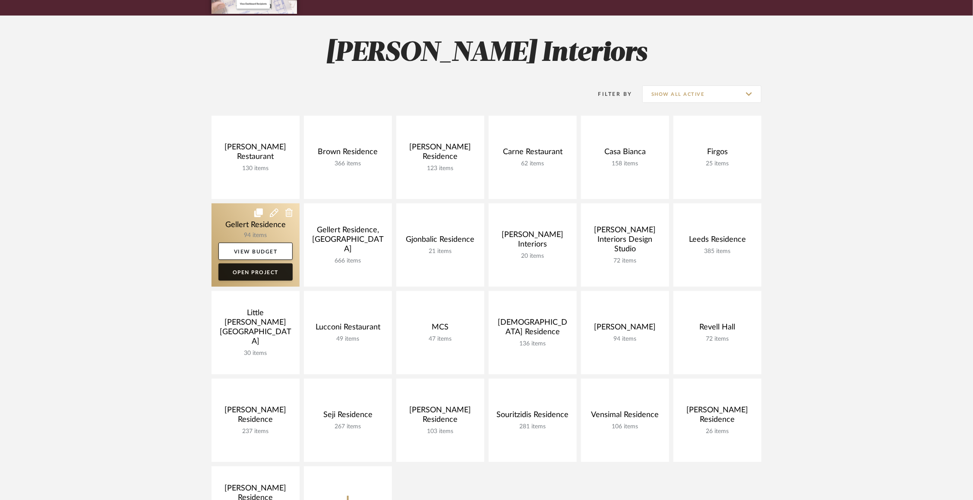
scroll to position [136, 0]
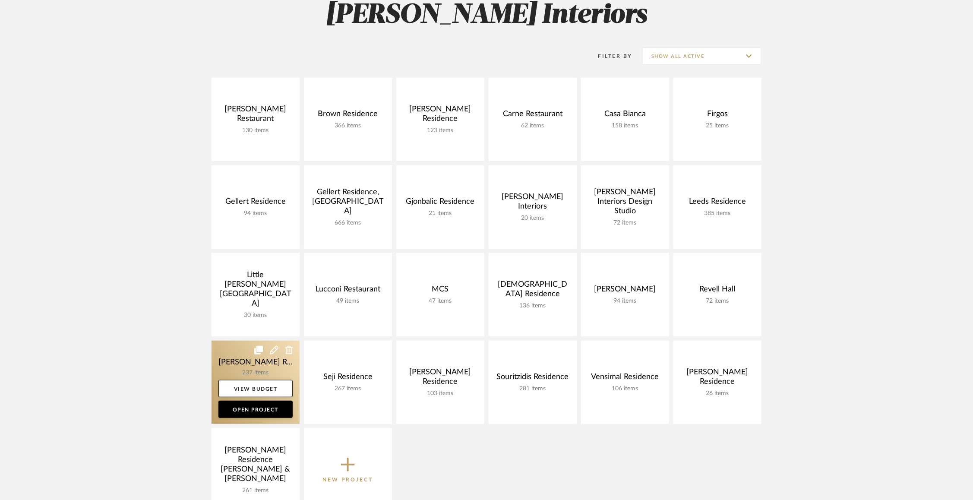
click at [233, 360] on link at bounding box center [256, 382] width 88 height 83
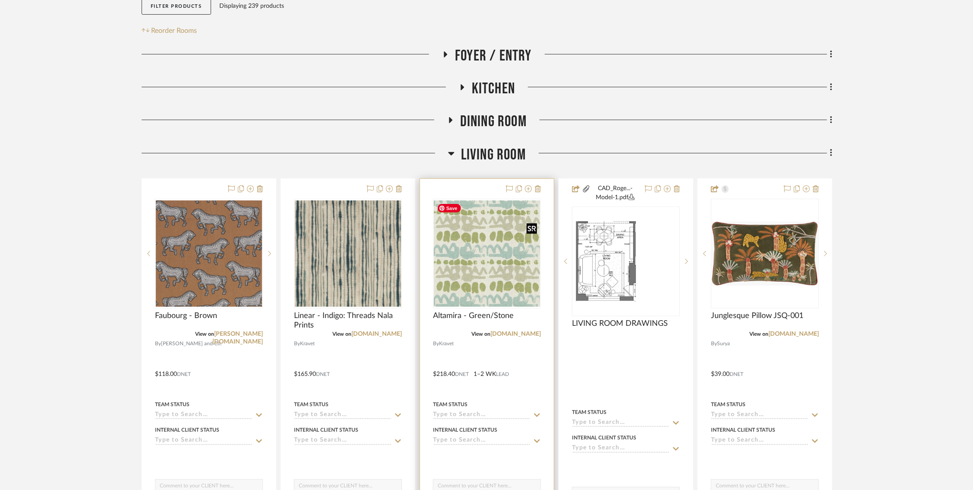
scroll to position [181, 0]
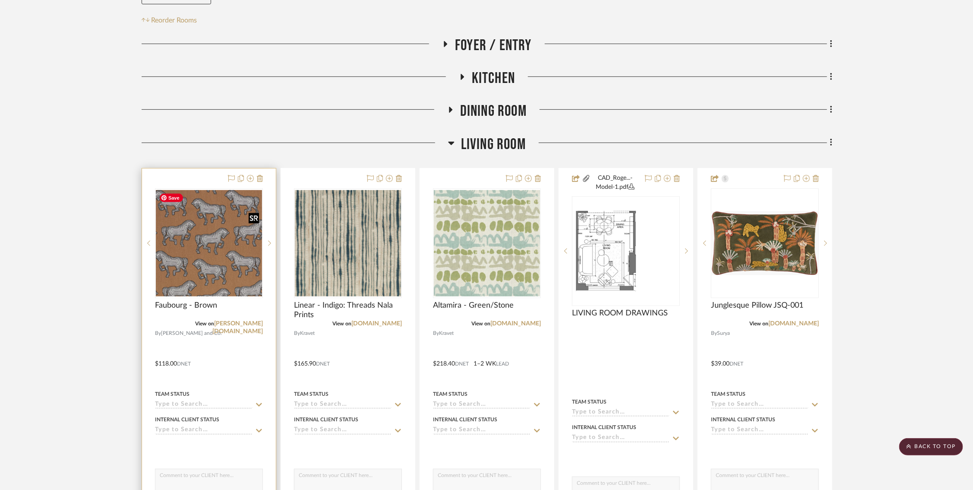
click at [217, 263] on img "0" at bounding box center [209, 243] width 106 height 106
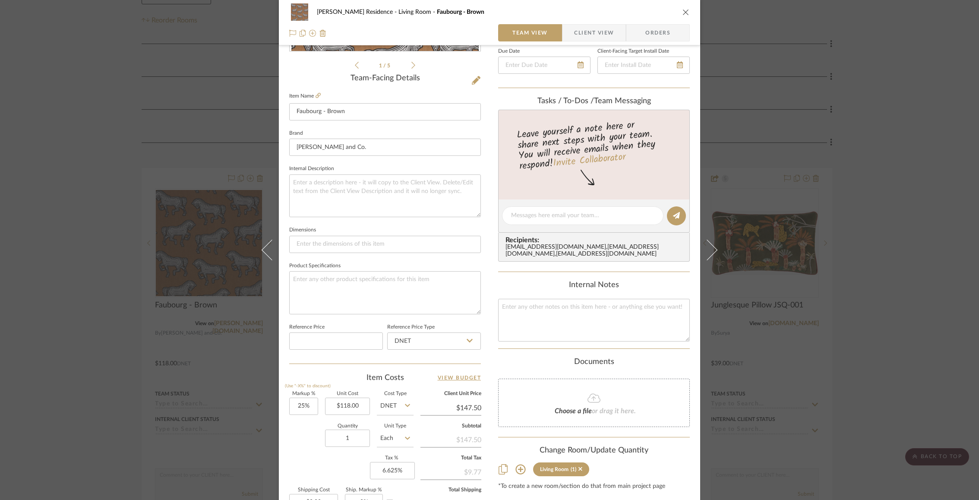
scroll to position [202, 0]
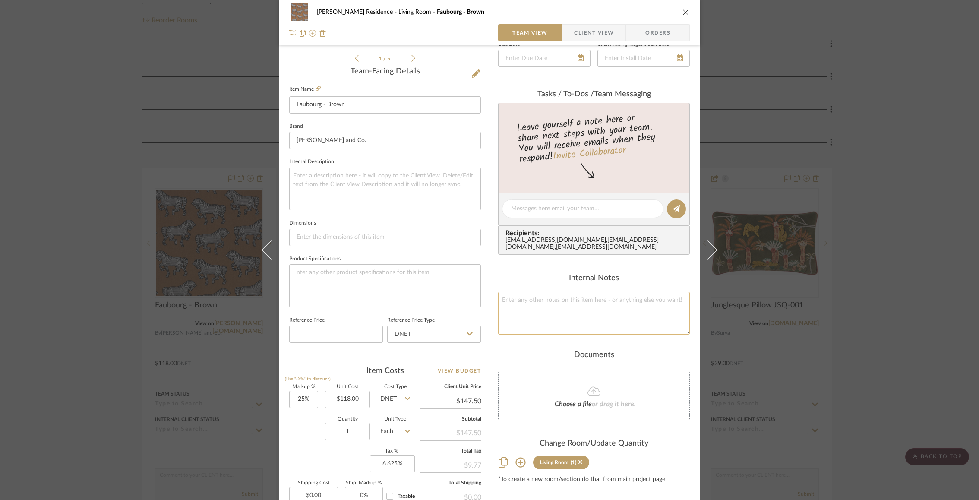
click at [557, 307] on textarea at bounding box center [594, 313] width 192 height 43
paste textarea "Order Minimum 2 yards Order Increment 0.5 yards Item Width 54.5" Horizontal Rep…"
type textarea "Order Minimum 2 yards Order Increment 0.5 yards Item Width 54.5" Horizontal Rep…"
click at [486, 302] on div "Rogers Residence Living Room Faubourg - Brown Team View Client View Orders 1 / …" at bounding box center [489, 202] width 421 height 797
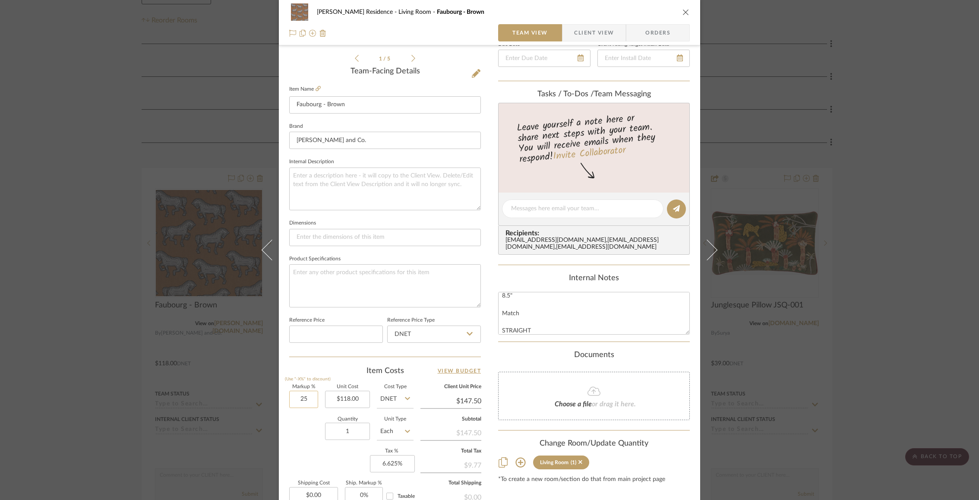
click at [292, 401] on input "25" at bounding box center [303, 399] width 29 height 17
type input "40%"
click at [307, 424] on div "Quantity 1 Unit Type Each" at bounding box center [351, 432] width 124 height 31
type input "$165.20"
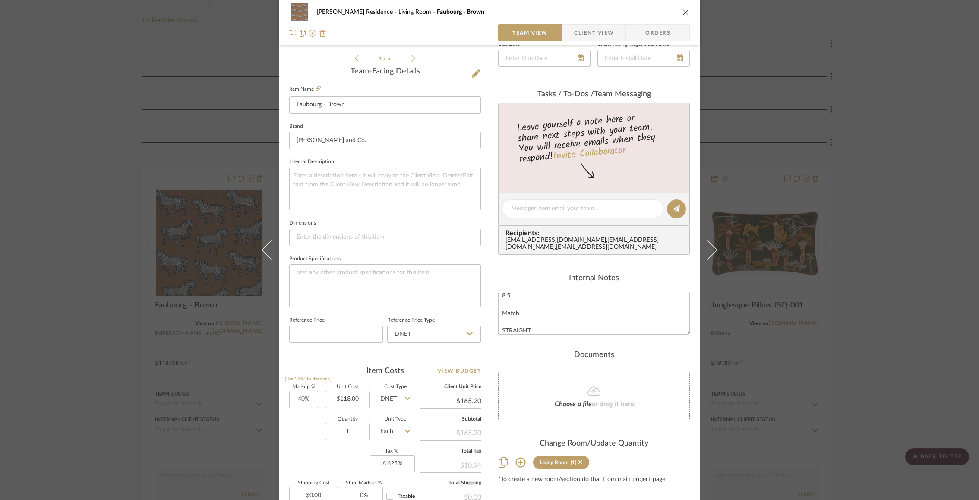
click at [131, 348] on div "Rogers Residence Living Room Faubourg - Brown Team View Client View Orders 1 / …" at bounding box center [489, 250] width 979 height 500
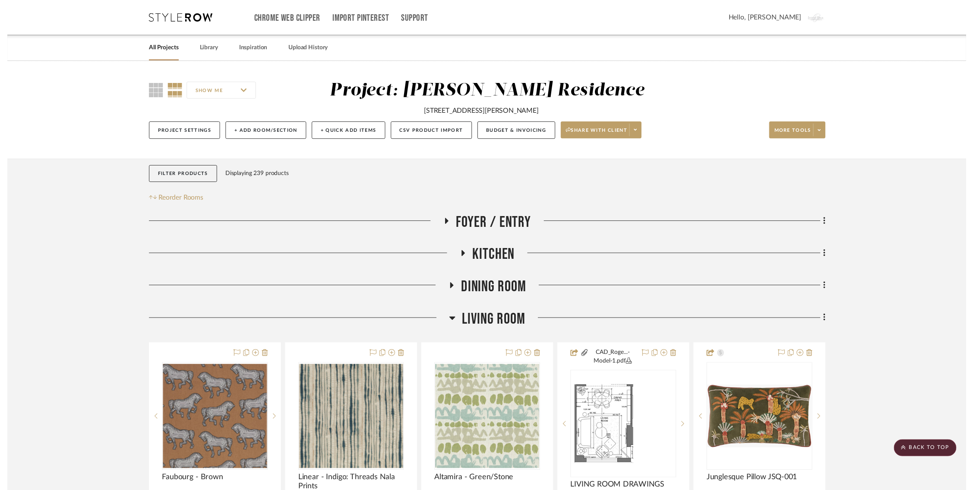
scroll to position [181, 0]
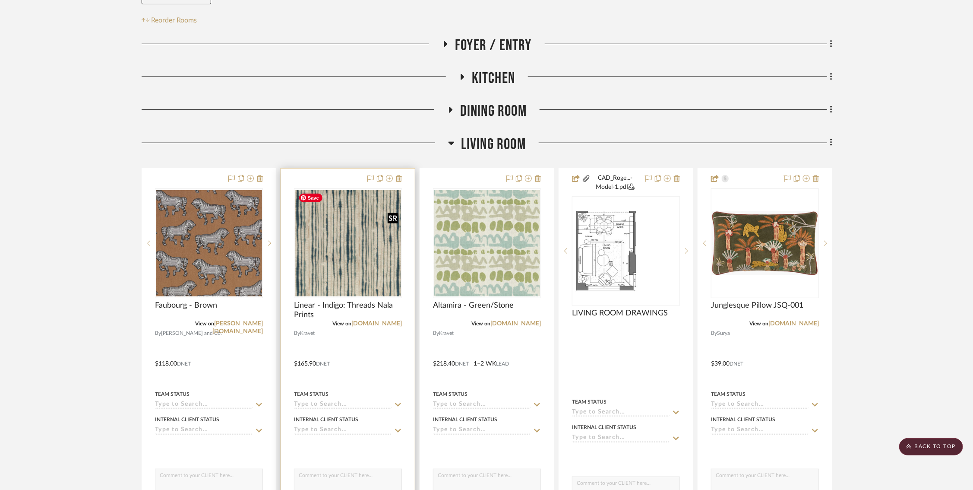
click at [321, 261] on img "0" at bounding box center [348, 243] width 106 height 106
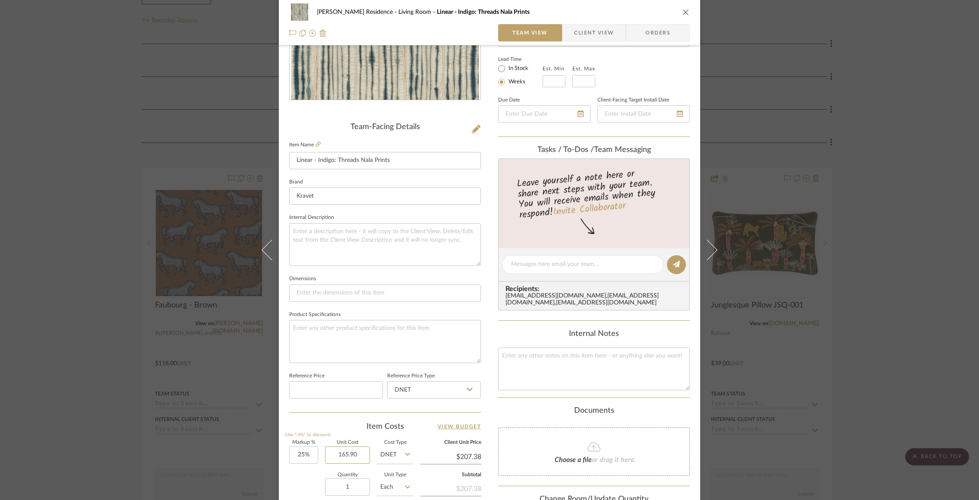
scroll to position [137, 0]
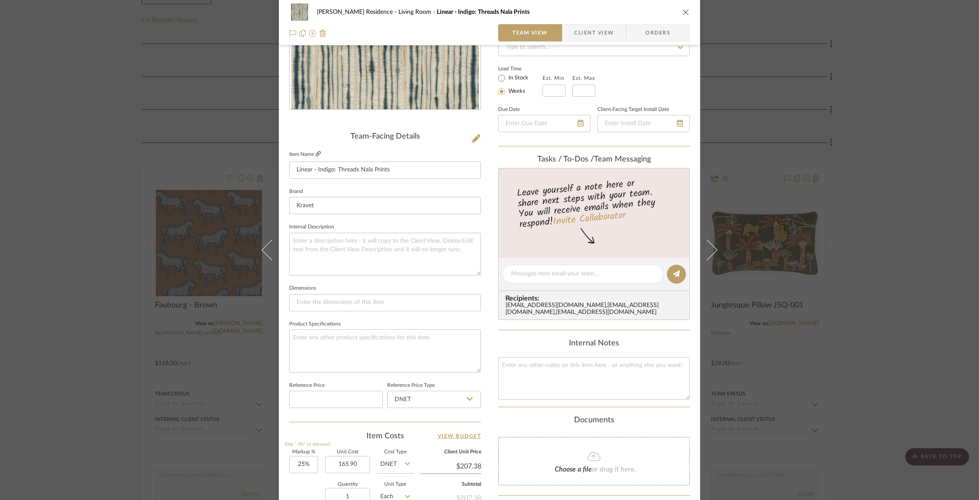
type input "$165.90"
click at [317, 151] on icon at bounding box center [318, 153] width 5 height 5
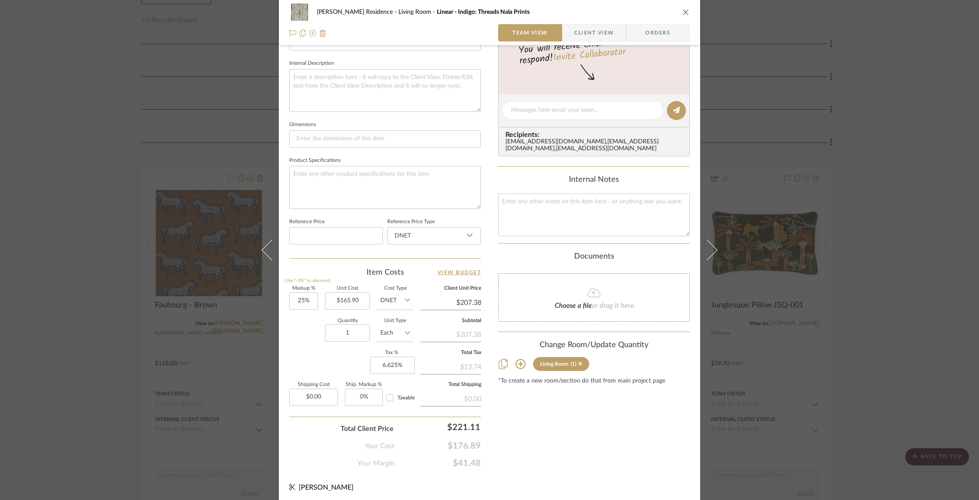
scroll to position [0, 0]
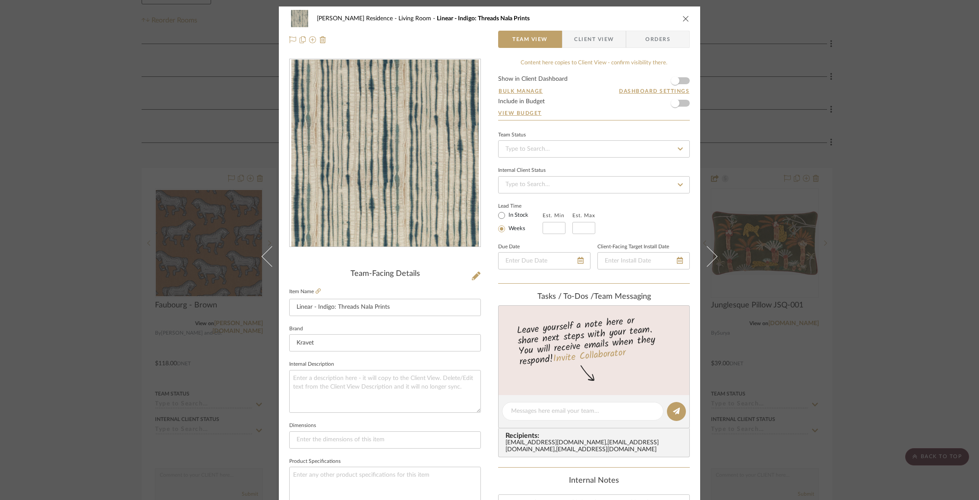
click at [682, 104] on form "Show in Client Dashboard Bulk Manage Dashboard Settings Include in Budget View …" at bounding box center [594, 98] width 192 height 44
click at [673, 99] on span "button" at bounding box center [675, 103] width 9 height 9
click at [527, 113] on link "View Budget" at bounding box center [594, 113] width 192 height 7
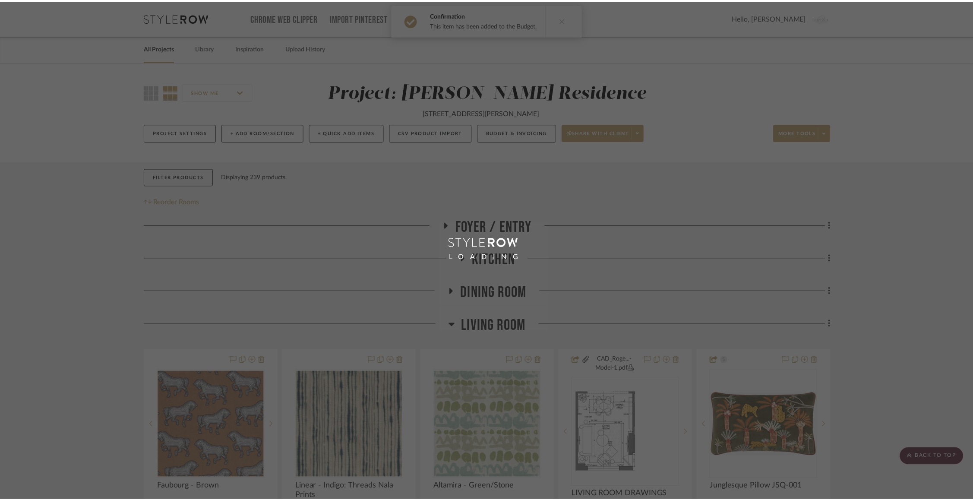
scroll to position [181, 0]
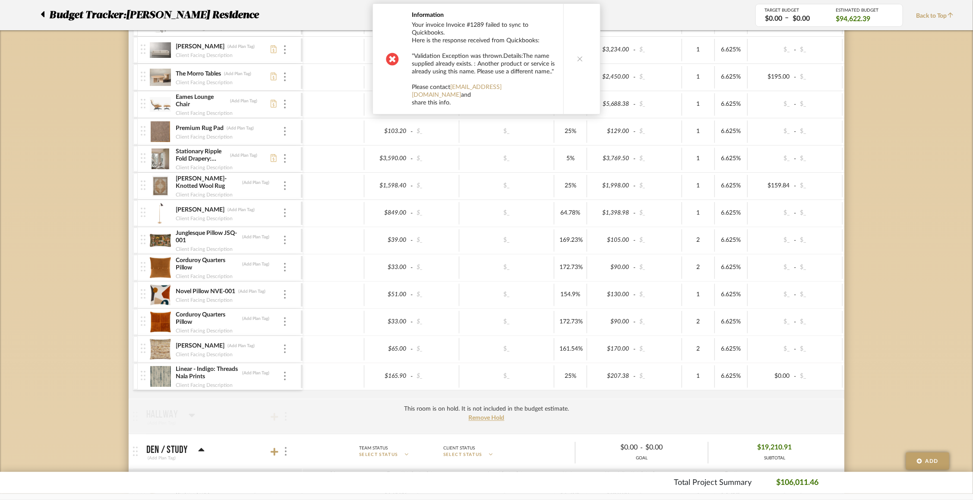
scroll to position [815, 0]
click at [610, 368] on input "207.38" at bounding box center [611, 374] width 42 height 13
type input "316"
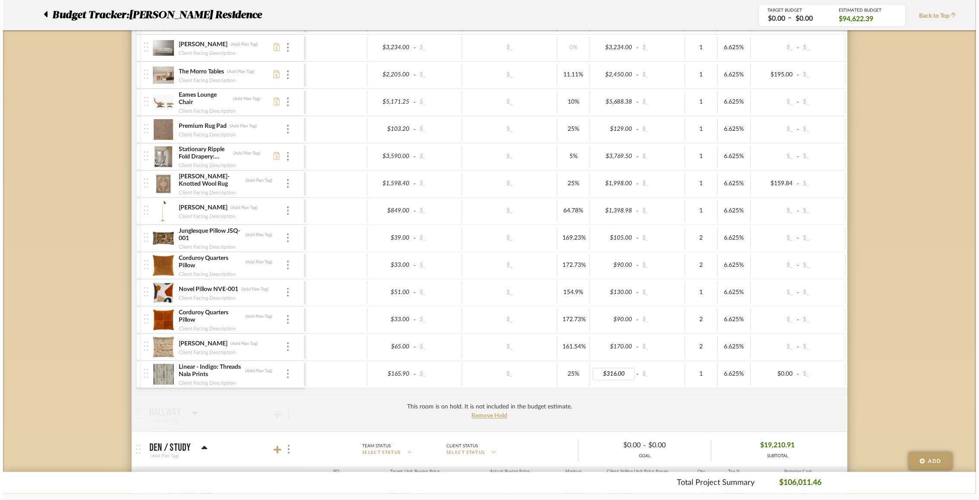
scroll to position [0, 0]
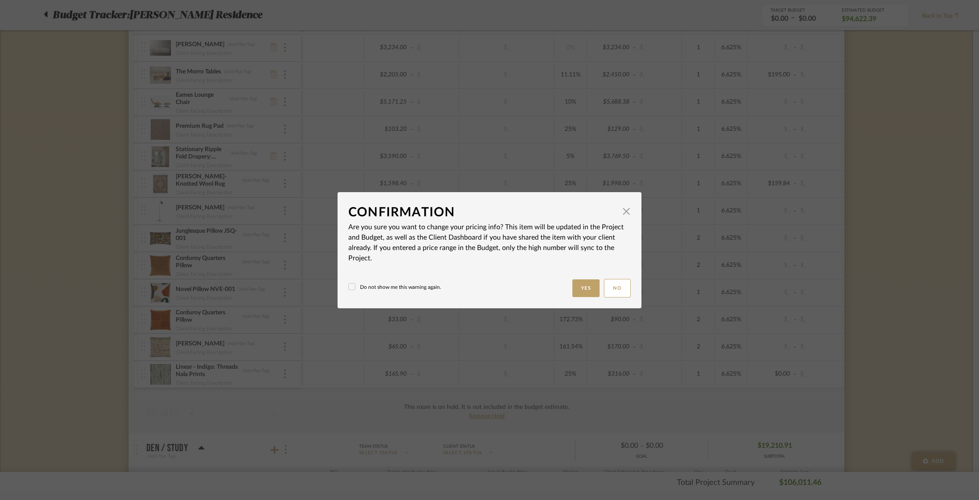
click at [568, 292] on div "Do not show me this warning again. Yes No" at bounding box center [489, 288] width 282 height 19
click at [583, 292] on button "Yes" at bounding box center [586, 288] width 28 height 18
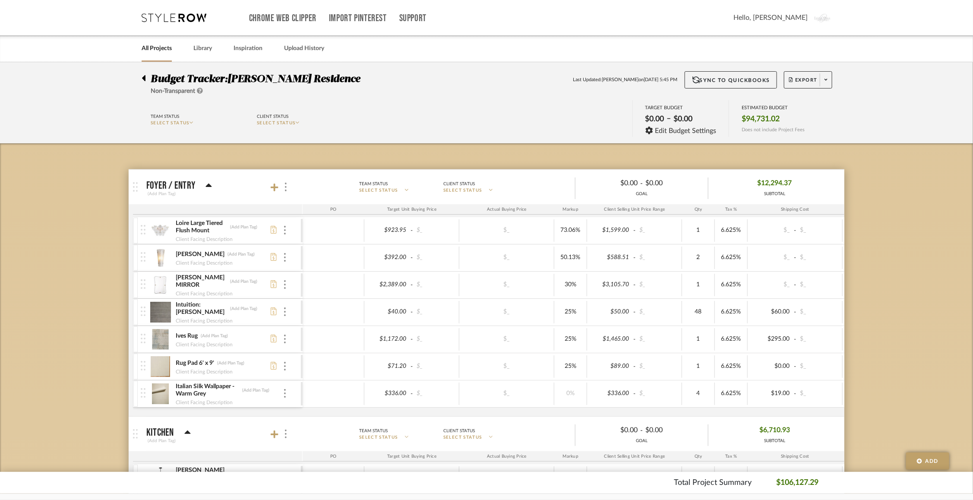
click at [144, 78] on icon at bounding box center [143, 78] width 3 height 6
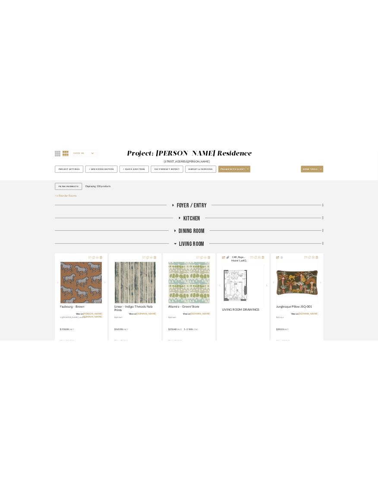
scroll to position [105, 0]
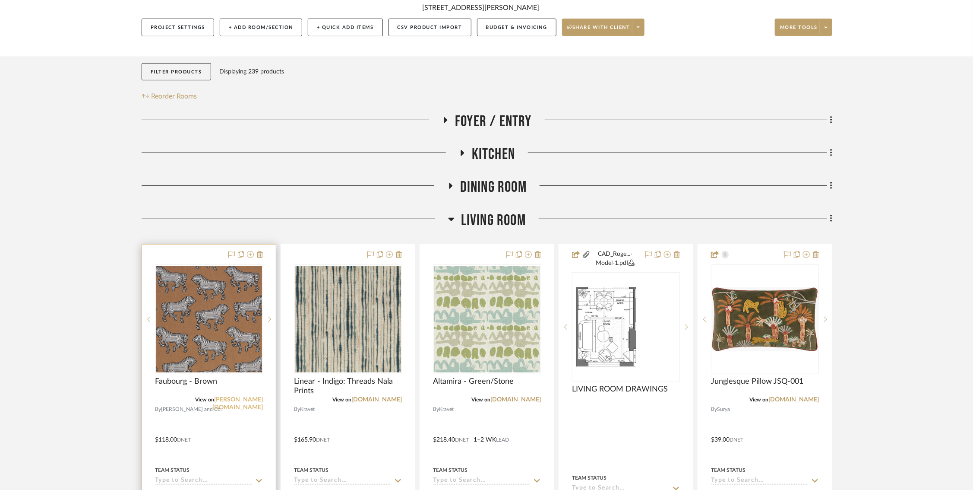
click at [236, 401] on link "[PERSON_NAME][DOMAIN_NAME]" at bounding box center [237, 403] width 51 height 14
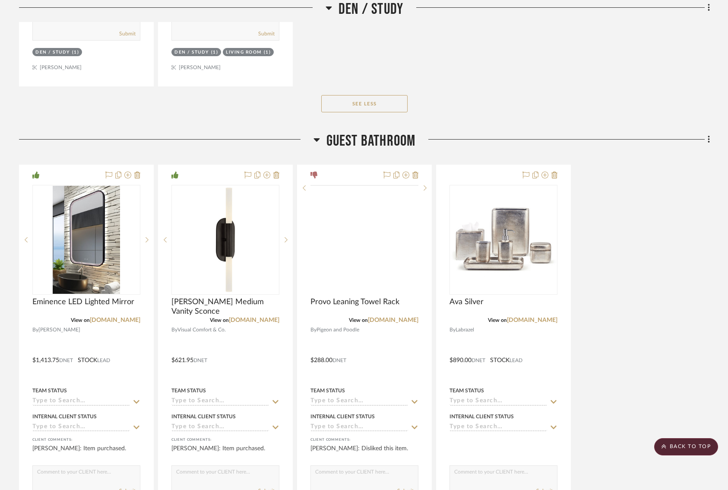
scroll to position [3413, 0]
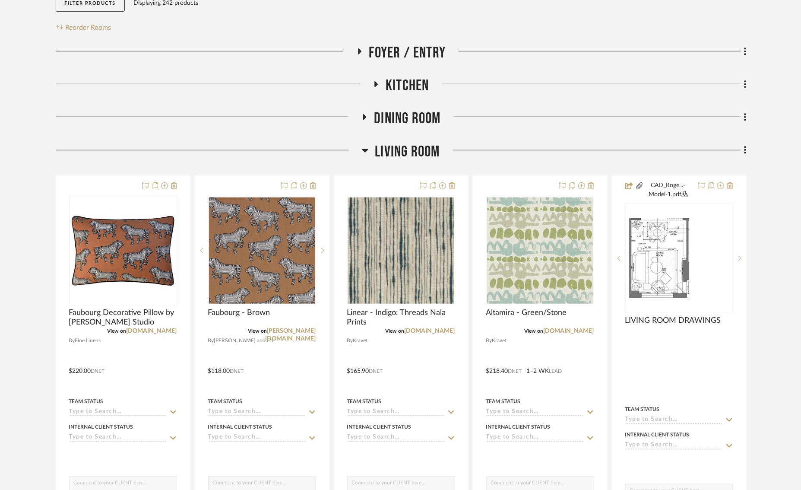
scroll to position [179, 0]
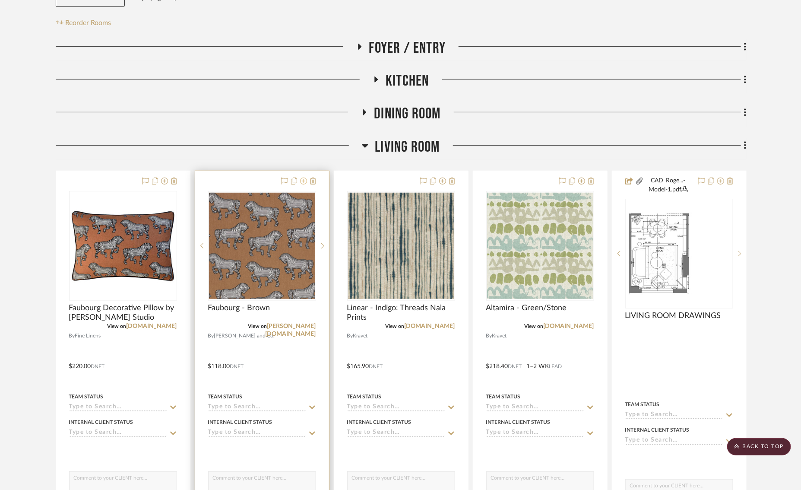
click at [303, 183] on icon at bounding box center [303, 180] width 7 height 7
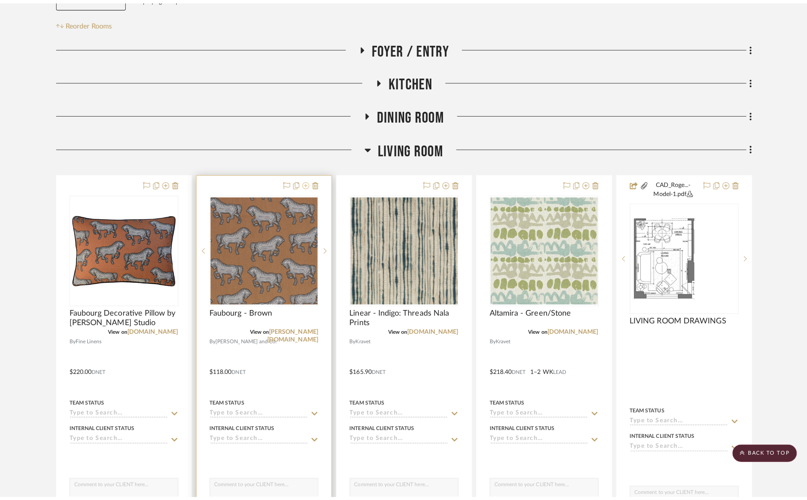
scroll to position [0, 0]
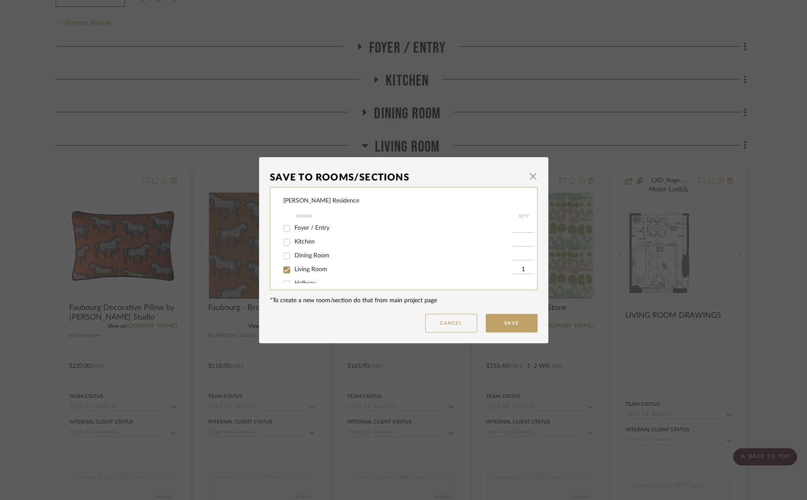
click at [285, 267] on input "Living Room" at bounding box center [287, 270] width 14 height 14
checkbox input "false"
click at [500, 325] on button "Save" at bounding box center [512, 323] width 52 height 19
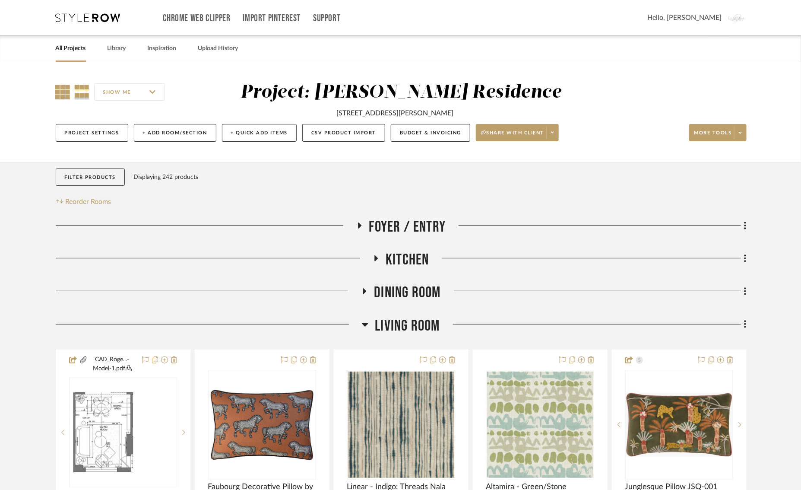
click at [61, 85] on icon at bounding box center [63, 92] width 15 height 15
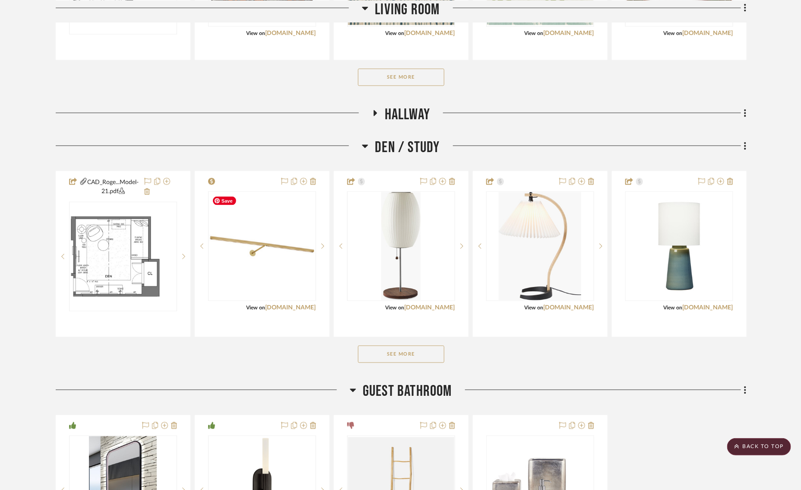
scroll to position [279, 0]
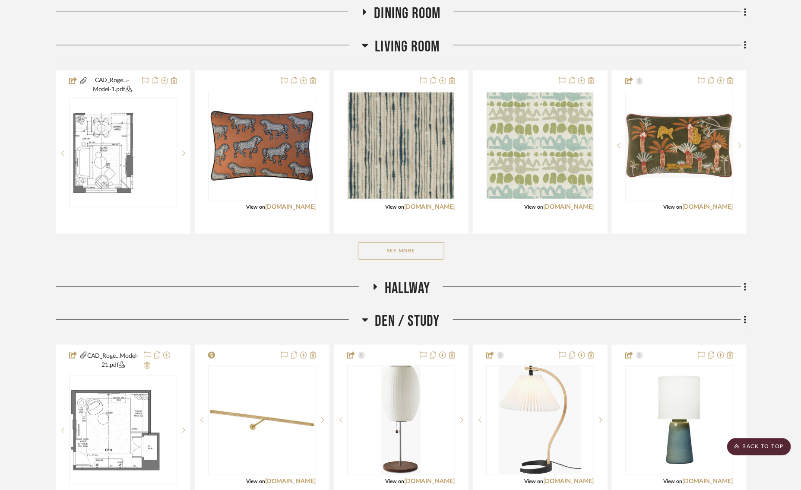
click at [384, 251] on button "See More" at bounding box center [401, 250] width 86 height 17
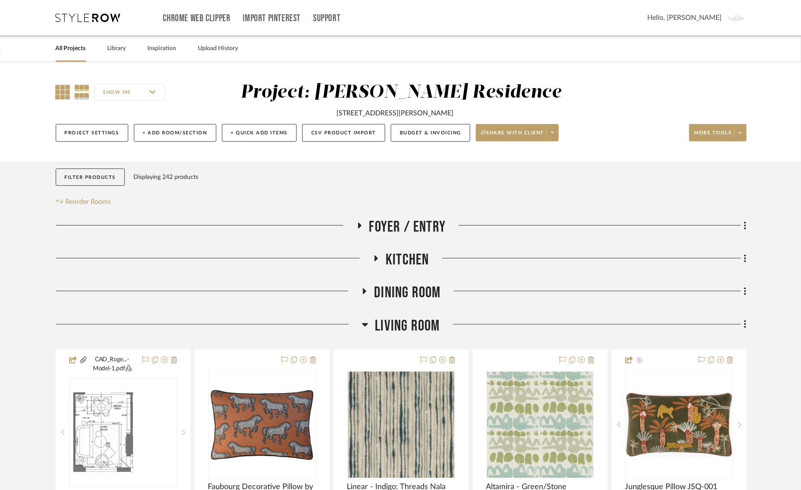
click at [61, 98] on icon at bounding box center [63, 92] width 15 height 15
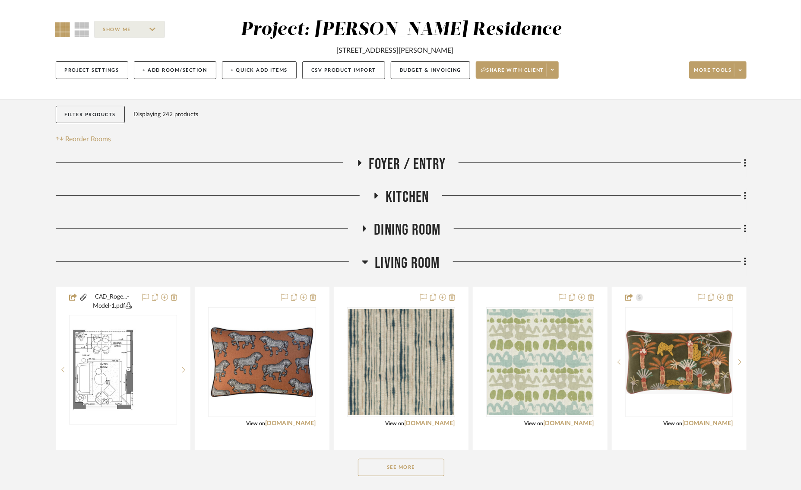
scroll to position [212, 0]
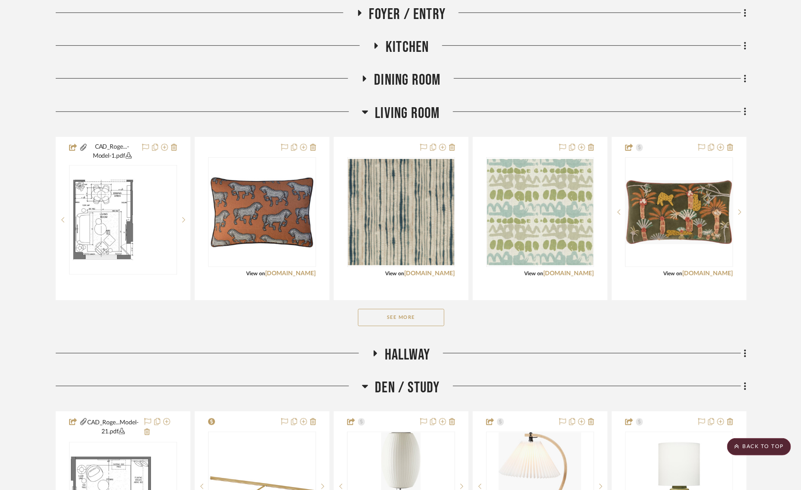
click at [399, 319] on button "See More" at bounding box center [401, 317] width 86 height 17
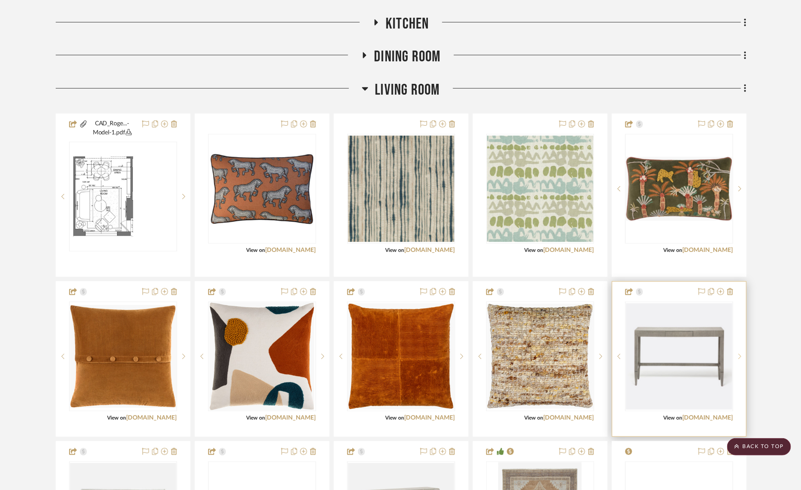
scroll to position [243, 0]
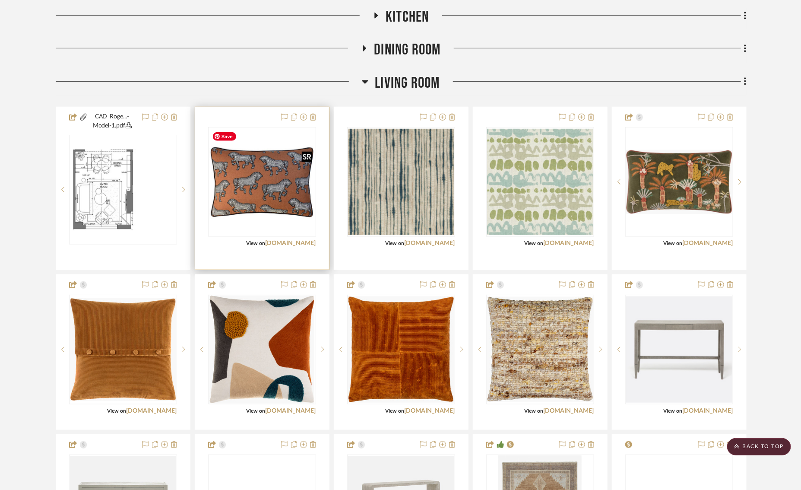
click at [260, 188] on img "0" at bounding box center [262, 182] width 106 height 106
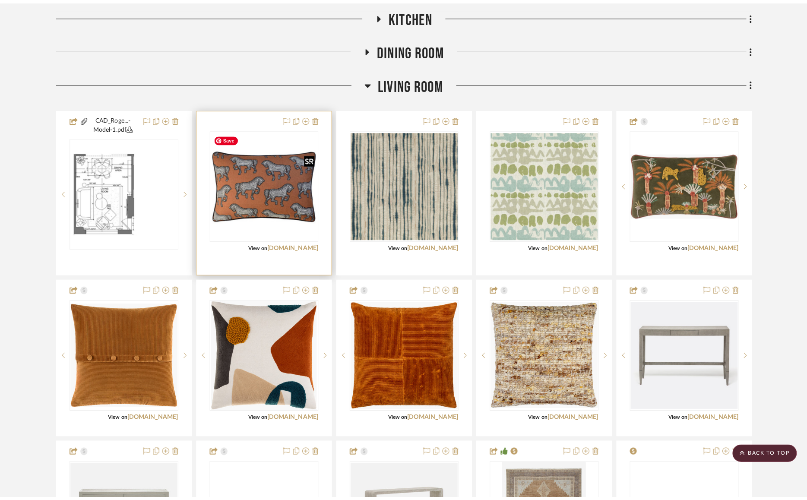
scroll to position [0, 0]
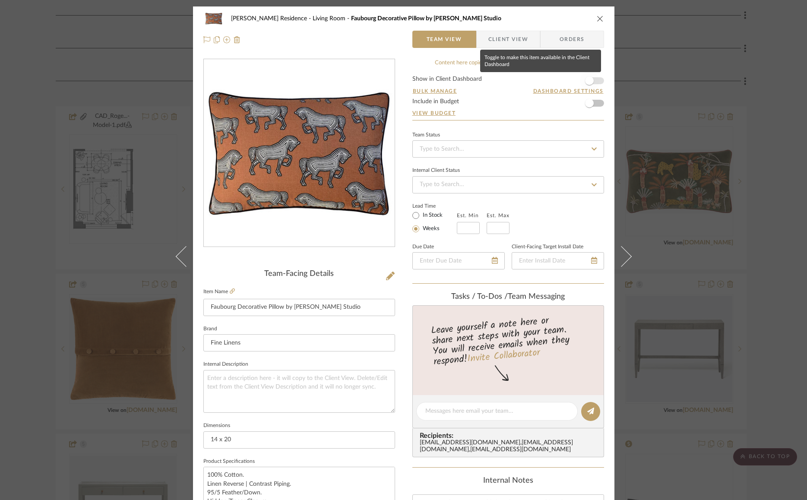
click at [590, 79] on span "button" at bounding box center [589, 80] width 19 height 19
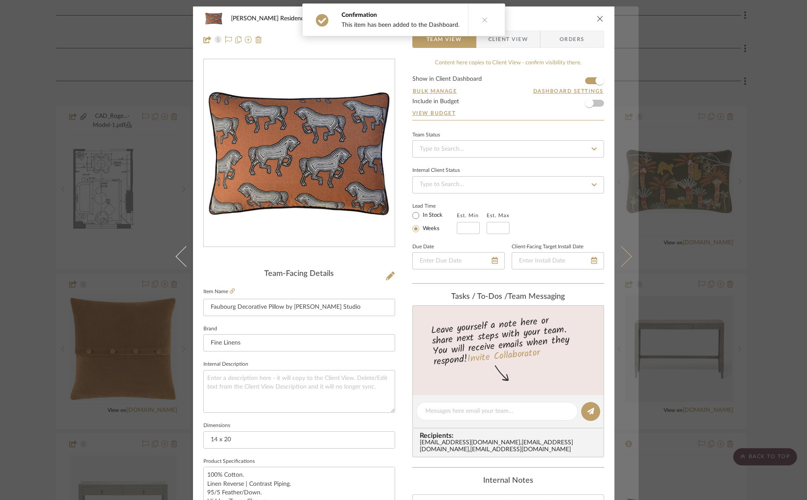
click at [625, 256] on icon at bounding box center [620, 256] width 21 height 21
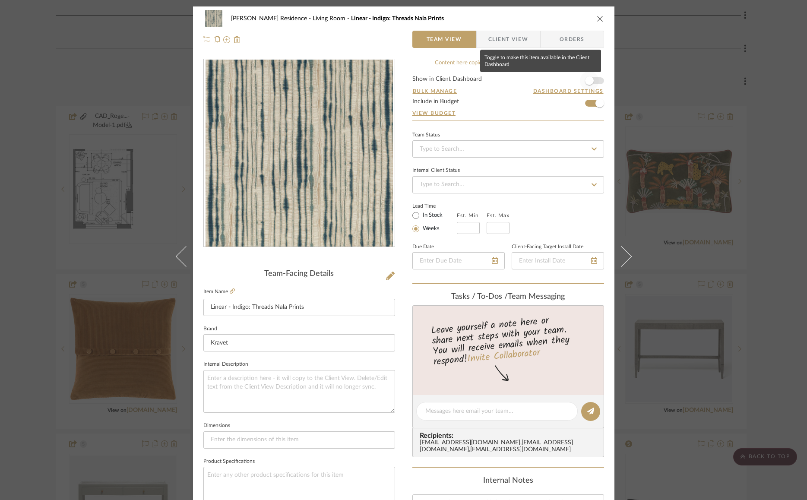
click at [590, 82] on span "button" at bounding box center [589, 80] width 9 height 9
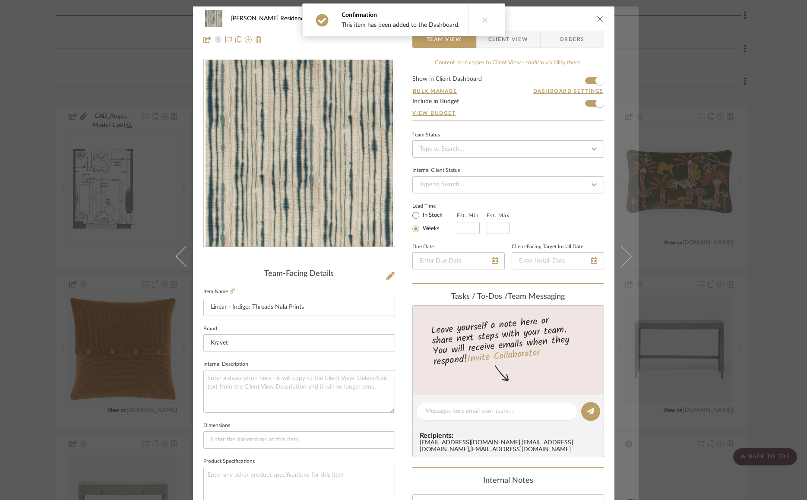
click at [622, 251] on icon at bounding box center [620, 256] width 21 height 21
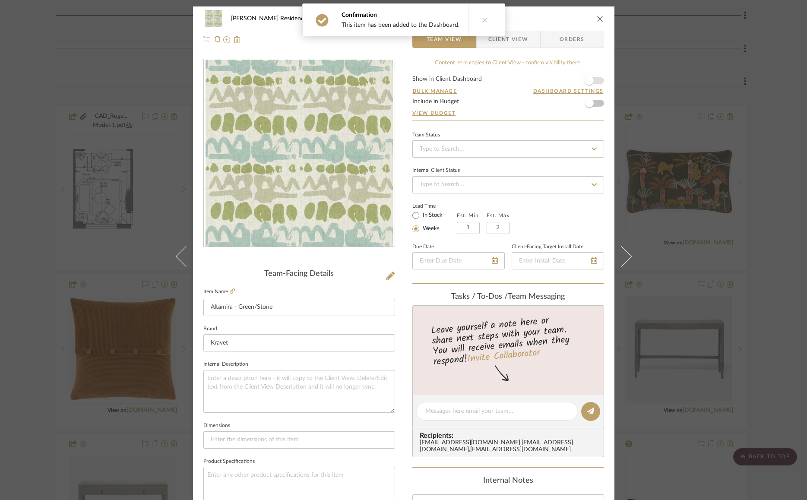
click at [586, 83] on span "button" at bounding box center [589, 80] width 9 height 9
click at [230, 293] on icon at bounding box center [232, 290] width 5 height 5
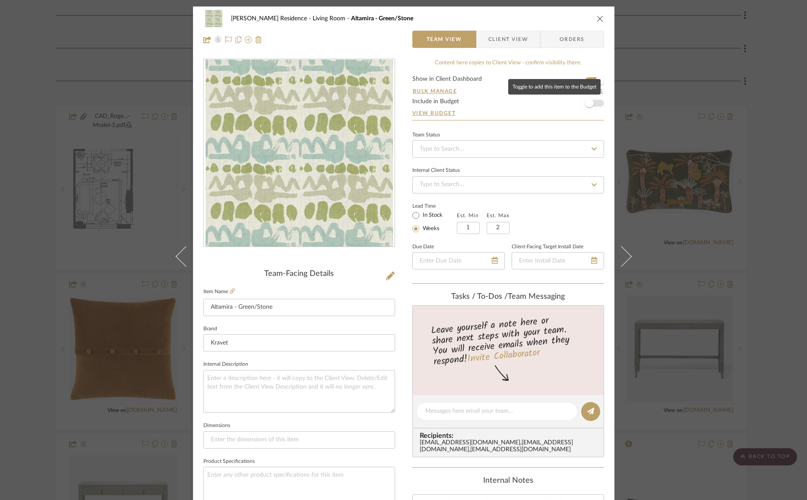
click at [587, 99] on span "button" at bounding box center [589, 103] width 9 height 9
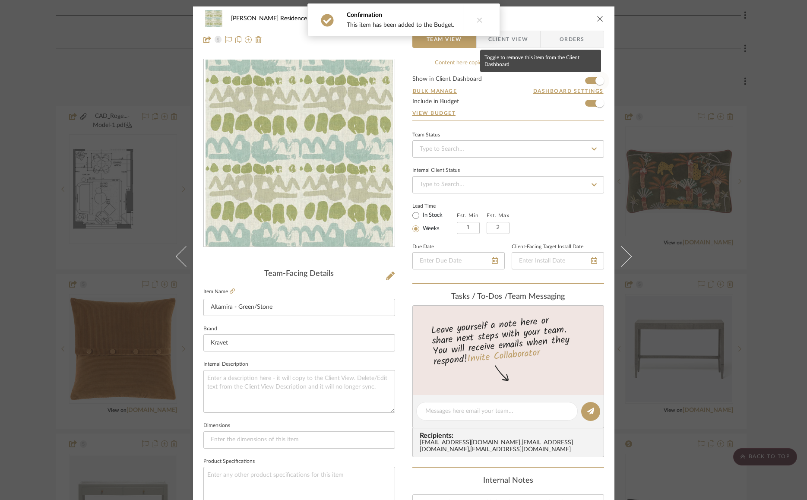
click at [590, 79] on span "button" at bounding box center [599, 80] width 19 height 19
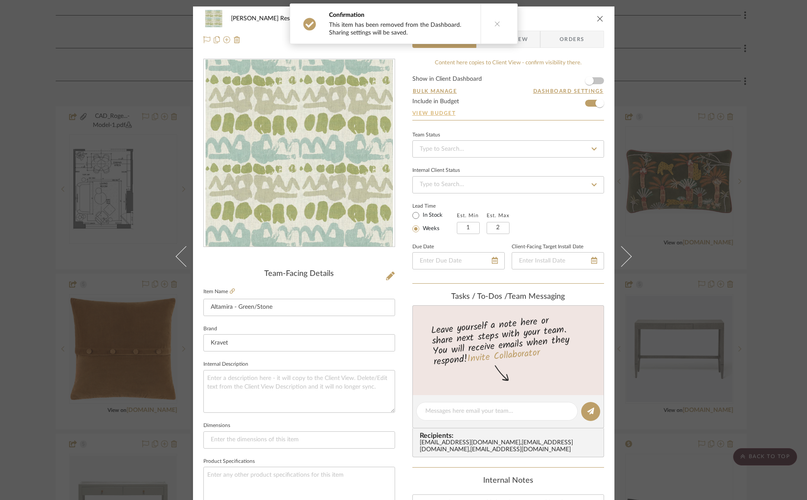
click at [427, 113] on link "View Budget" at bounding box center [508, 113] width 192 height 7
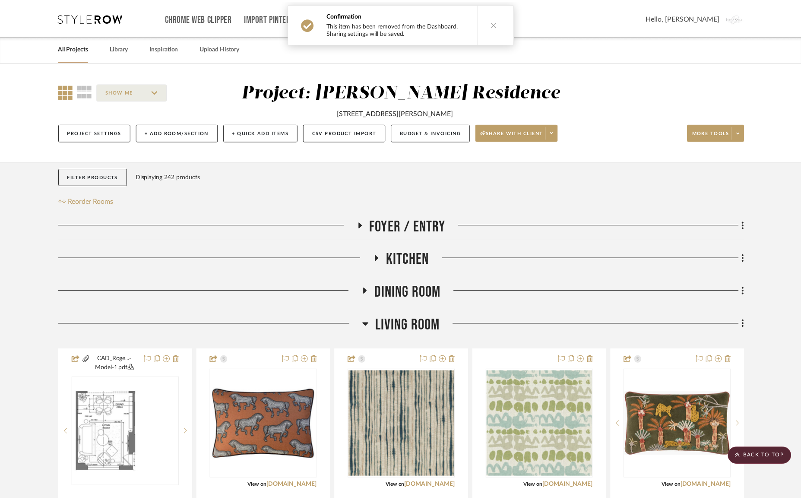
scroll to position [243, 0]
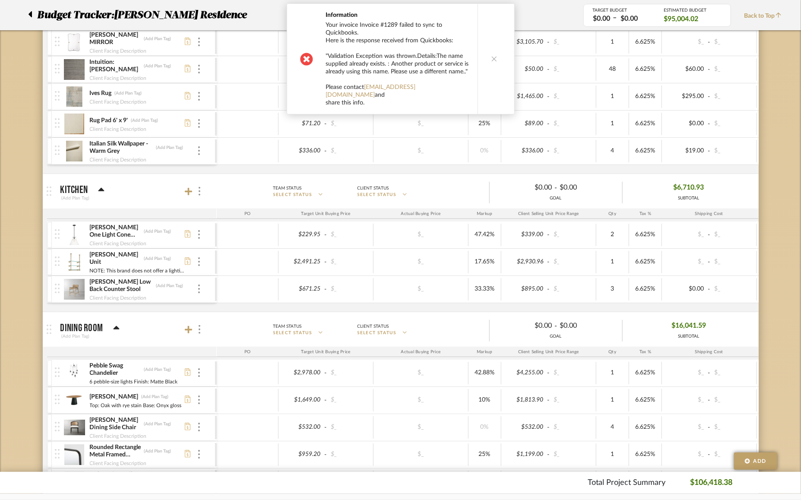
click at [484, 53] on button at bounding box center [494, 59] width 33 height 110
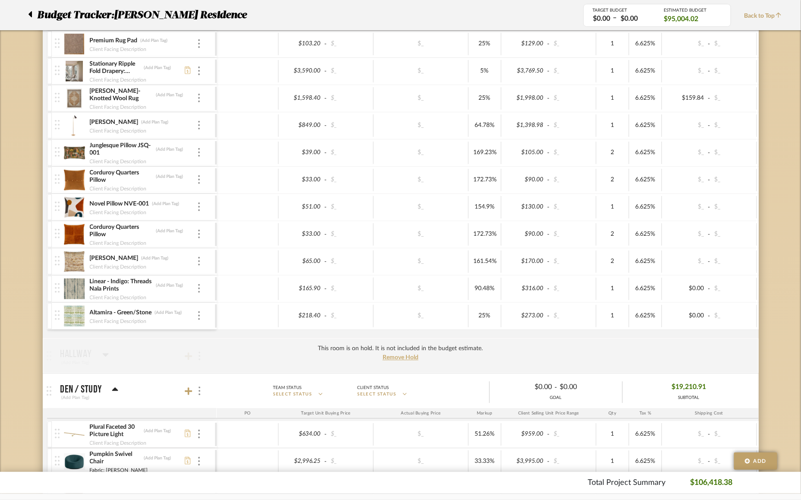
scroll to position [903, 0]
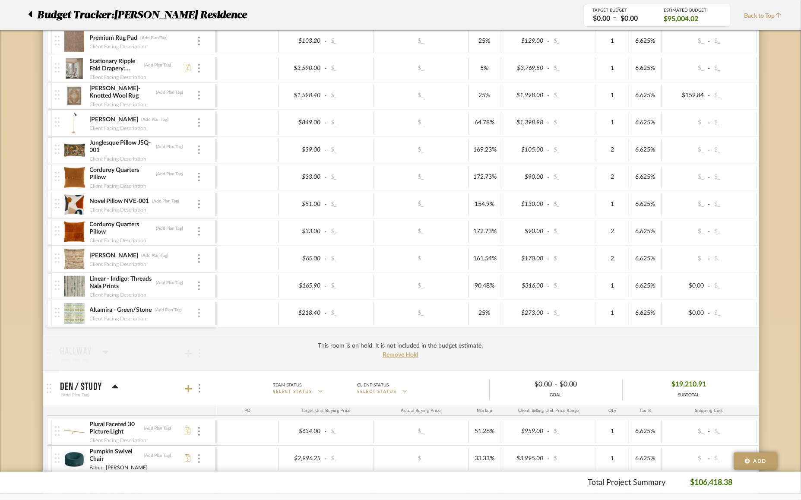
click at [201, 313] on div at bounding box center [199, 312] width 4 height 9
click at [224, 370] on span "Remove Item" at bounding box center [241, 372] width 54 height 7
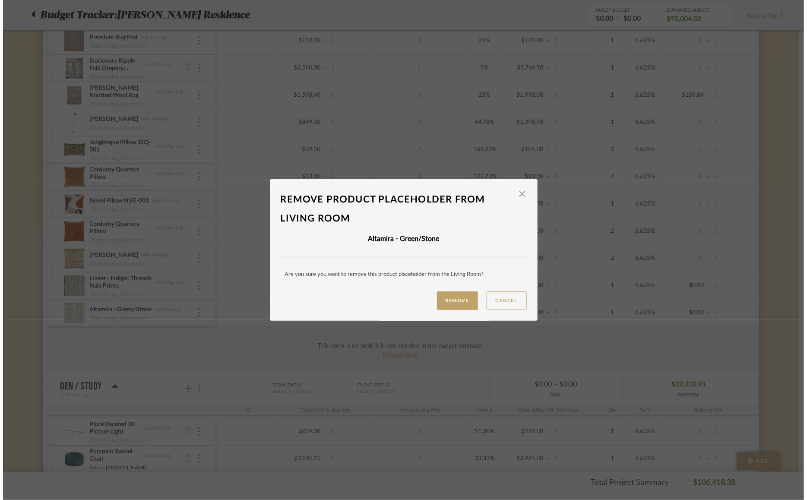
scroll to position [0, 0]
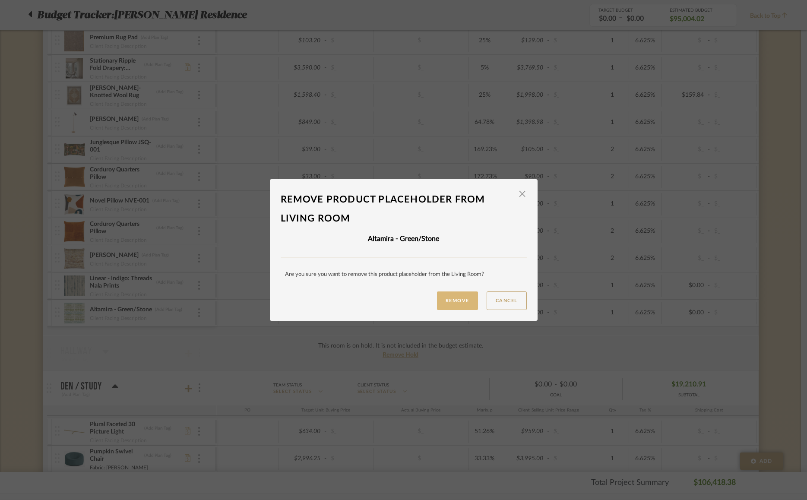
click at [445, 302] on button "Remove" at bounding box center [457, 300] width 41 height 19
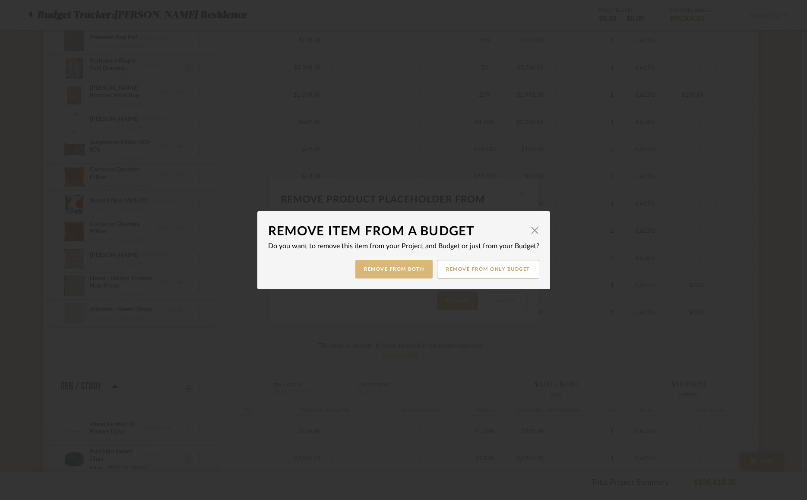
click at [396, 268] on button "Remove from Both" at bounding box center [393, 269] width 77 height 19
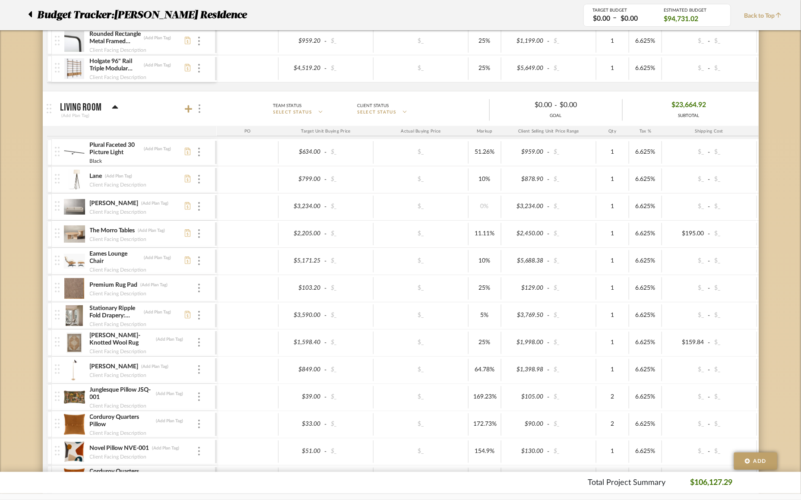
scroll to position [242, 0]
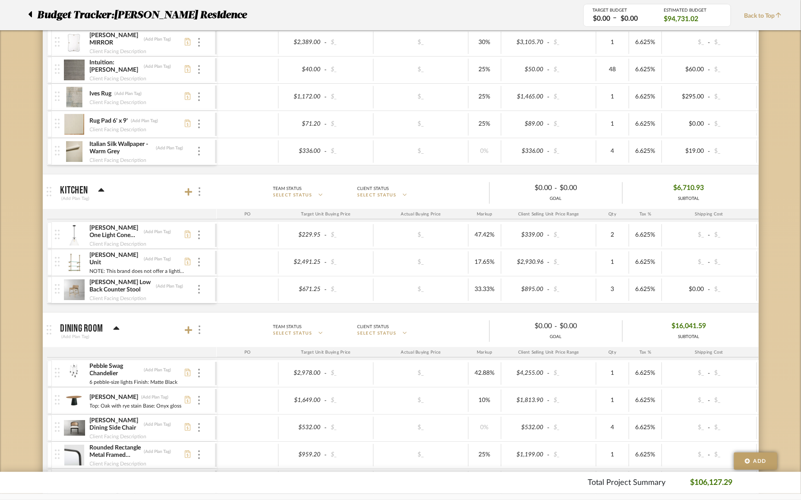
click at [32, 12] on div at bounding box center [32, 15] width 9 height 16
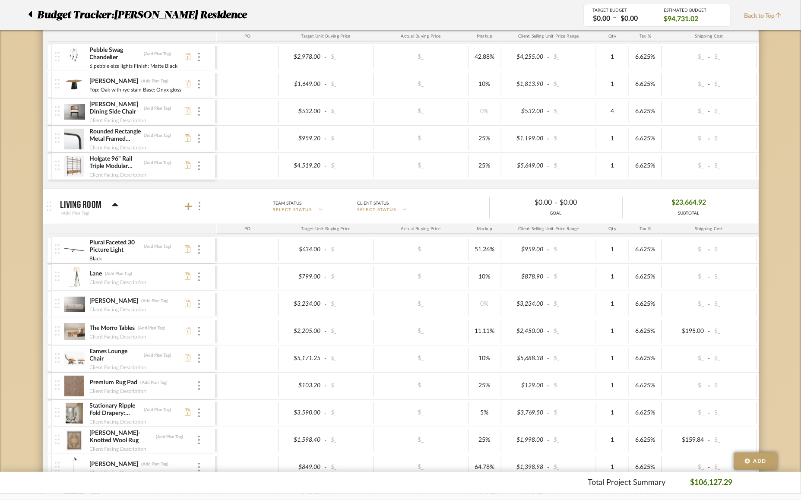
scroll to position [0, 0]
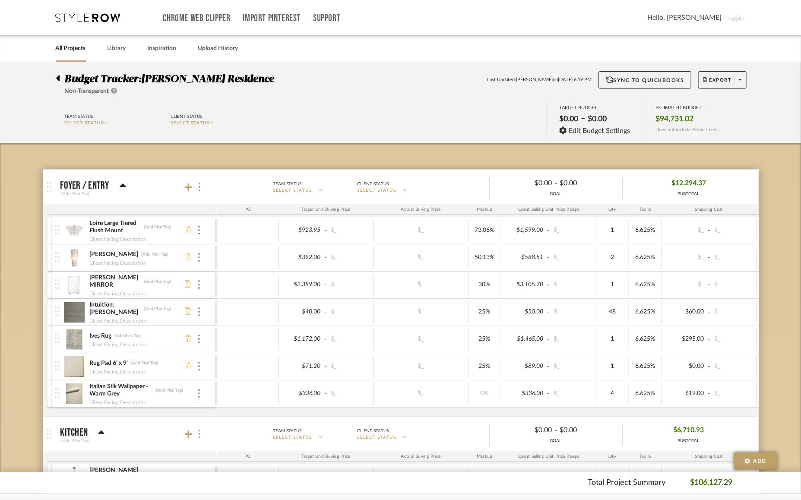
click at [60, 76] on div at bounding box center [60, 76] width 9 height 10
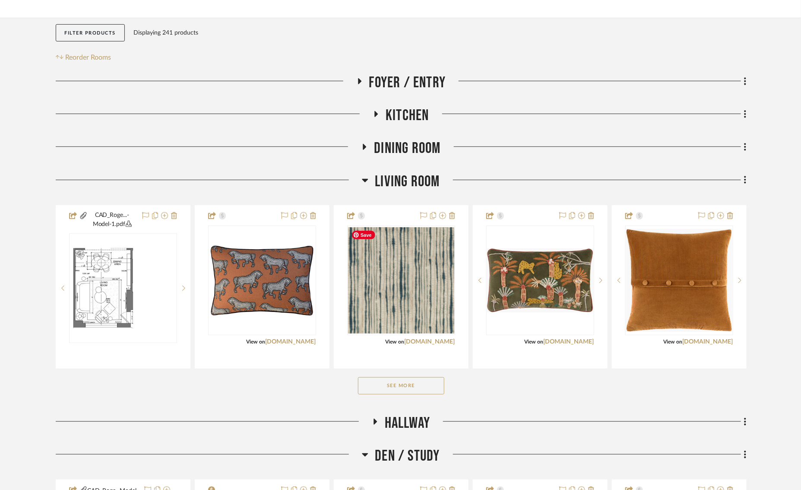
scroll to position [146, 0]
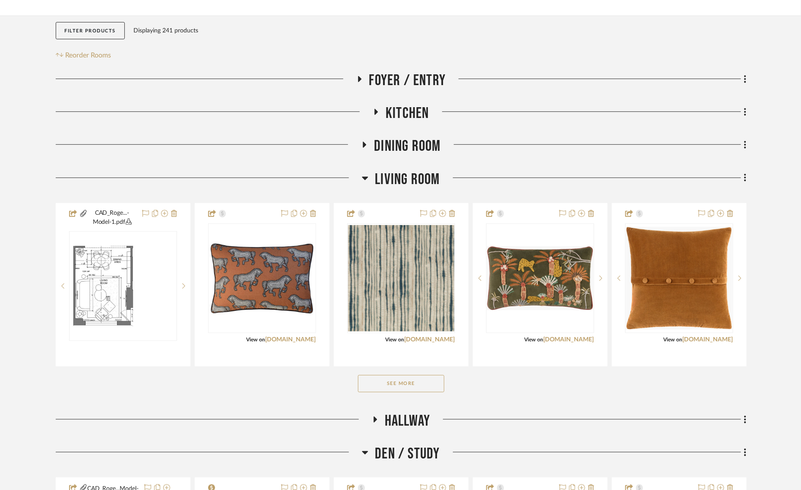
click at [403, 383] on button "See More" at bounding box center [401, 383] width 86 height 17
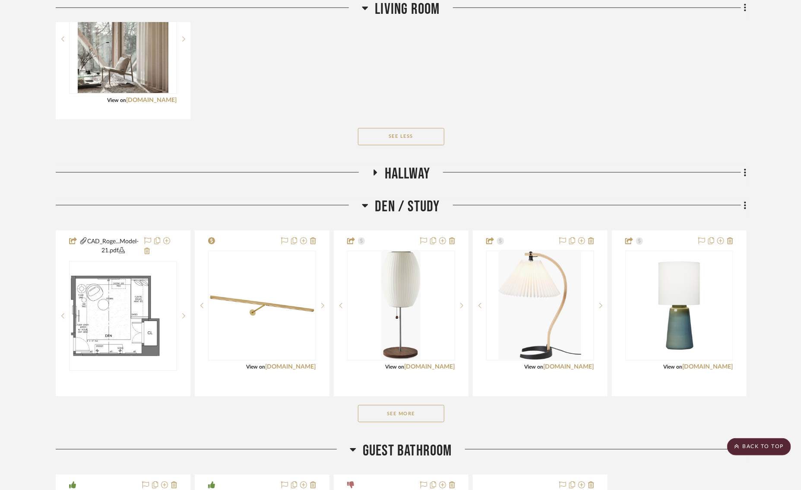
scroll to position [1193, 22]
click at [765, 338] on project-details-page "SHOW ME Project: [PERSON_NAME] Residence [STREET_ADDRESS][PERSON_NAME] Project …" at bounding box center [400, 40] width 801 height 2343
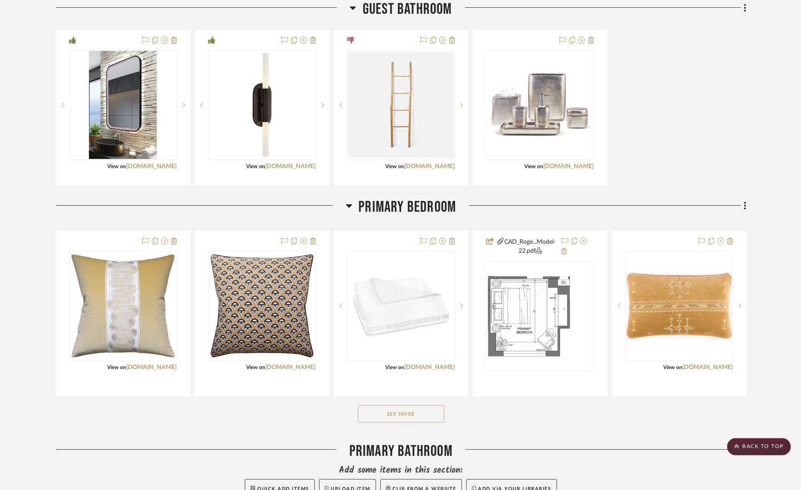
scroll to position [1643, 34]
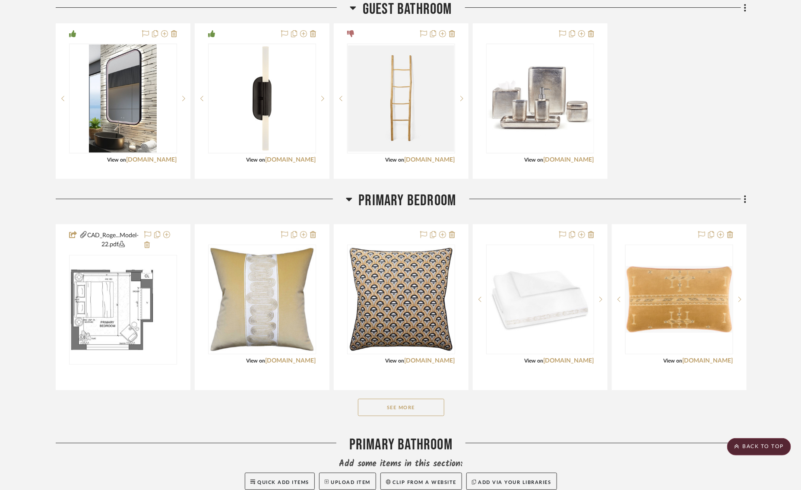
click at [359, 409] on button "See More" at bounding box center [401, 407] width 86 height 17
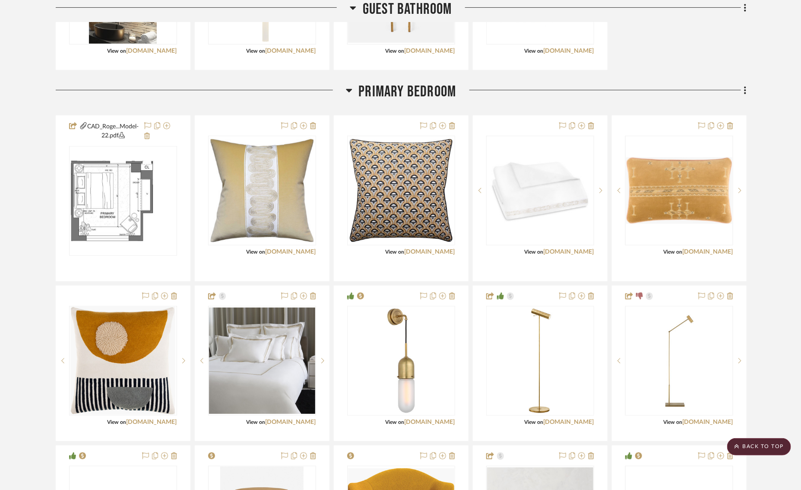
scroll to position [1752, 38]
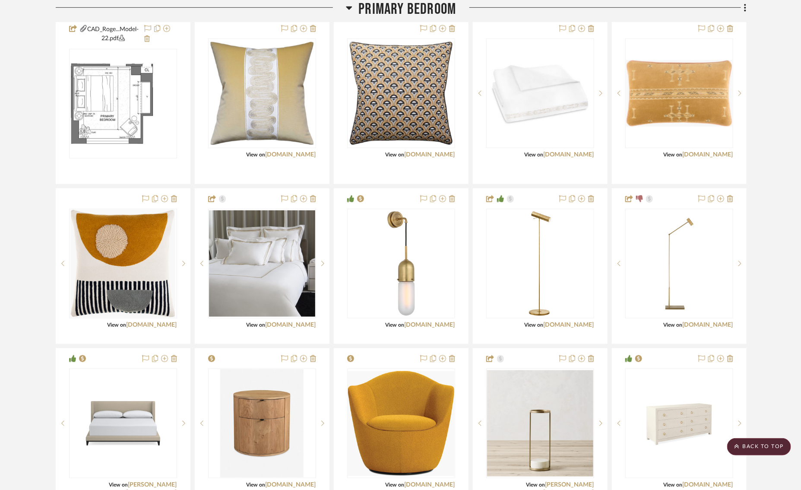
scroll to position [1847, 52]
